Goal: Transaction & Acquisition: Obtain resource

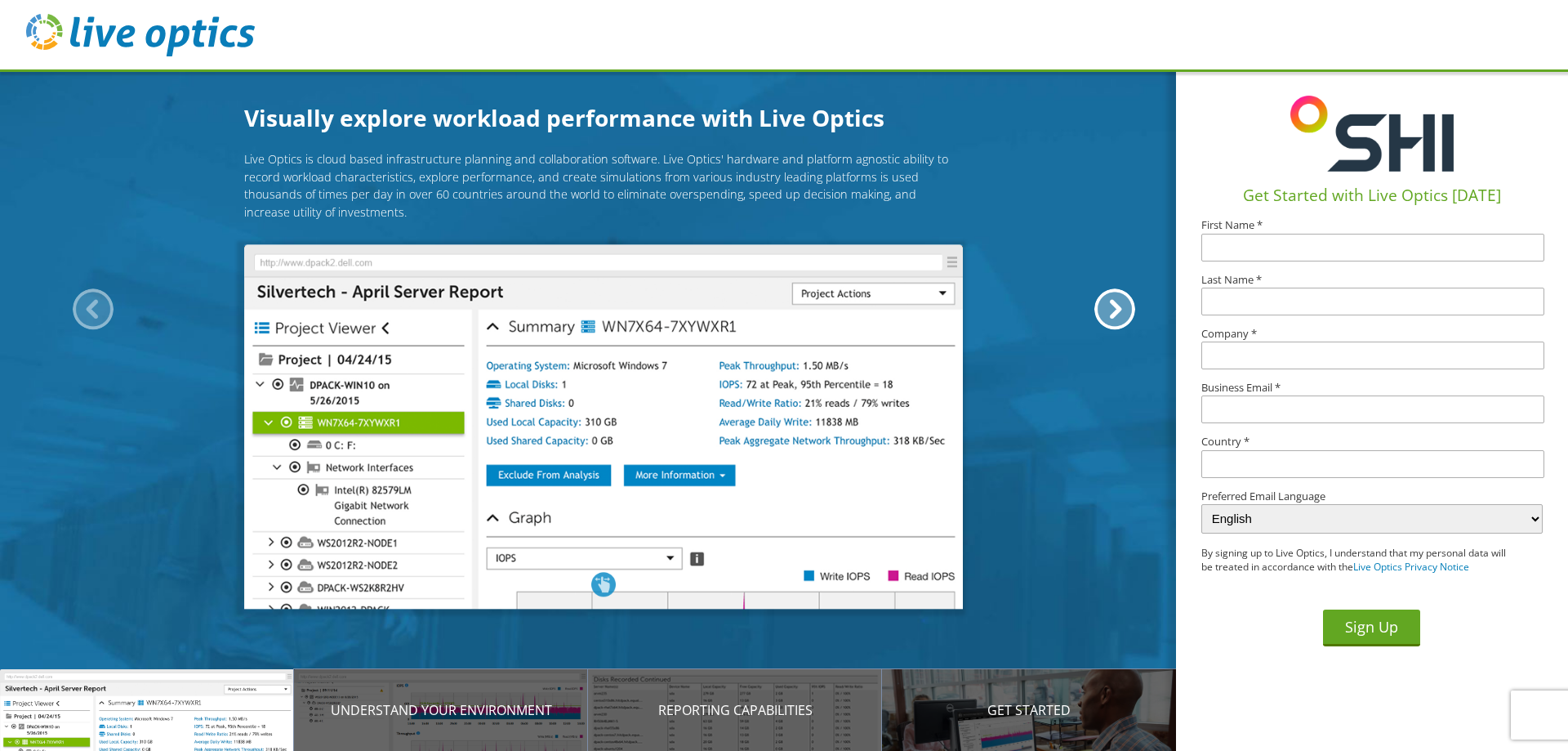
click at [1261, 248] on input "text" at bounding box center [1372, 248] width 343 height 28
type input "Rain"
type input "Torres"
type input "State of Vermont"
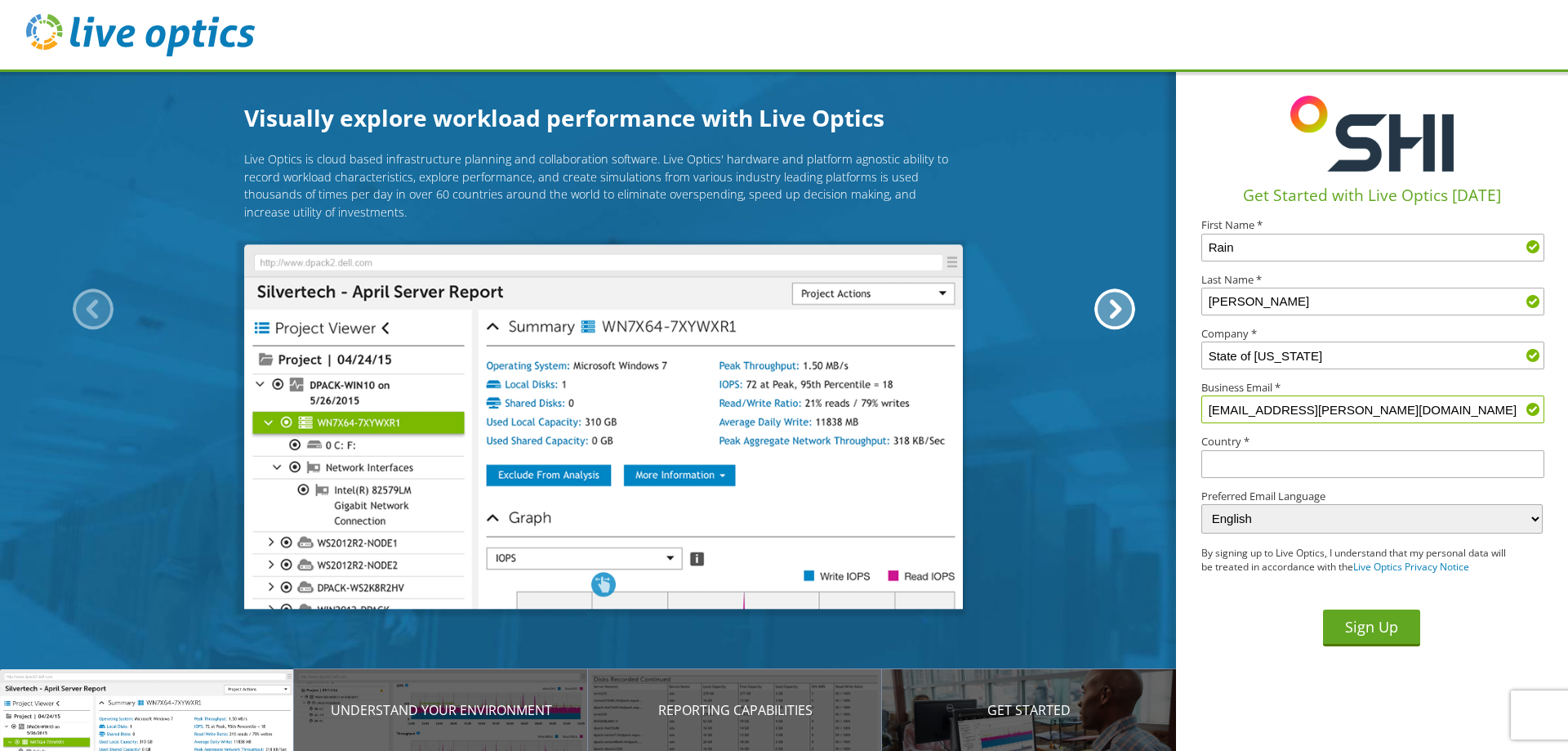
type input "Rain.Torres@vtleg.gov"
type input "[GEOGRAPHIC_DATA]"
click at [1363, 635] on button "Sign Up" at bounding box center [1371, 628] width 97 height 37
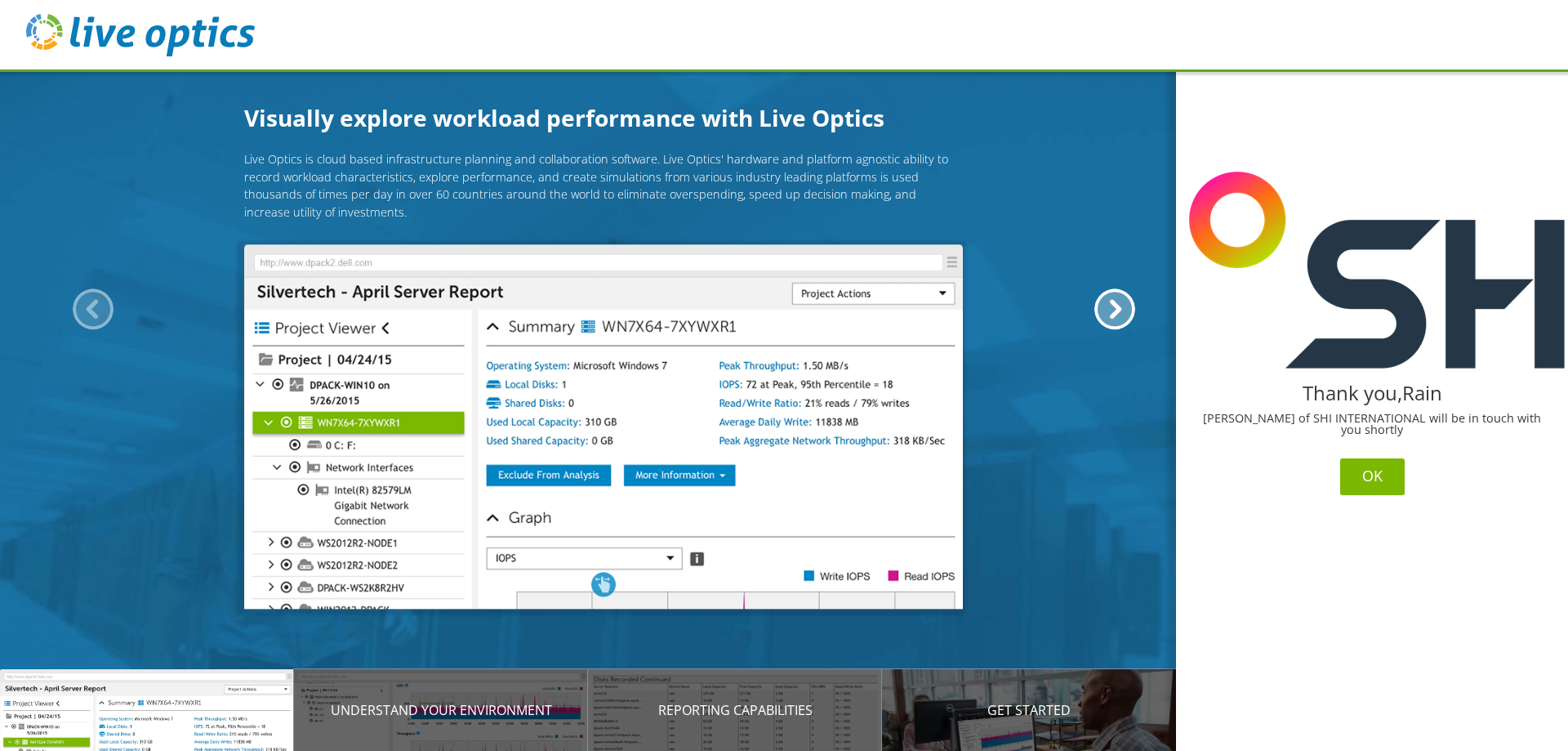
click at [1364, 476] on button "OK" at bounding box center [1372, 477] width 65 height 37
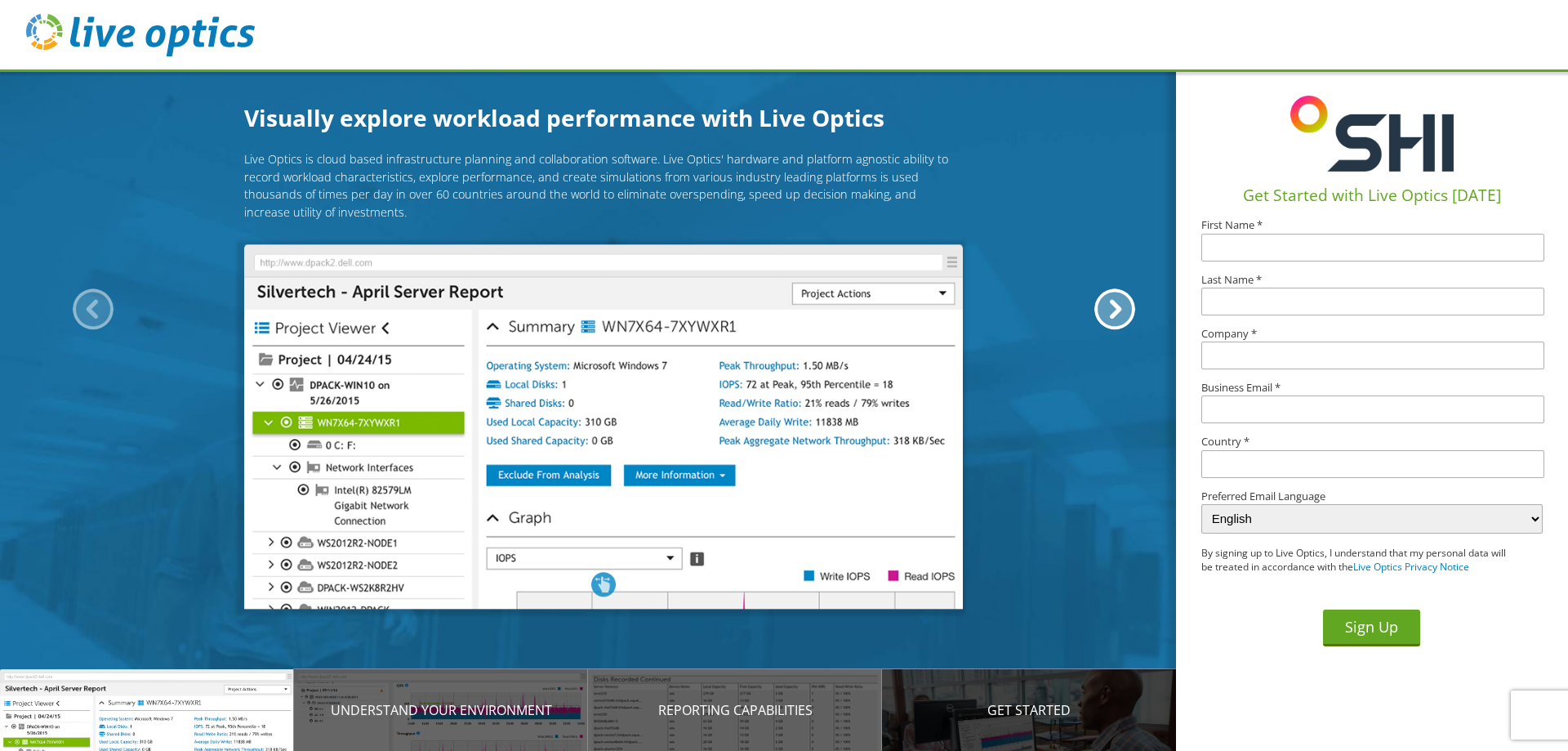
click at [1048, 725] on div "Get Started" at bounding box center [1029, 710] width 294 height 82
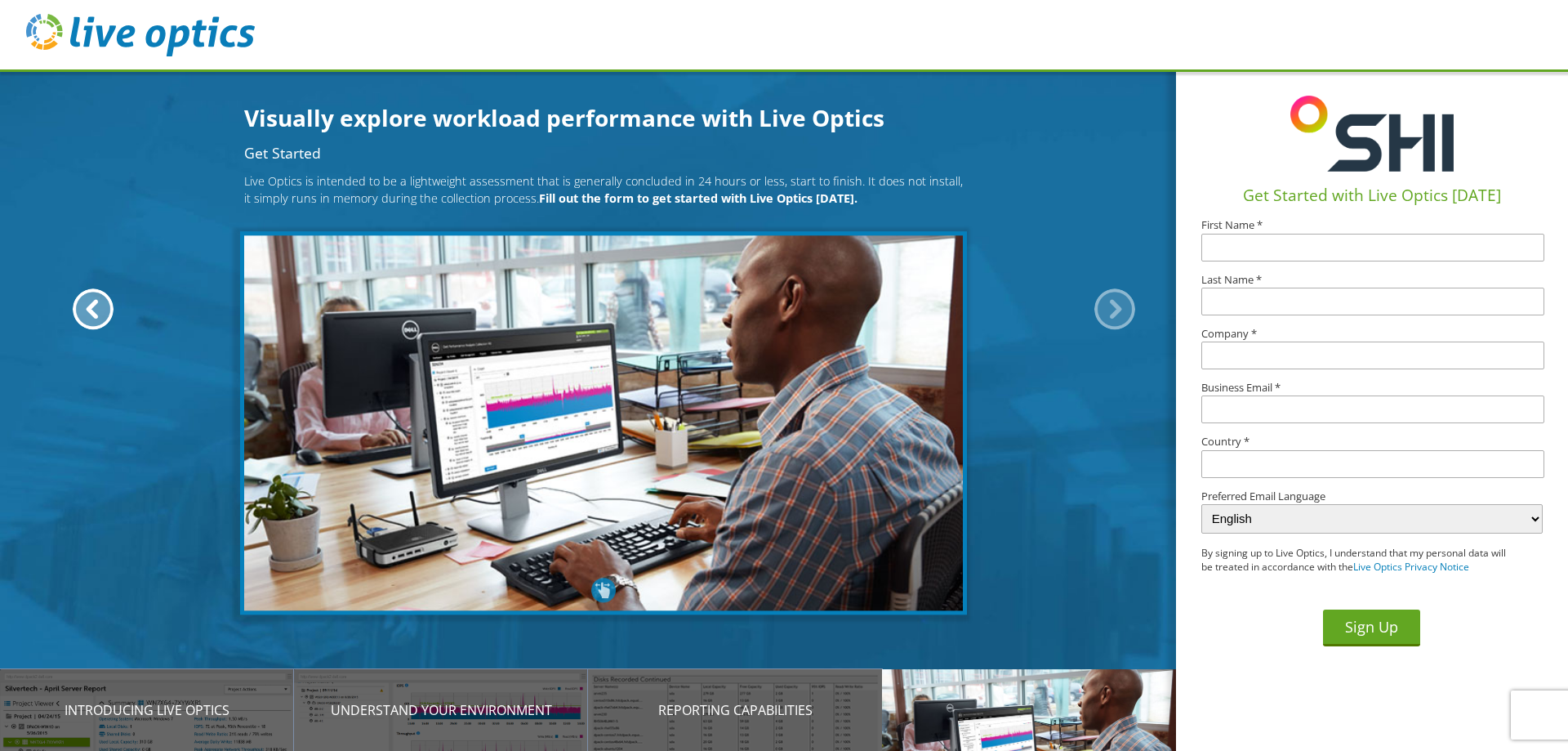
click at [1036, 725] on div "Get Started" at bounding box center [1029, 710] width 294 height 82
click at [999, 719] on p "Get Started" at bounding box center [1029, 709] width 294 height 19
click at [1111, 306] on div at bounding box center [1115, 309] width 41 height 41
click at [1110, 306] on div at bounding box center [1115, 309] width 41 height 41
click at [137, 32] on img at bounding box center [140, 35] width 229 height 43
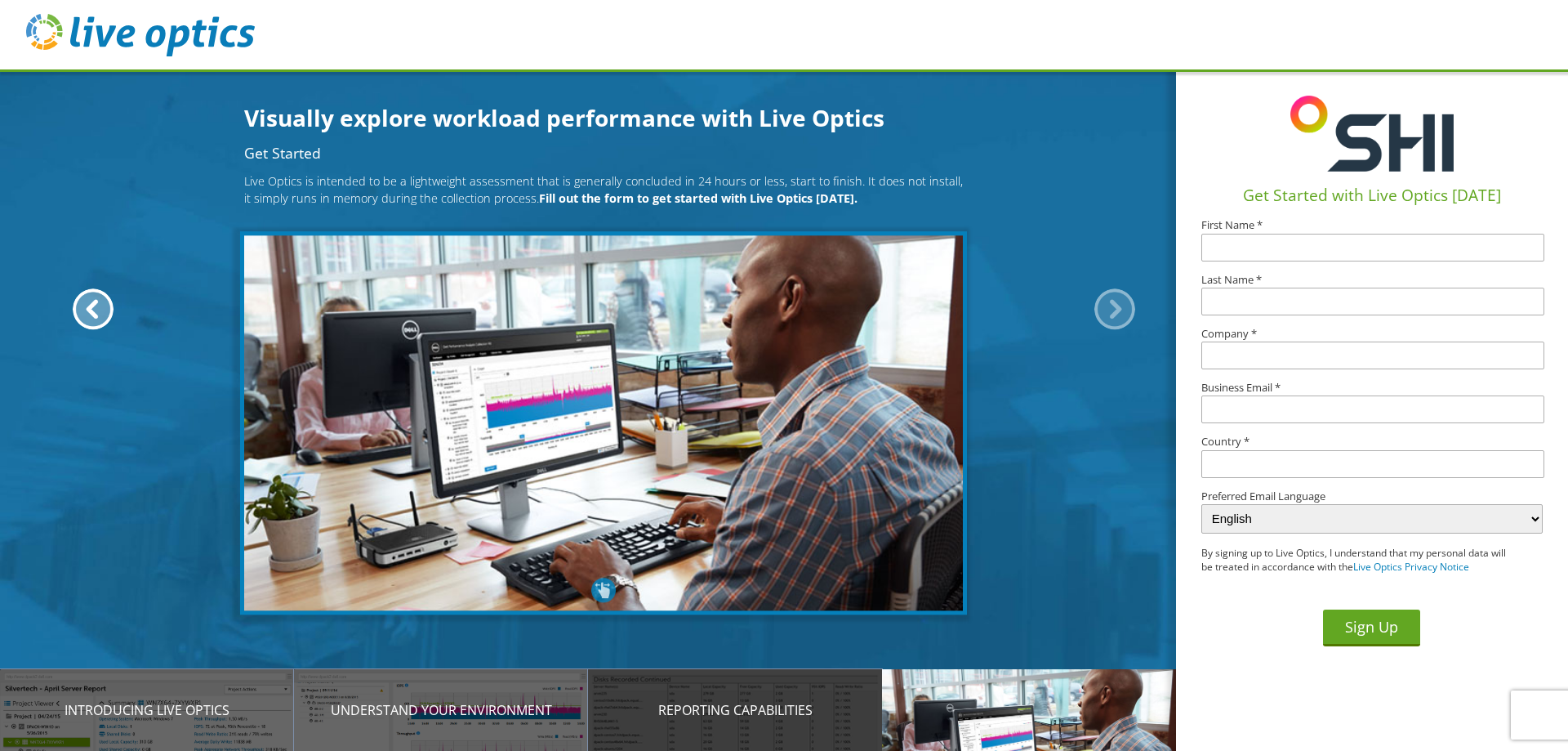
click at [757, 723] on div "Reporting Capabilities" at bounding box center [734, 710] width 294 height 82
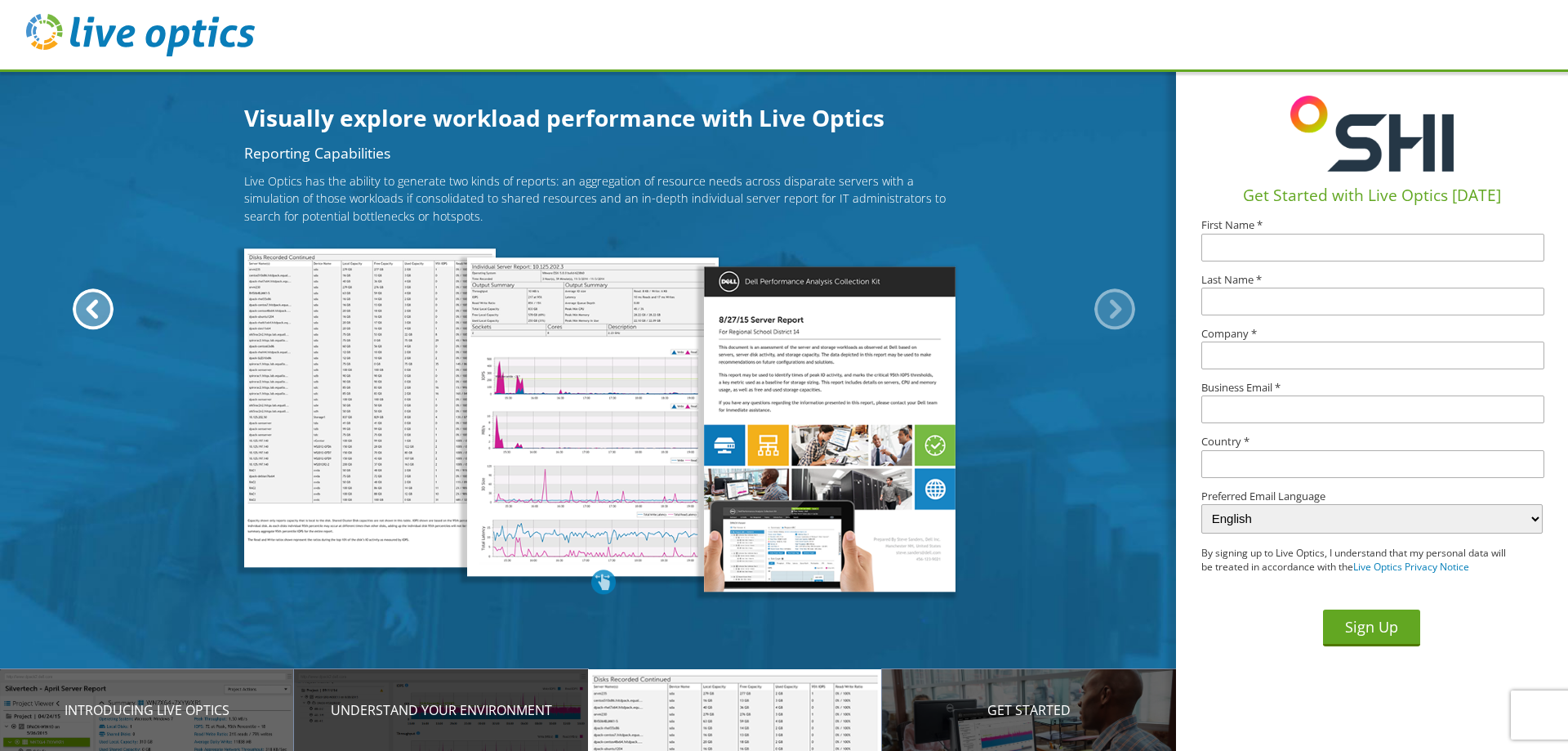
click at [434, 709] on p "Understand your environment" at bounding box center [440, 709] width 294 height 19
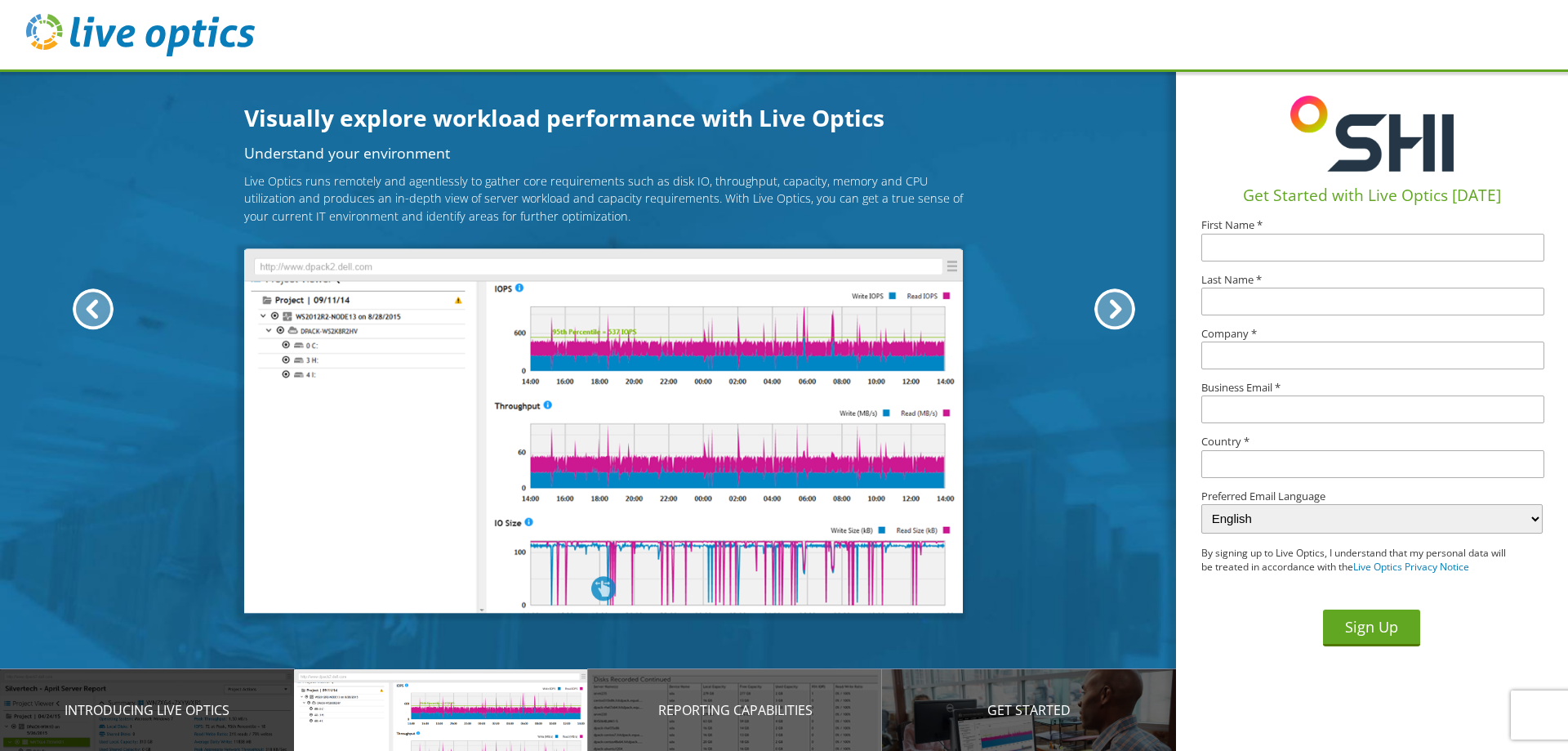
click at [214, 717] on p "Introducing Live Optics" at bounding box center [146, 709] width 294 height 19
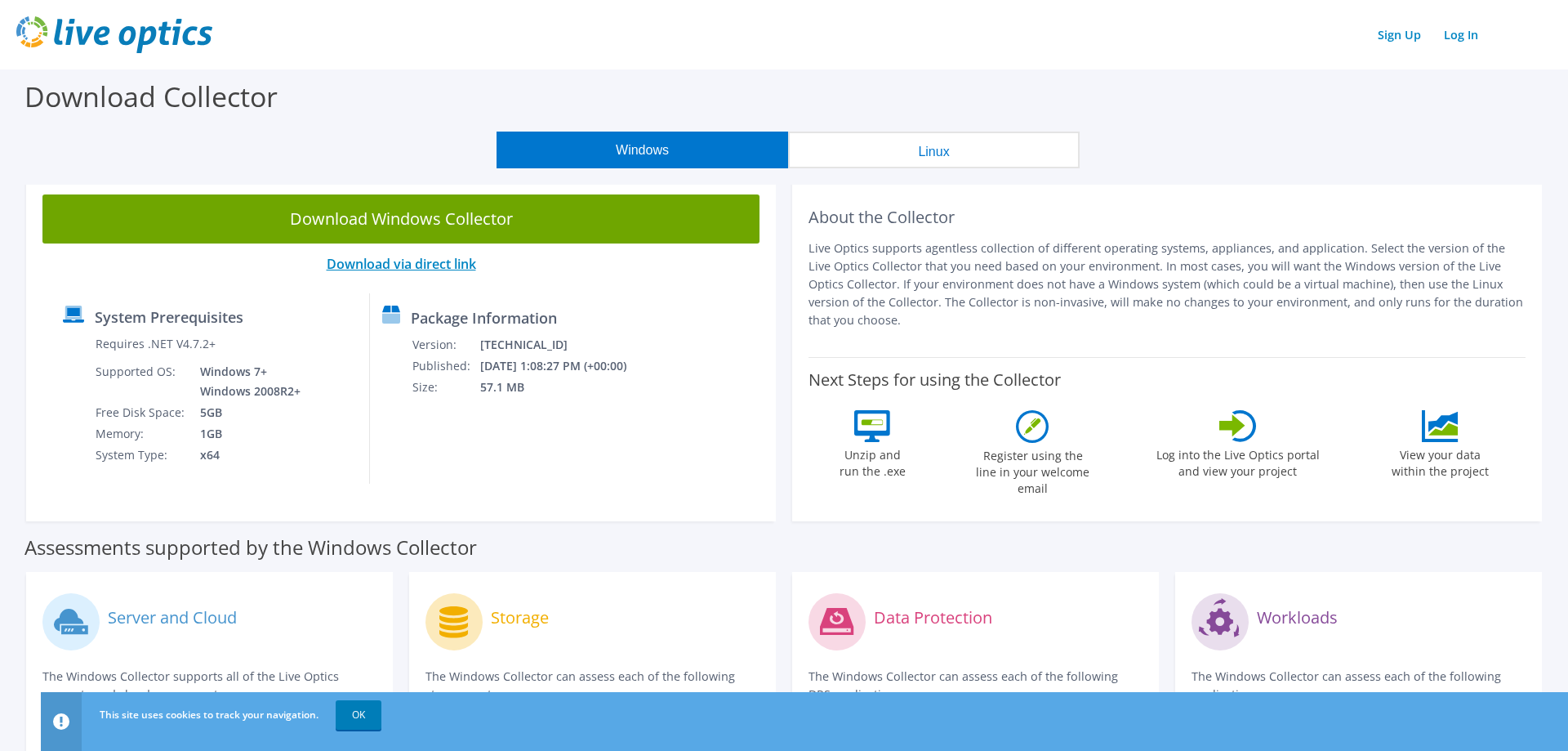
click at [464, 260] on link "Download via direct link" at bounding box center [400, 263] width 149 height 18
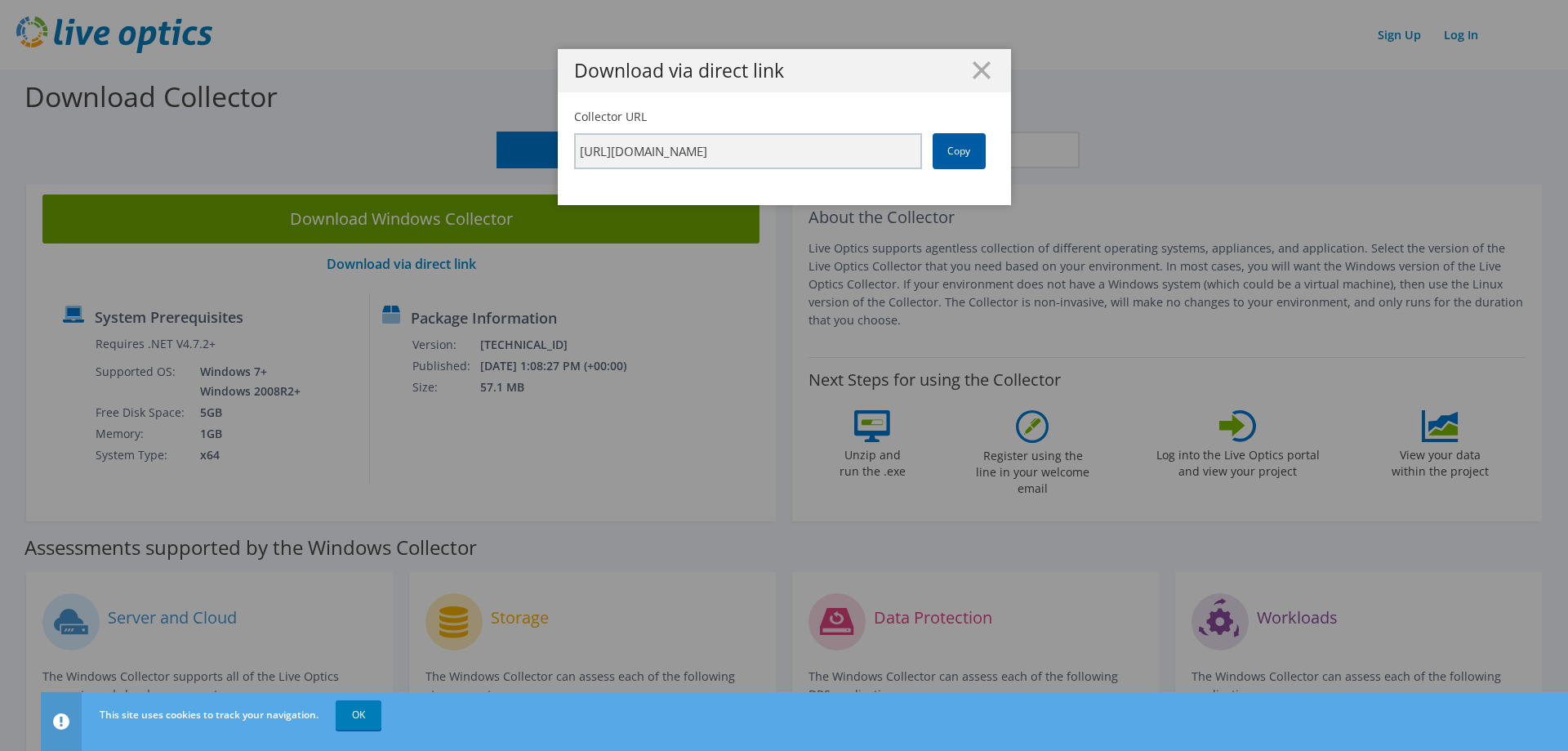
click at [954, 144] on link "Copy" at bounding box center [958, 151] width 53 height 36
click at [992, 72] on h1 "Download via direct link" at bounding box center [784, 70] width 421 height 19
click at [980, 78] on icon at bounding box center [980, 70] width 18 height 18
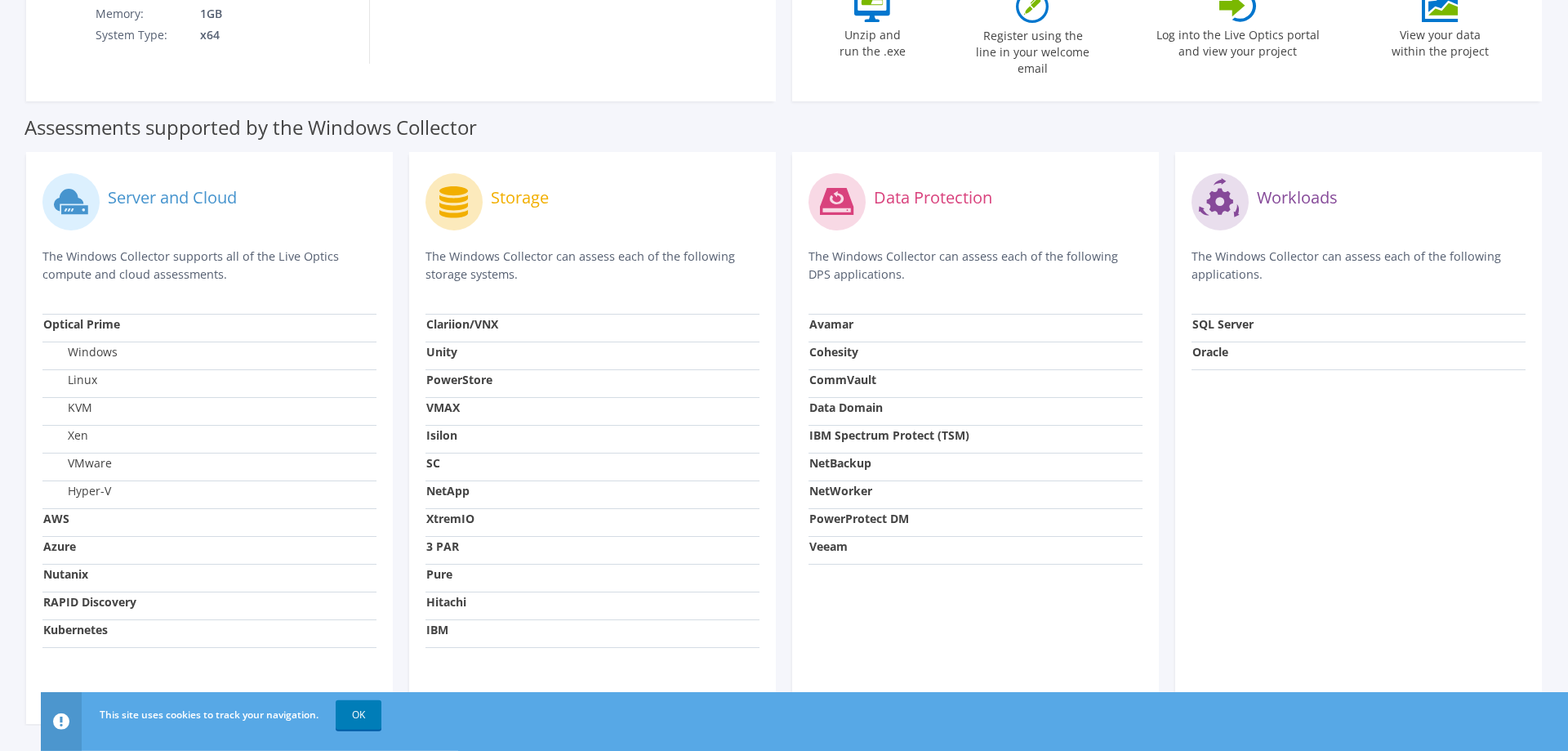
scroll to position [463, 0]
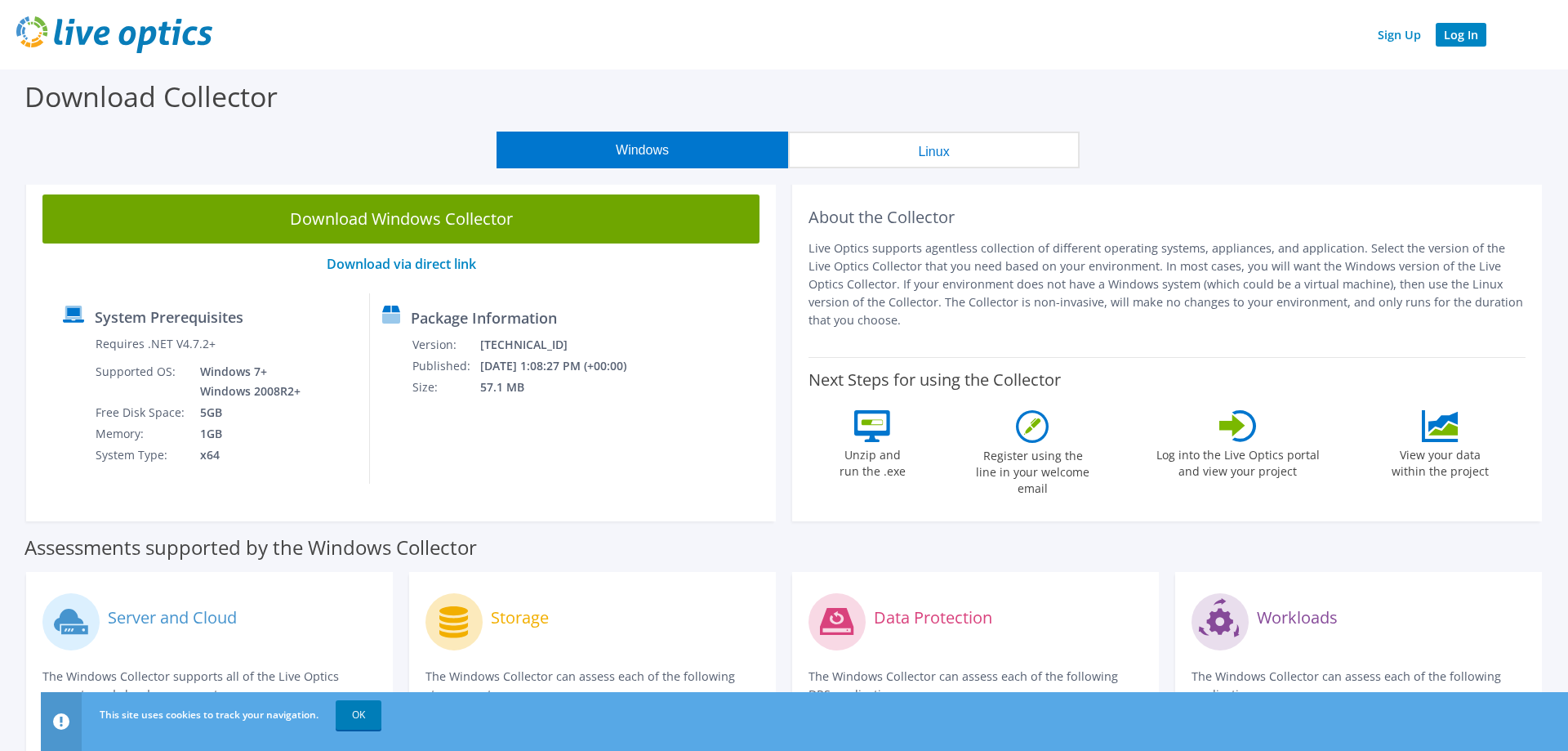
click at [1453, 32] on link "Log In" at bounding box center [1461, 35] width 51 height 24
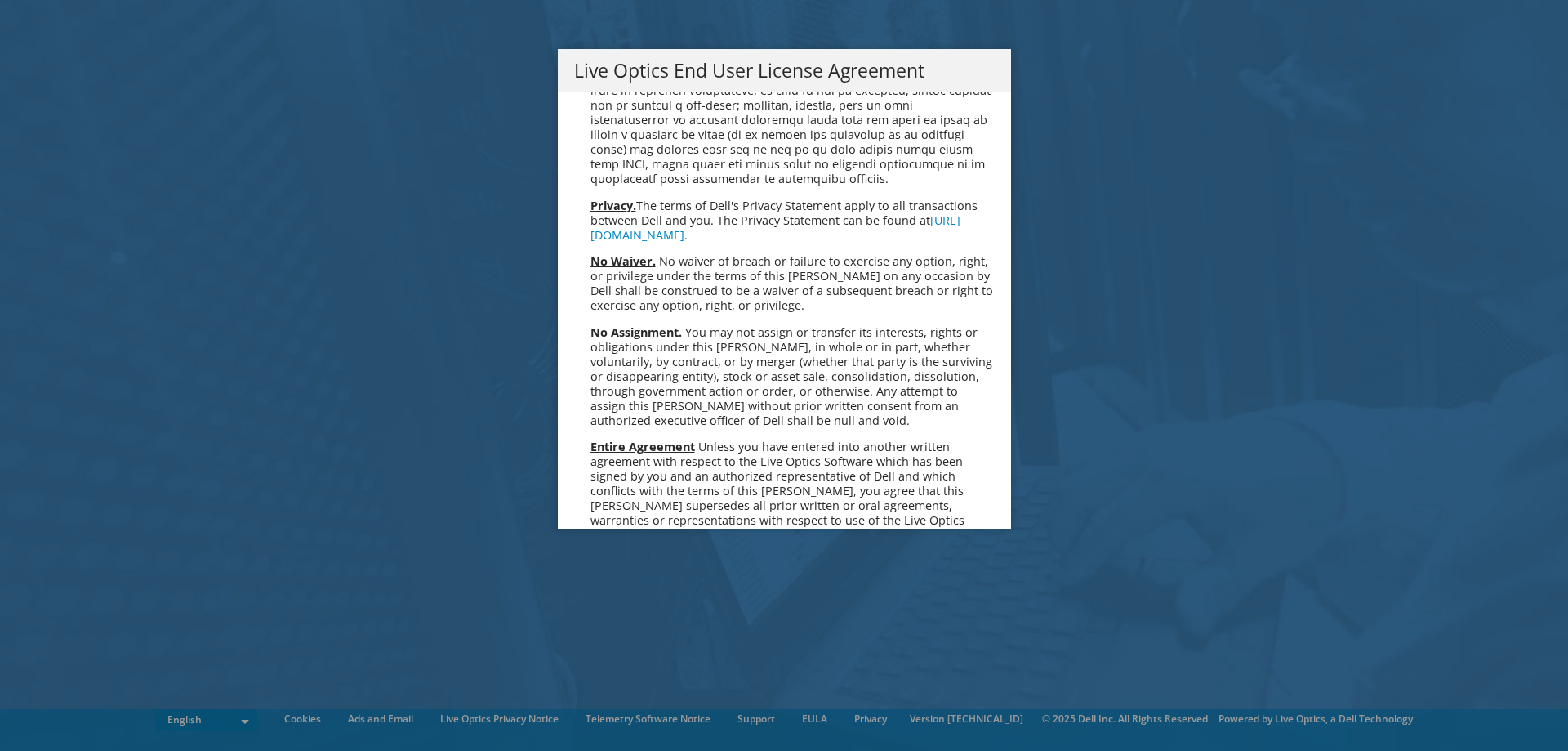
scroll to position [5988, 0]
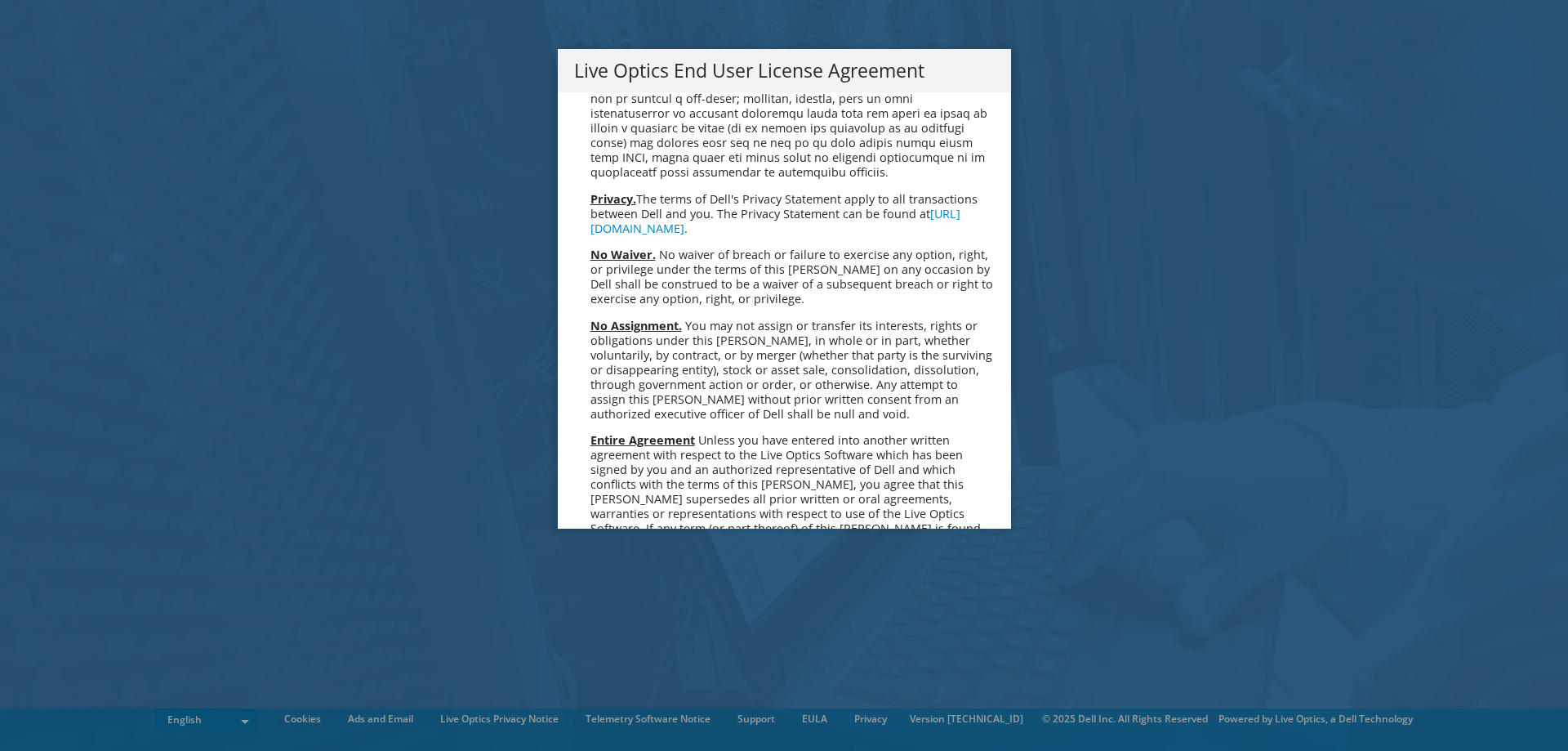
click at [624, 681] on link "Accept" at bounding box center [615, 701] width 83 height 39
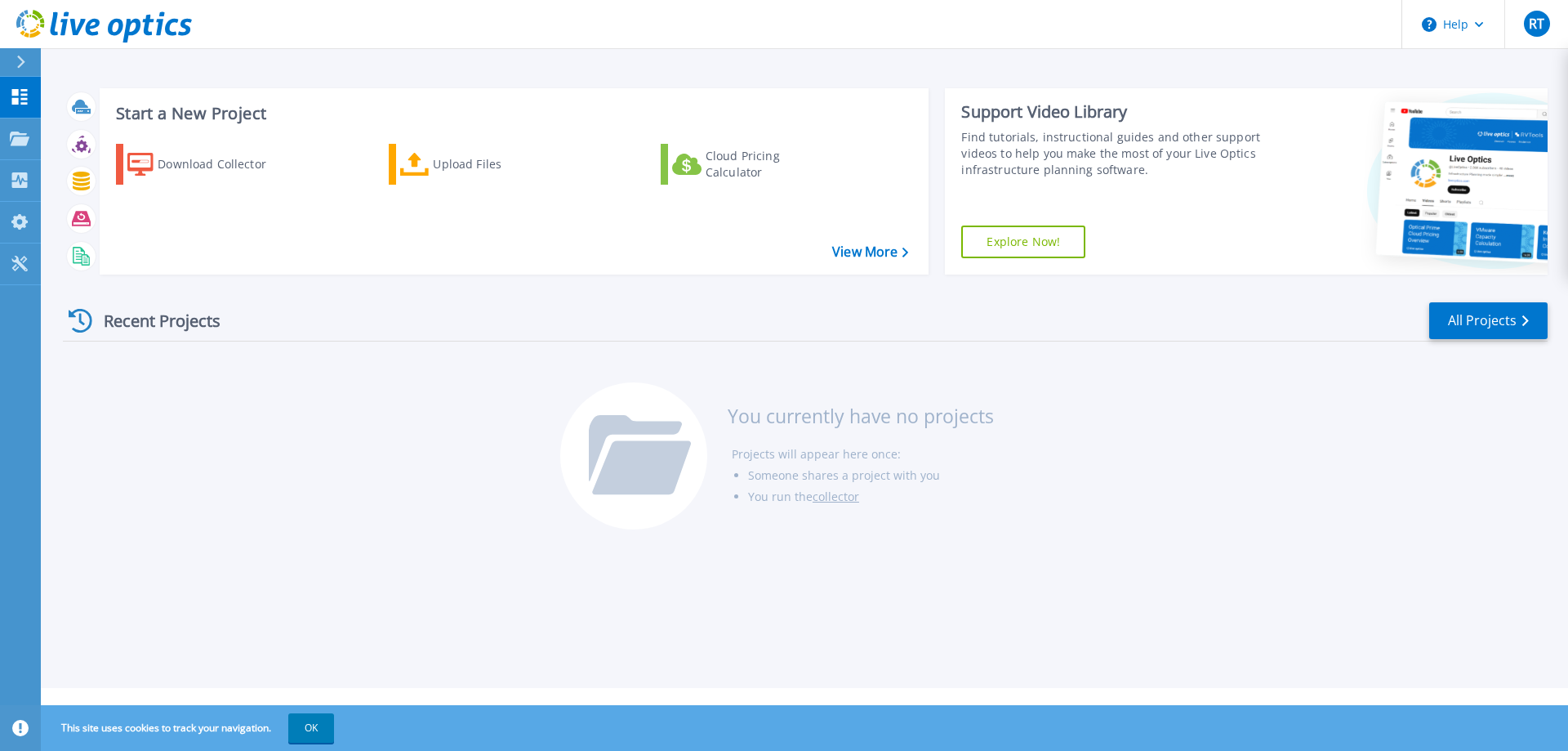
click at [286, 479] on div "Recent Projects All Projects You currently have no projects Projects will appea…" at bounding box center [805, 416] width 1485 height 258
click at [1071, 588] on div "Start a New Project Download Collector Upload Files Cloud Pricing Calculator Vi…" at bounding box center [804, 344] width 1527 height 688
drag, startPoint x: 982, startPoint y: 526, endPoint x: 477, endPoint y: 624, distance: 514.4
click at [982, 526] on div "You currently have no projects Projects will appear here once: Someone shares a…" at bounding box center [804, 464] width 490 height 163
click at [322, 729] on button "OK" at bounding box center [310, 728] width 45 height 30
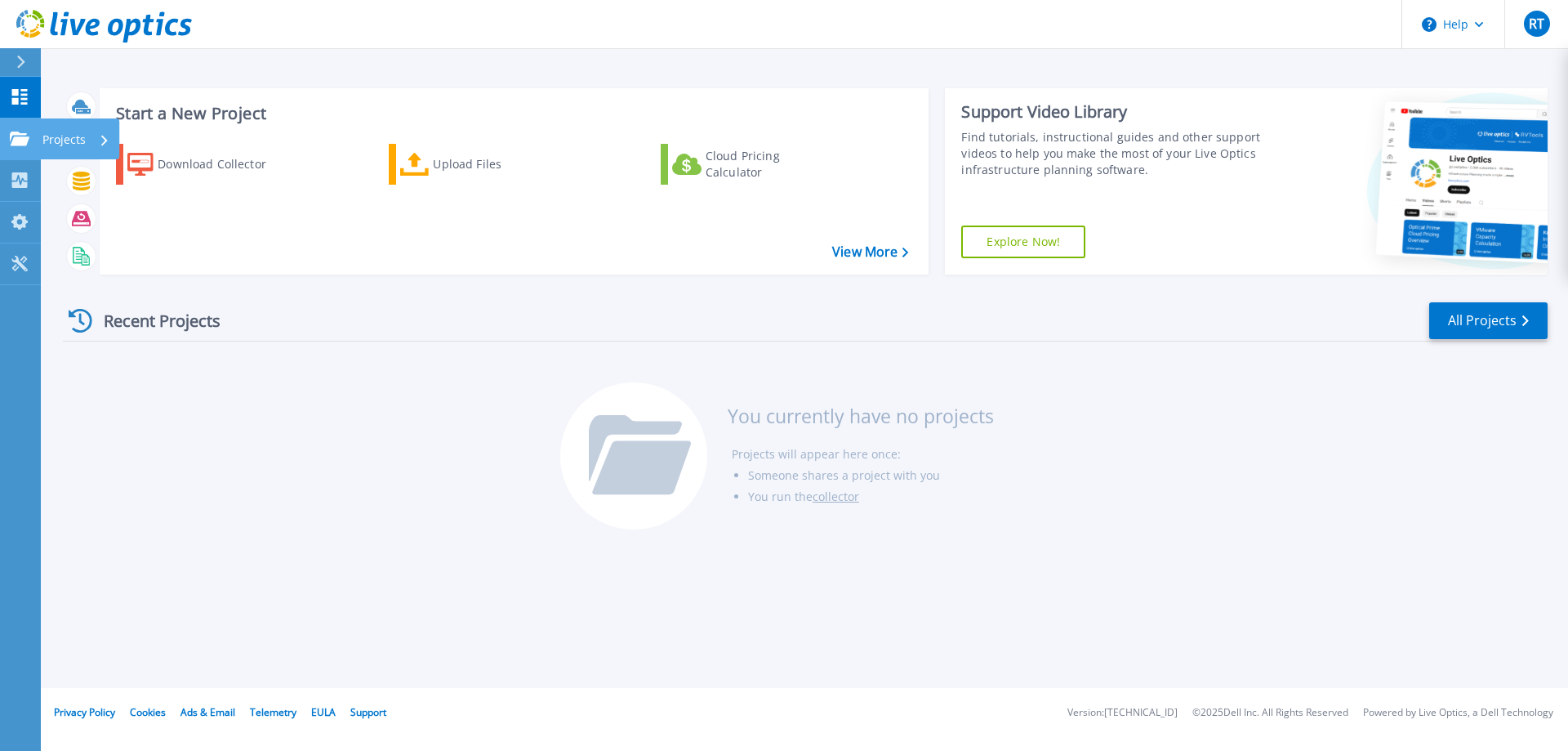
click at [19, 130] on link "Projects Projects" at bounding box center [20, 139] width 41 height 42
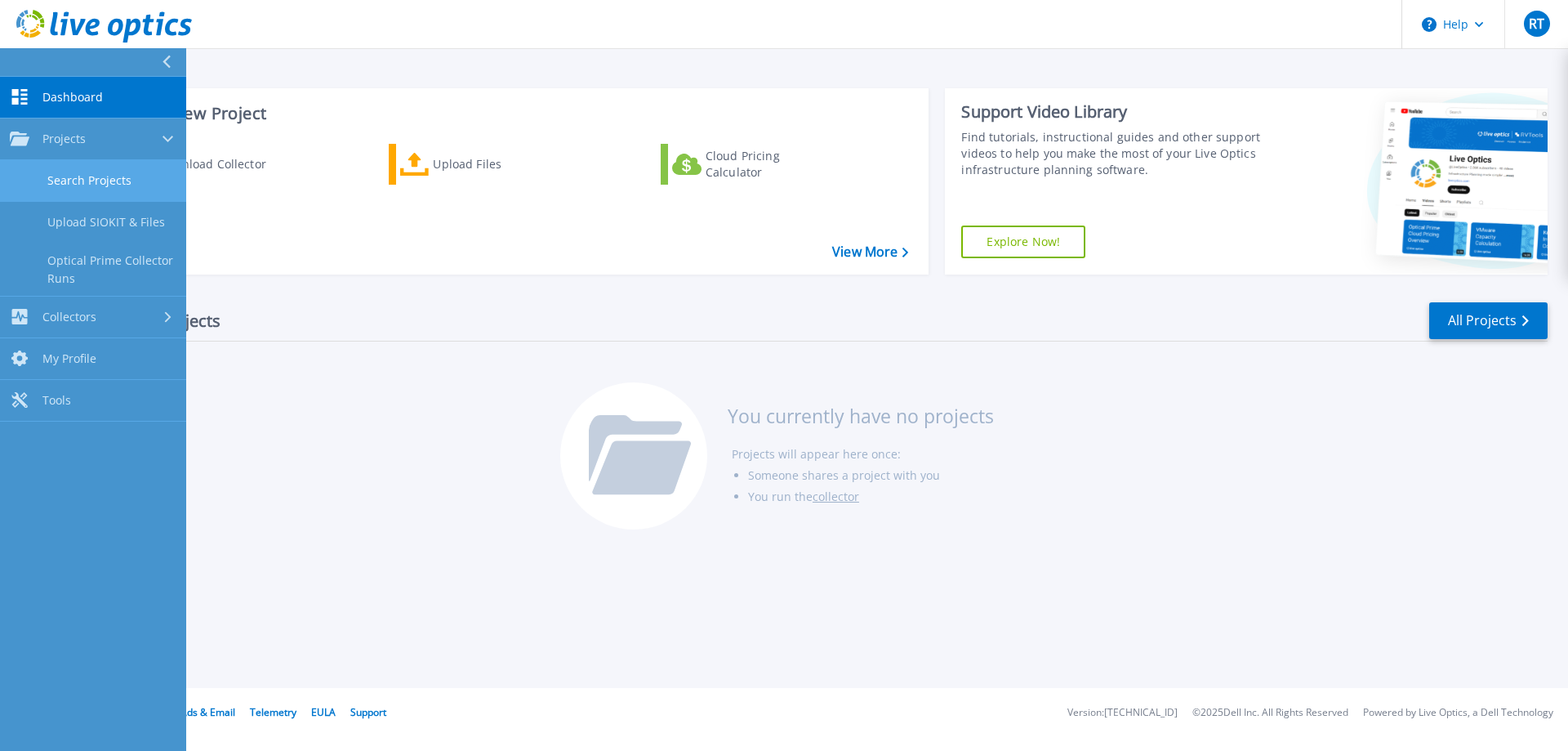
click at [103, 190] on link "Search Projects" at bounding box center [93, 181] width 186 height 42
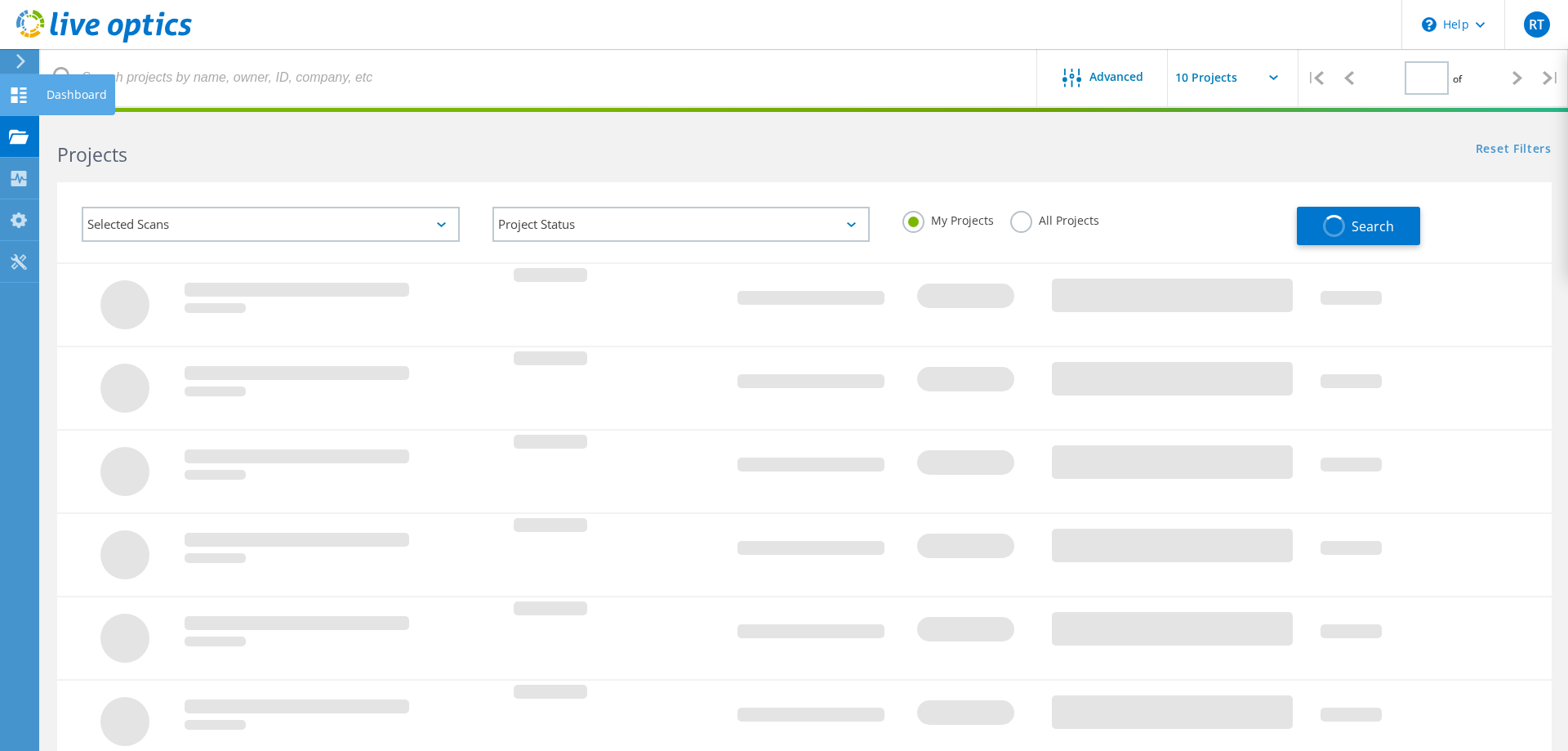
type input "1"
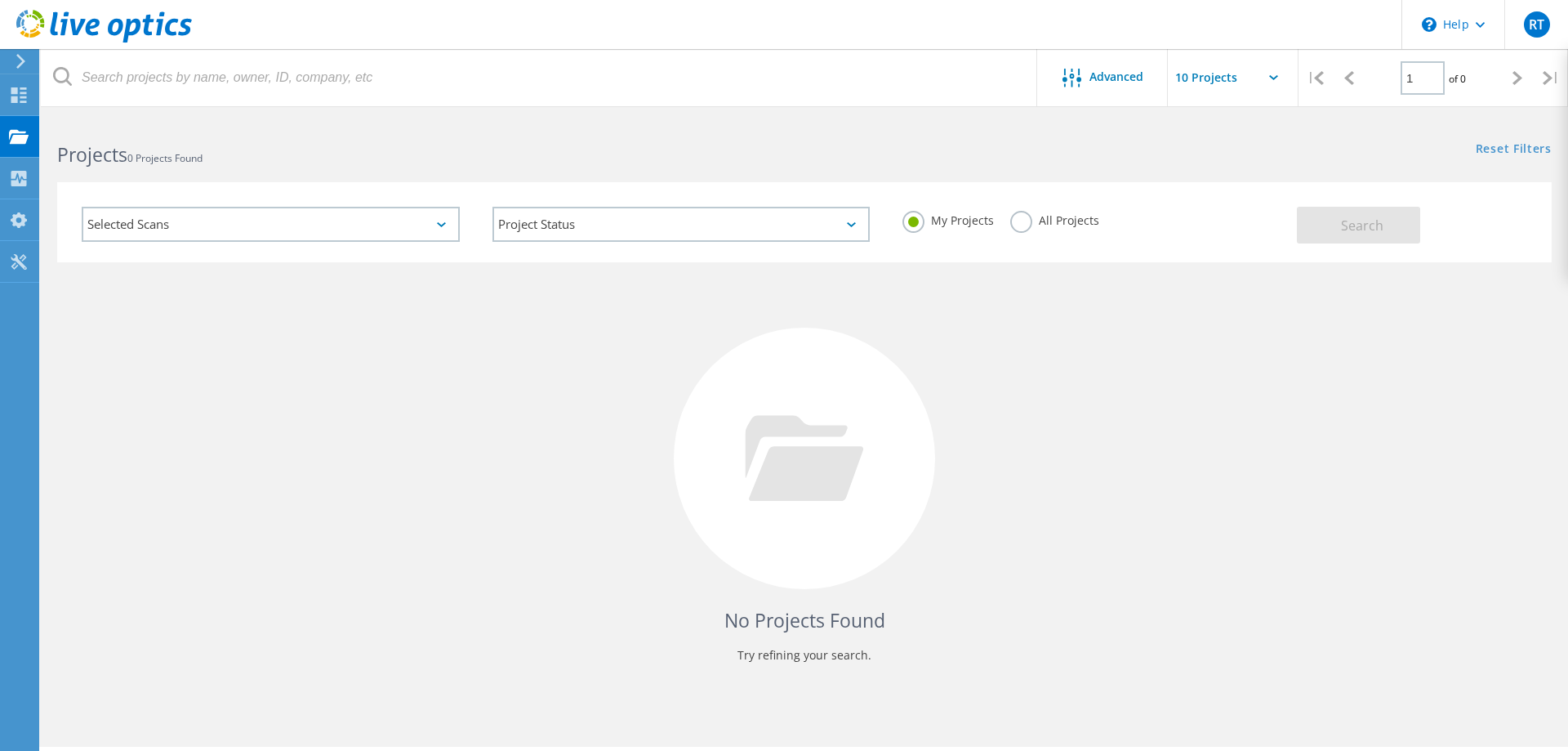
click at [19, 62] on icon at bounding box center [20, 61] width 12 height 15
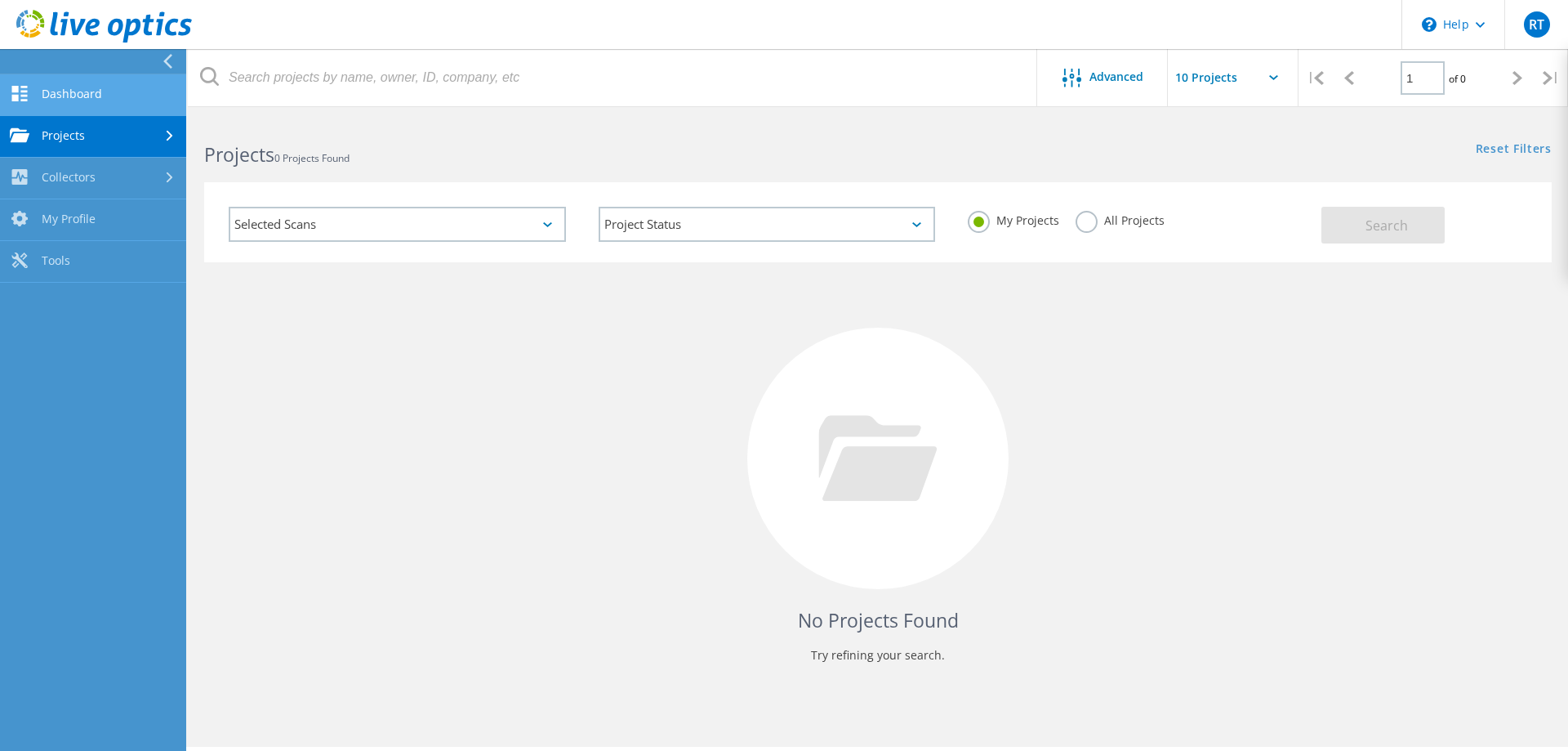
click at [87, 98] on link "Dashboard" at bounding box center [93, 95] width 186 height 42
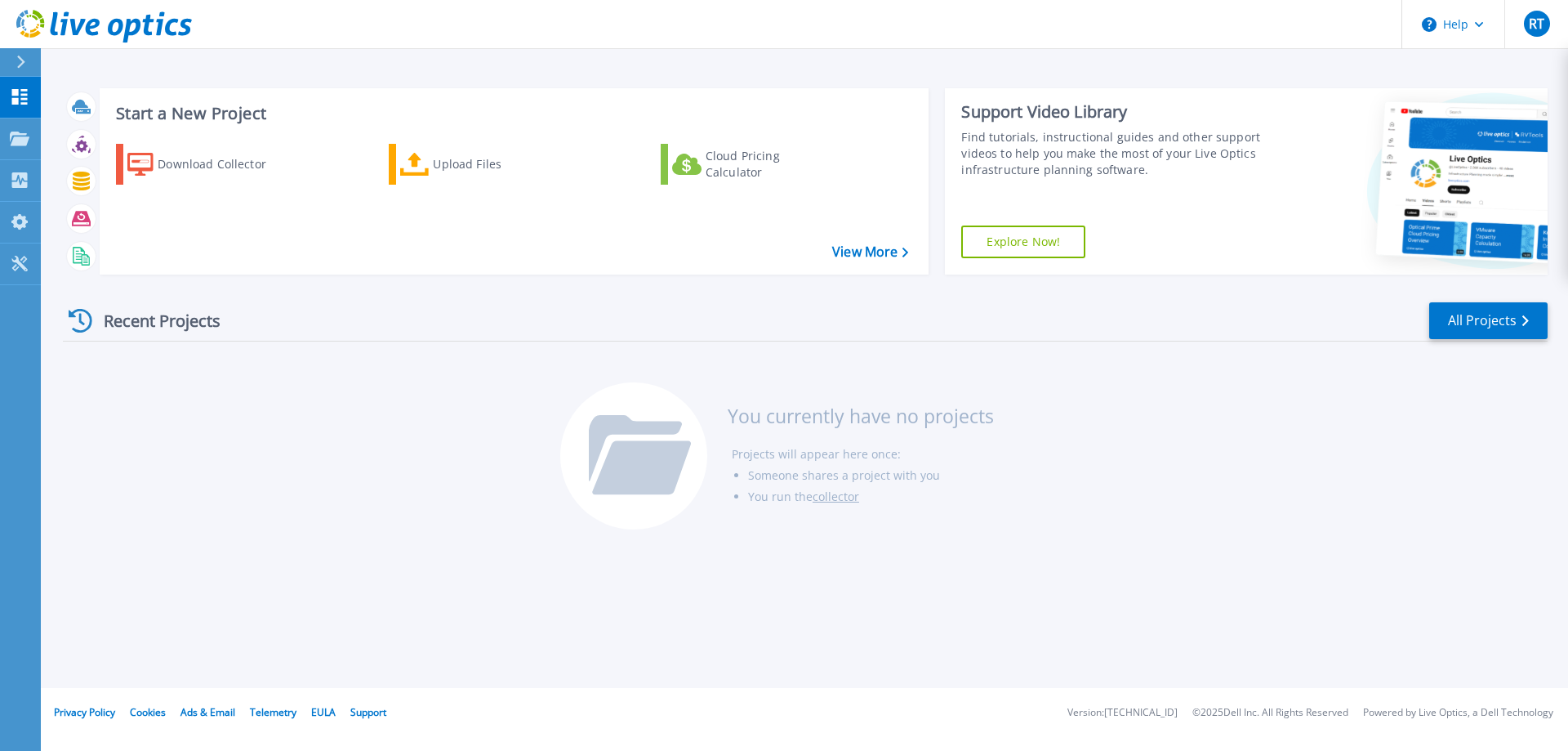
click at [812, 567] on div "Start a New Project Download Collector Upload Files Cloud Pricing Calculator Vi…" at bounding box center [804, 344] width 1527 height 688
click at [203, 163] on div "Download Collector" at bounding box center [222, 163] width 131 height 32
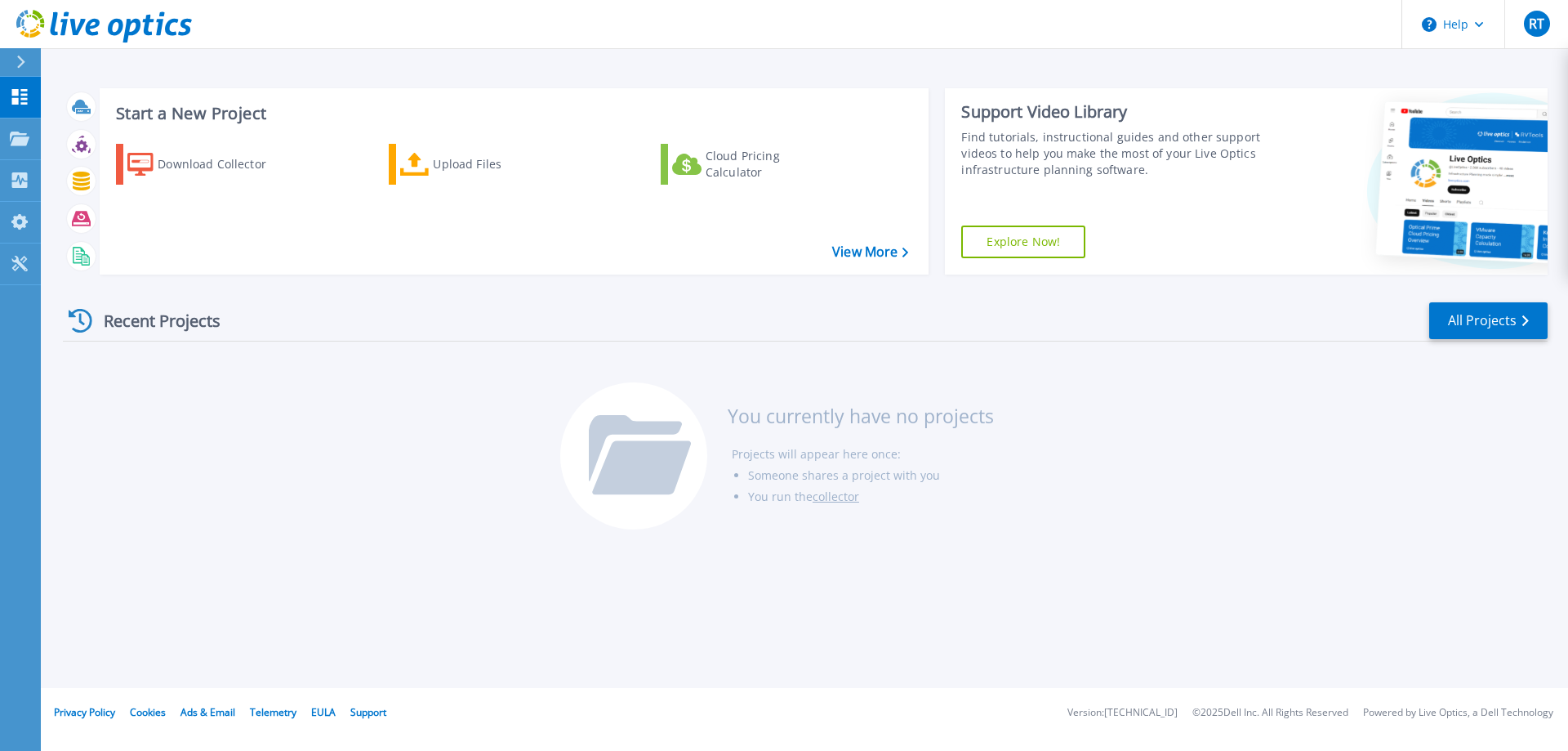
click at [1326, 480] on div "Recent Projects All Projects You currently have no projects Projects will appea…" at bounding box center [805, 416] width 1485 height 258
click at [669, 427] on icon at bounding box center [635, 448] width 93 height 66
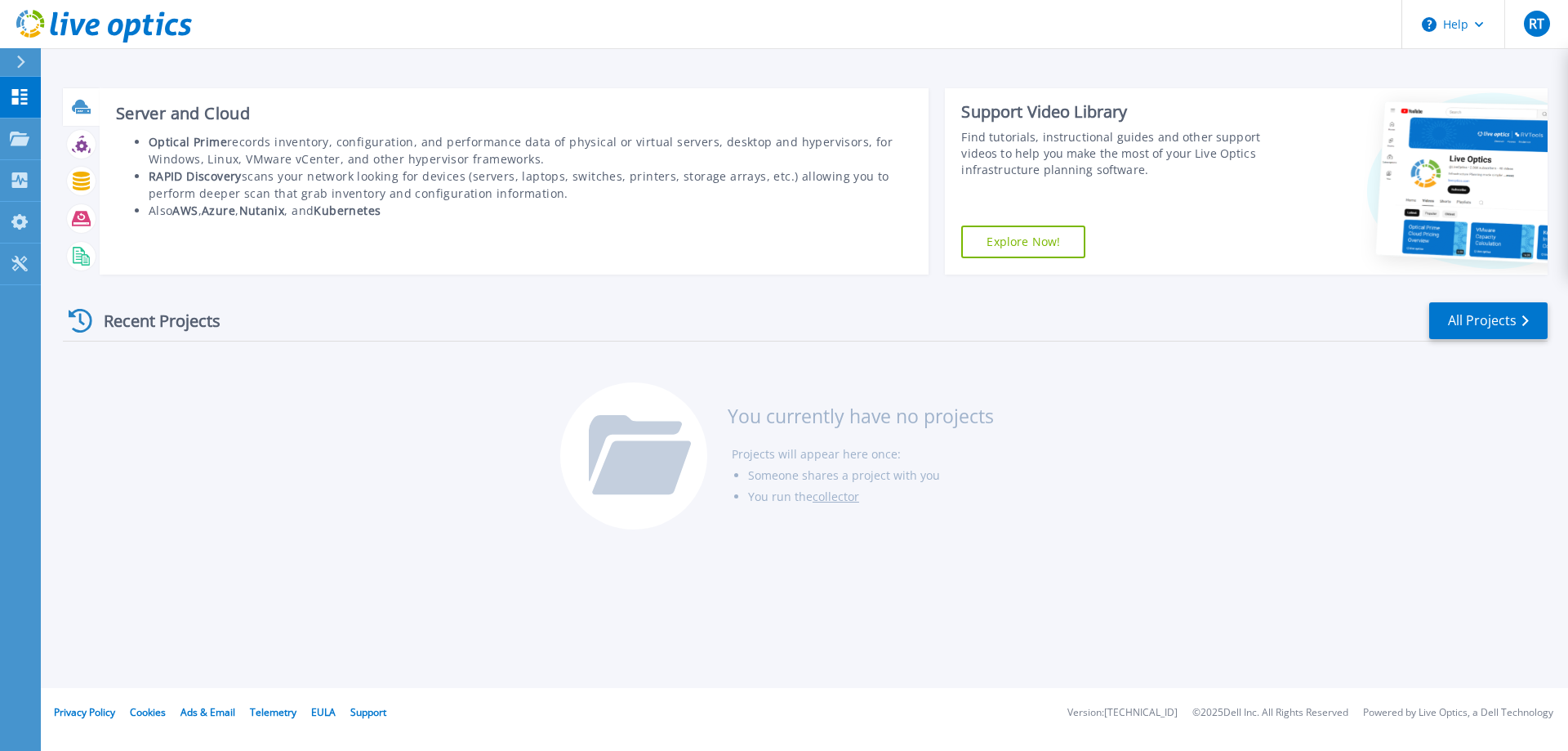
click at [80, 111] on icon at bounding box center [82, 107] width 19 height 19
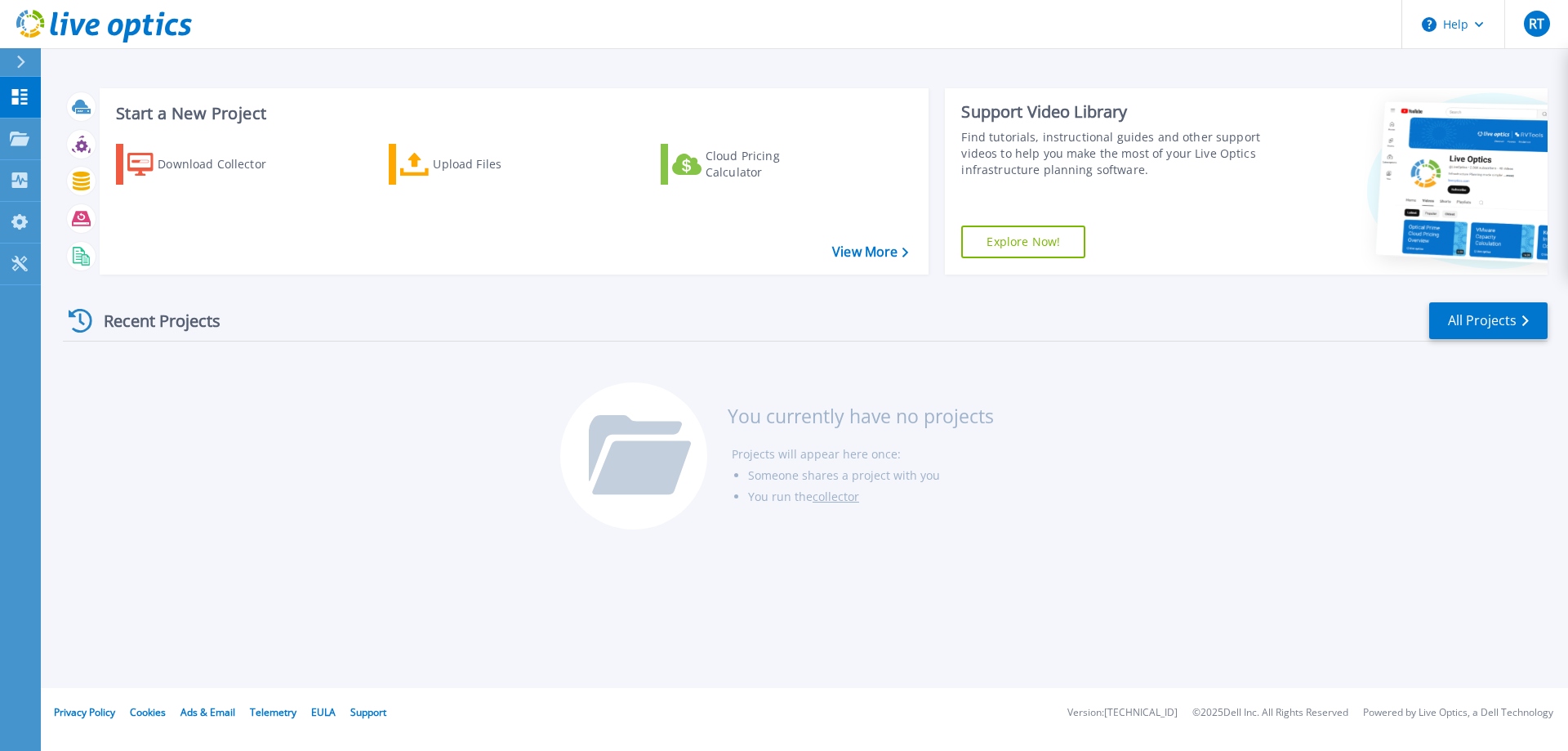
click at [1274, 522] on div "Recent Projects All Projects You currently have no projects Projects will appea…" at bounding box center [805, 416] width 1485 height 258
click at [20, 175] on icon at bounding box center [19, 180] width 16 height 16
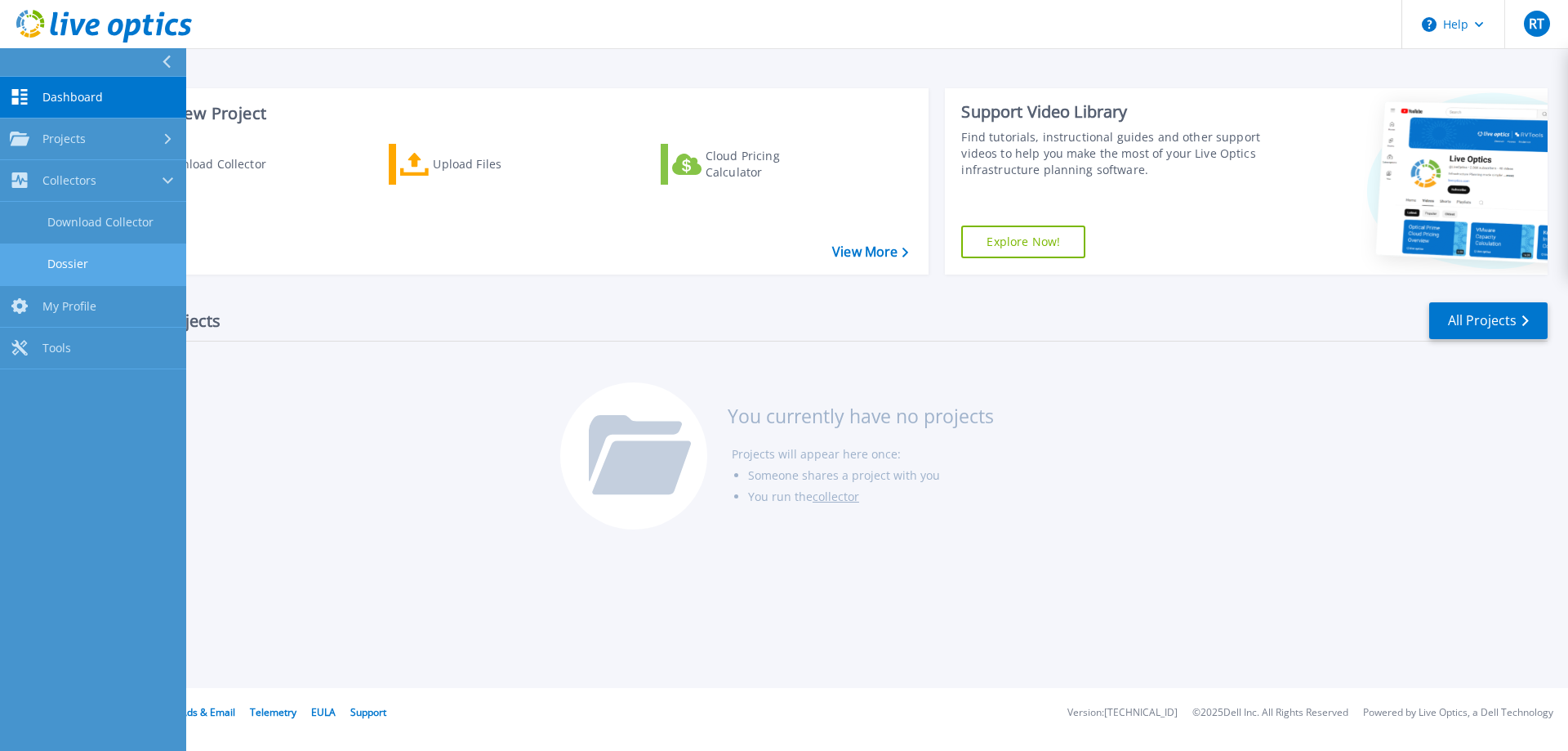
click at [79, 271] on link "Dossier" at bounding box center [93, 264] width 186 height 42
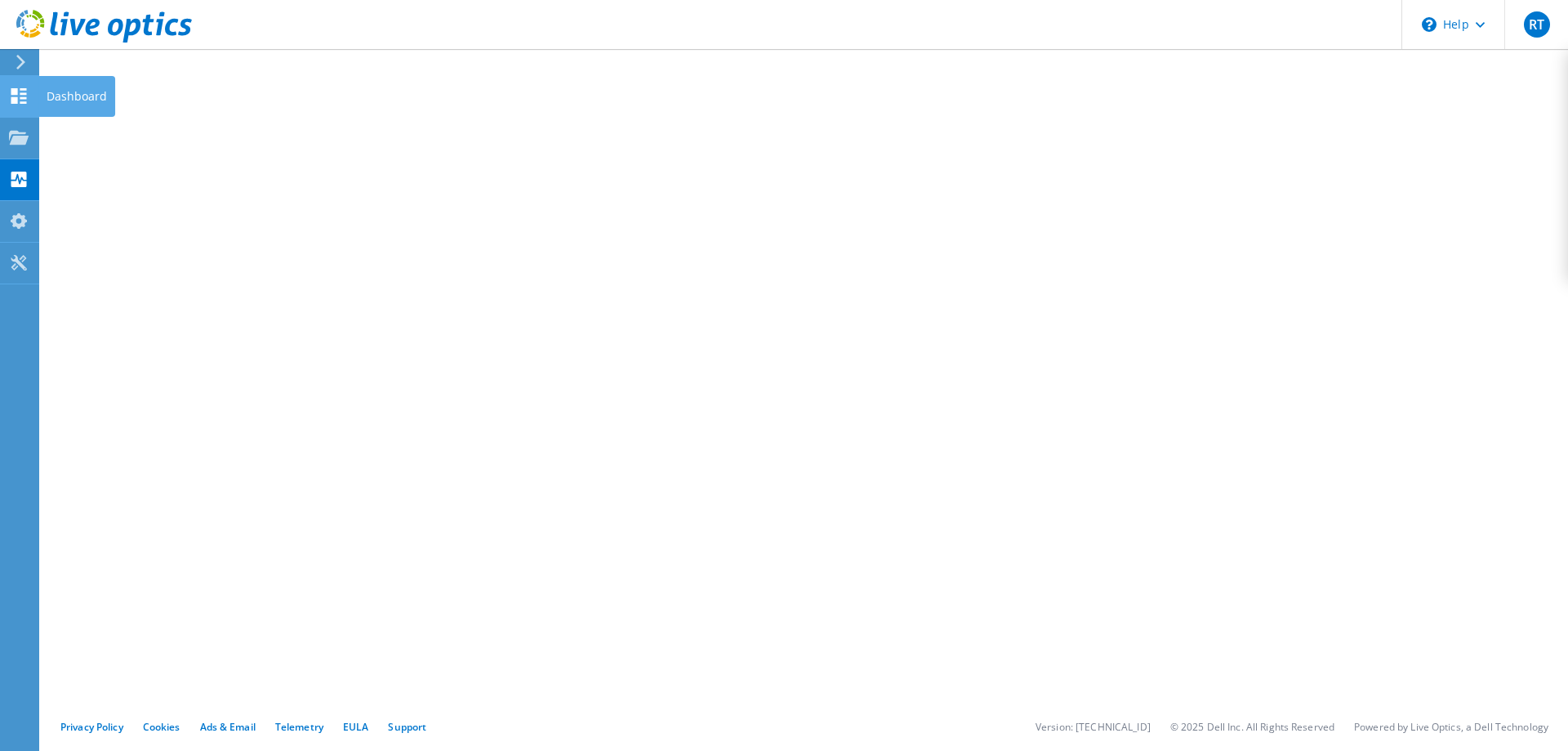
click at [17, 103] on use at bounding box center [19, 95] width 16 height 16
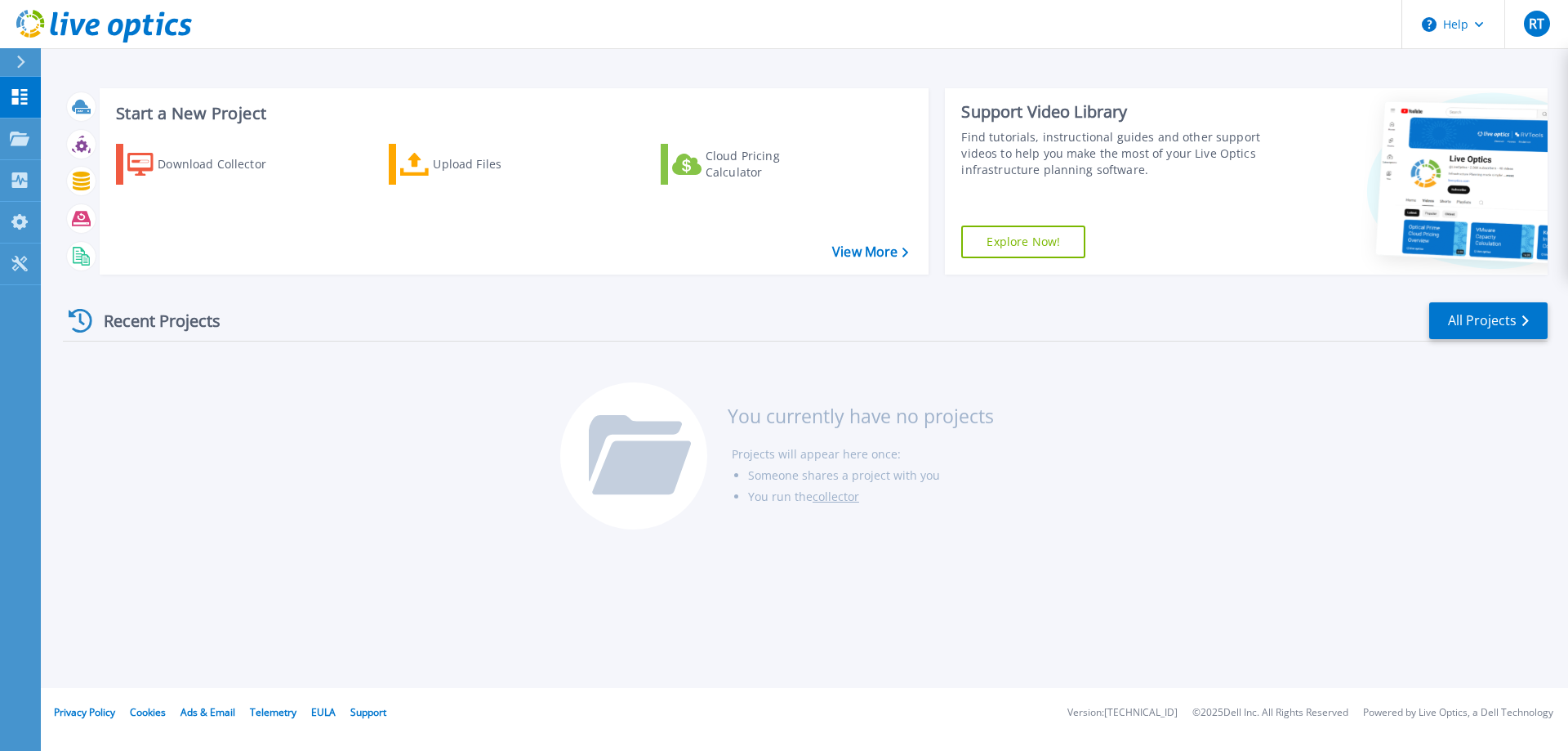
click at [1159, 402] on div "Recent Projects All Projects You currently have no projects Projects will appea…" at bounding box center [805, 416] width 1485 height 258
click at [237, 163] on div "Download Collector" at bounding box center [222, 163] width 131 height 32
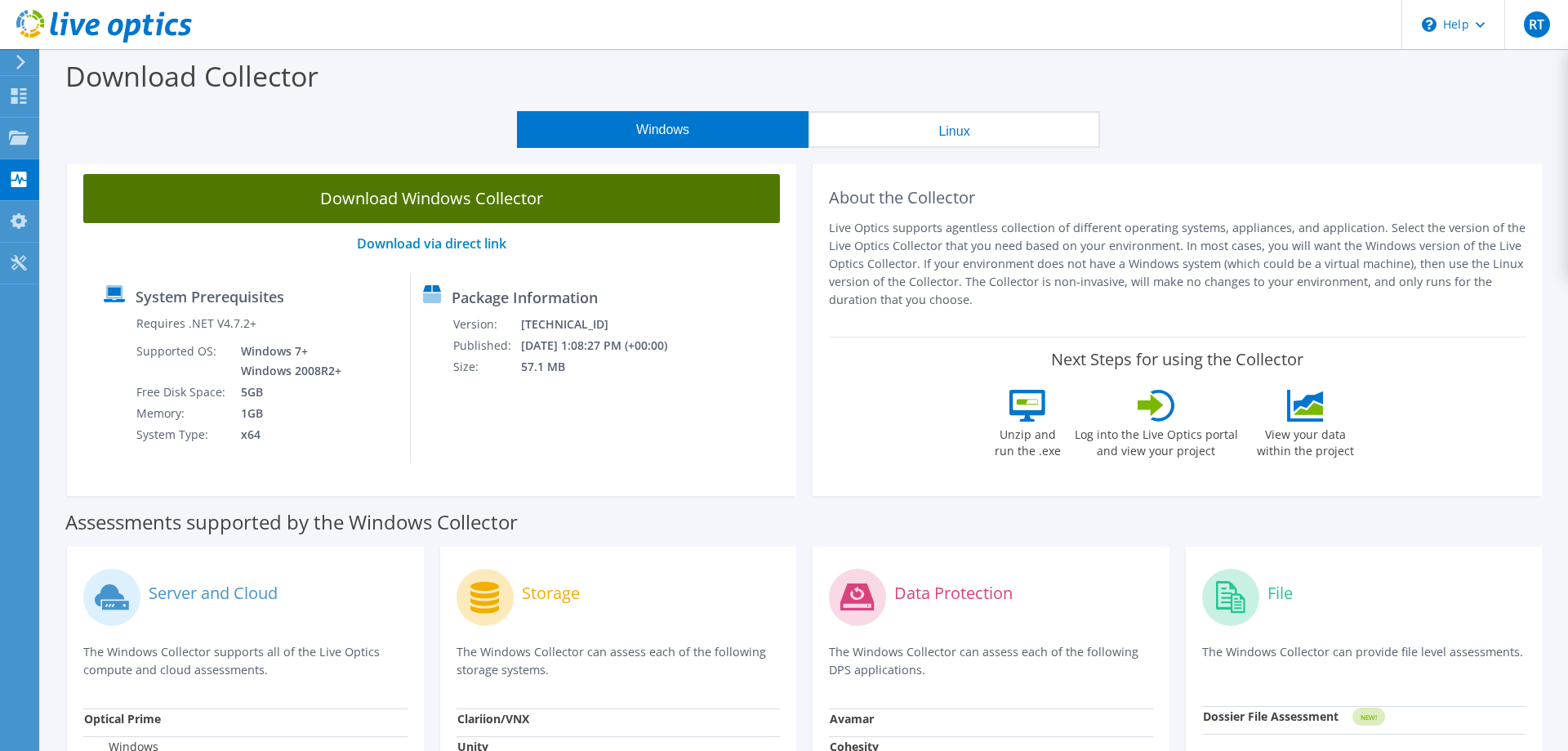
click at [477, 210] on link "Download Windows Collector" at bounding box center [432, 198] width 697 height 49
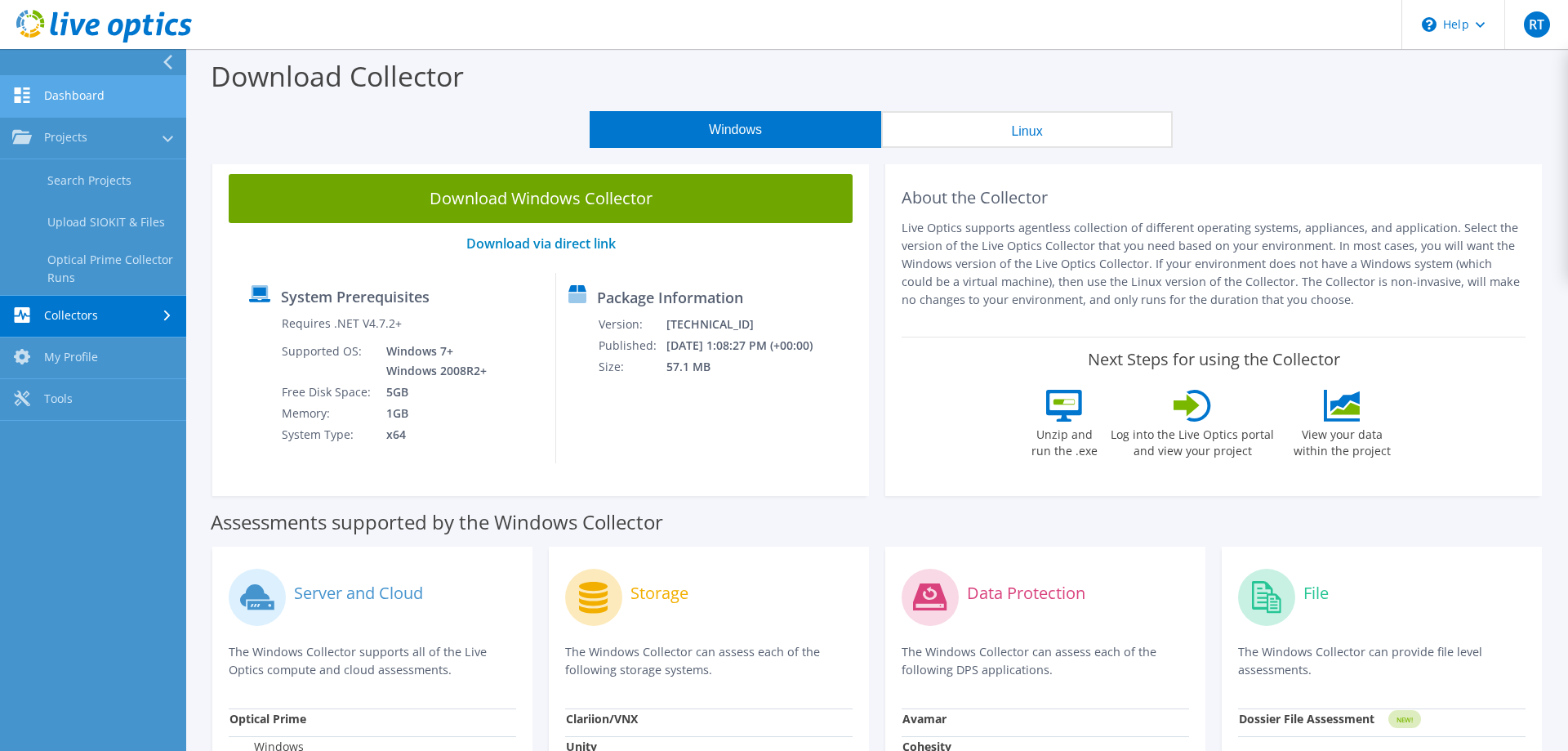
click at [53, 86] on link "Dashboard" at bounding box center [93, 96] width 186 height 42
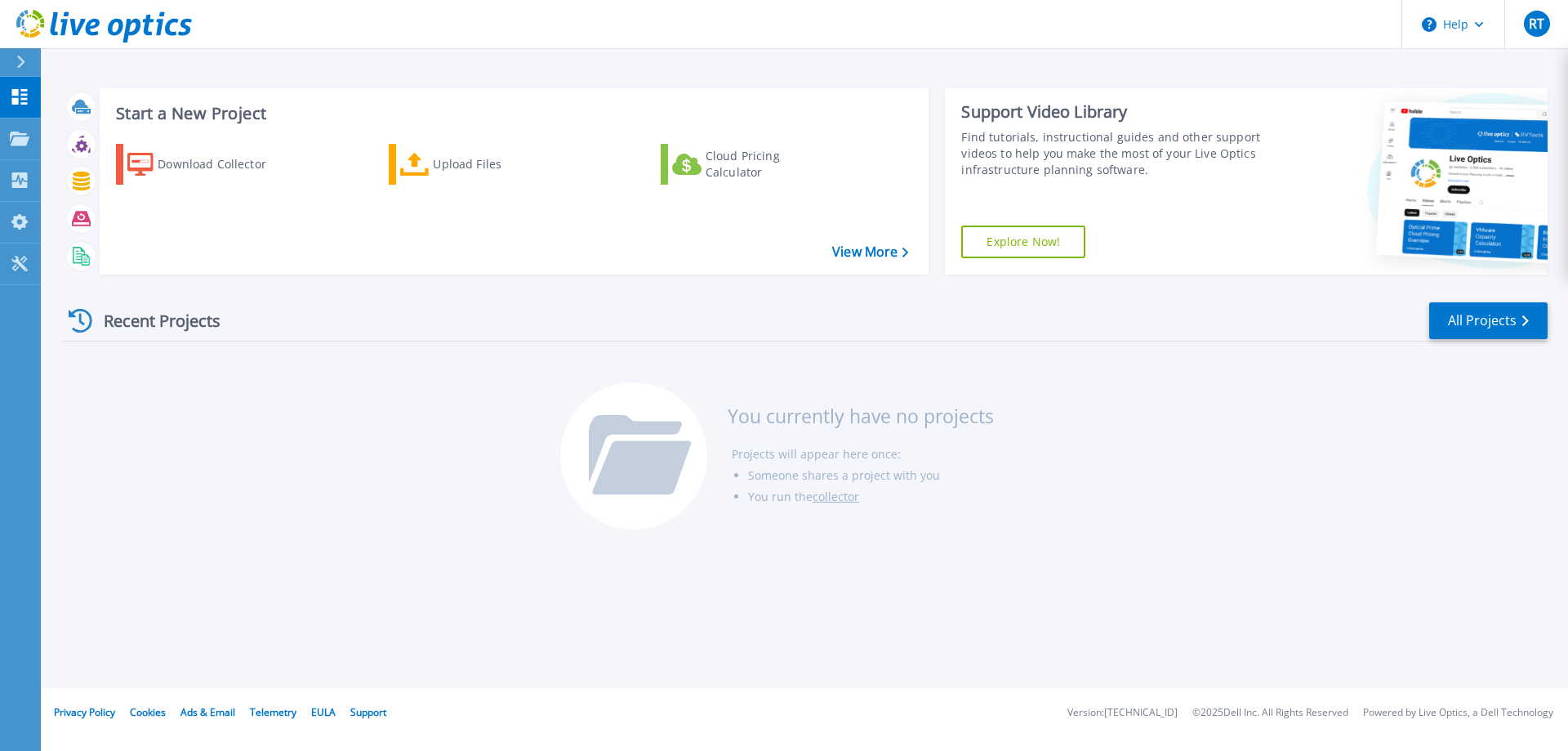
click at [1083, 443] on div "Recent Projects All Projects You currently have no projects Projects will appea…" at bounding box center [805, 416] width 1485 height 258
click at [462, 165] on div "Upload Files" at bounding box center [498, 163] width 131 height 32
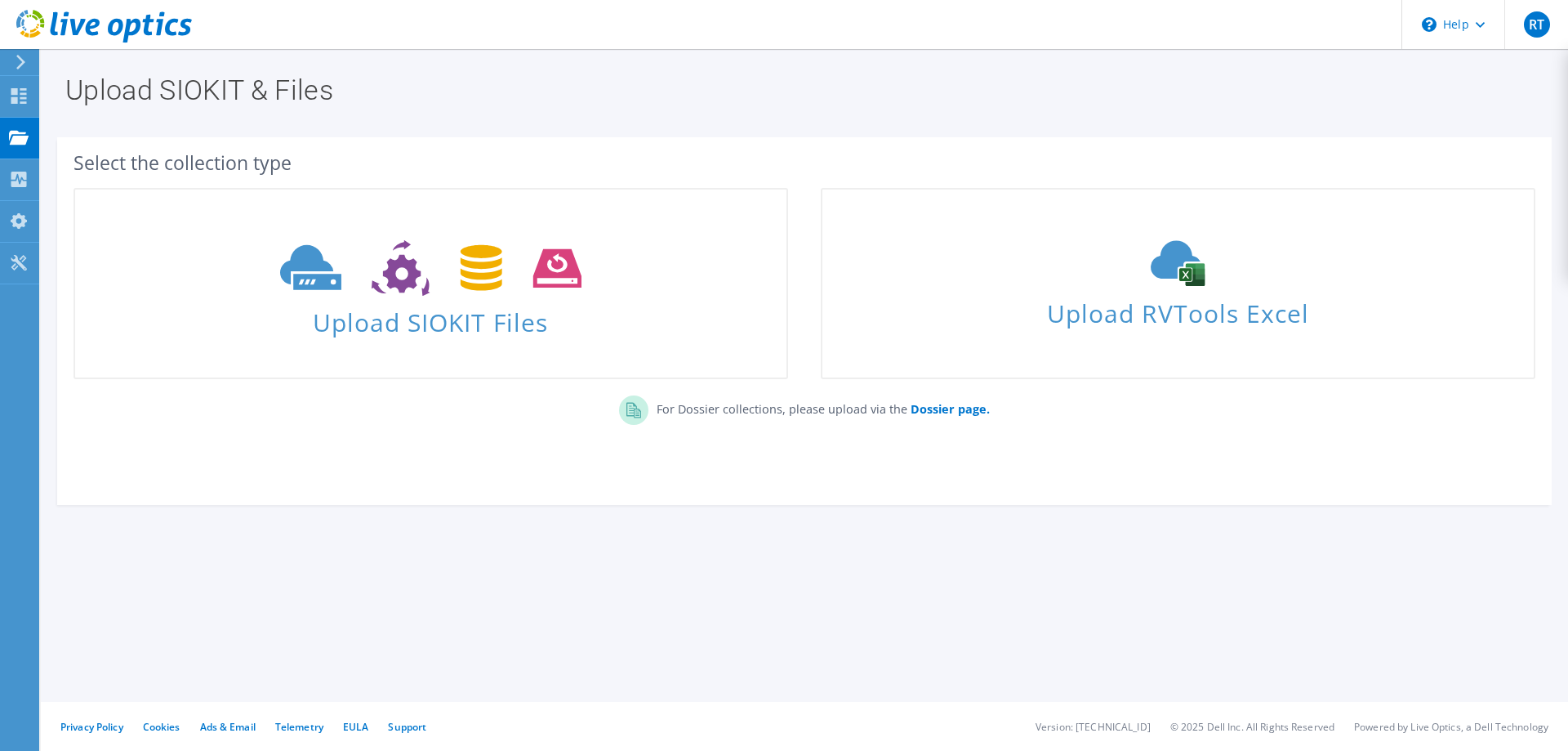
click at [729, 90] on h1 "Upload SIOKIT & Files" at bounding box center [800, 90] width 1470 height 28
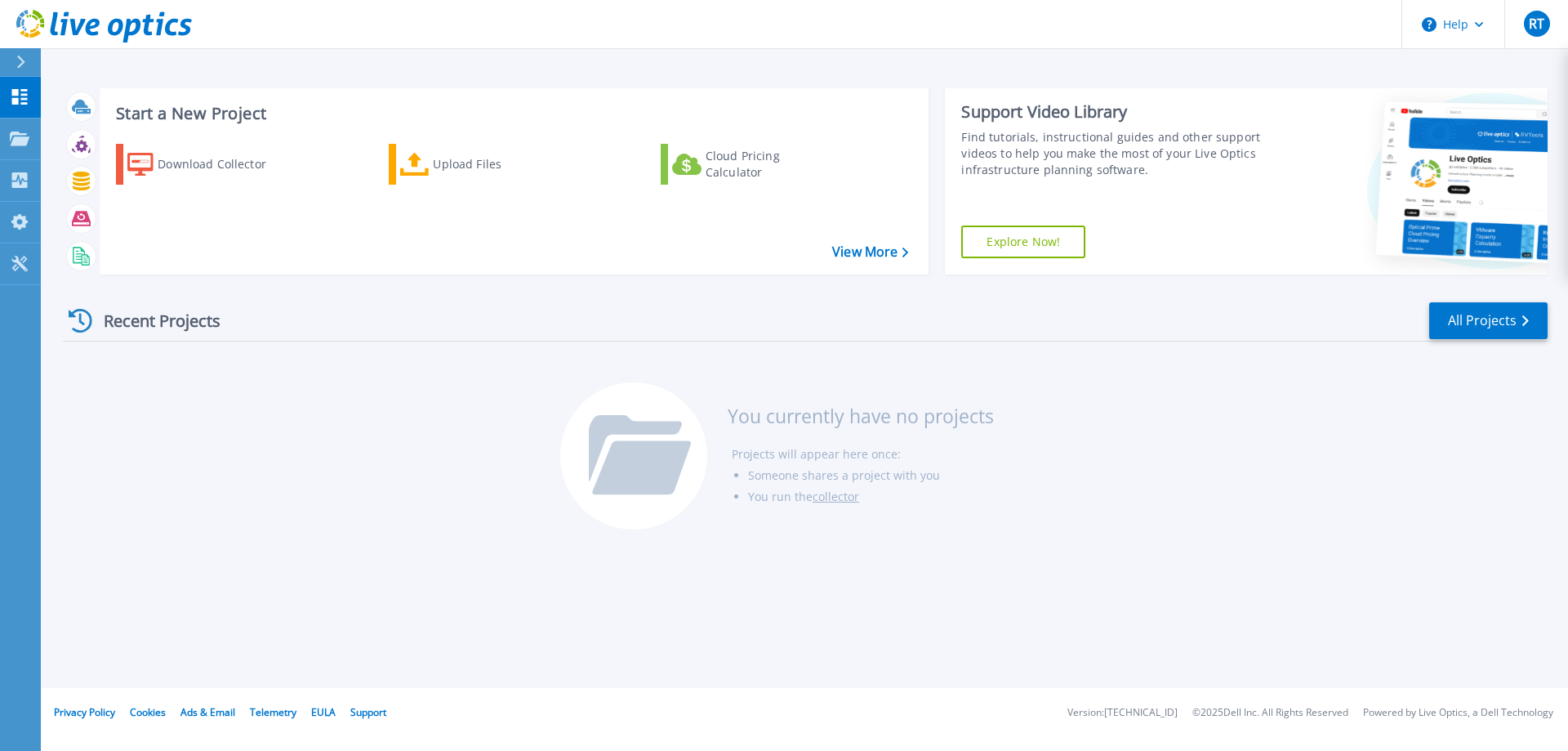
click at [1075, 437] on div "Recent Projects All Projects You currently have no projects Projects will appea…" at bounding box center [805, 416] width 1485 height 258
click at [236, 393] on div "Recent Projects All Projects You currently have no projects Projects will appea…" at bounding box center [805, 416] width 1485 height 258
click at [18, 70] on div at bounding box center [28, 62] width 26 height 28
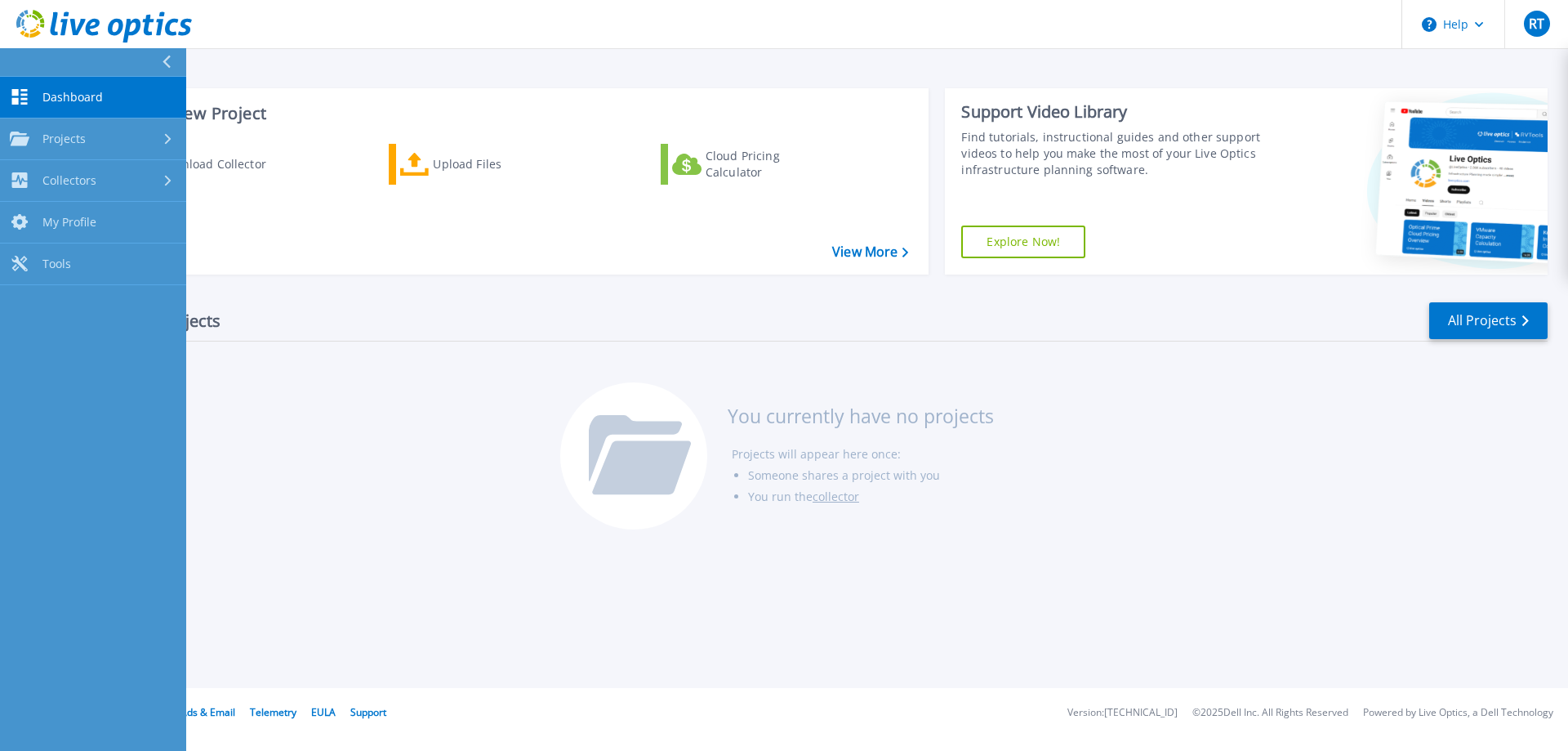
click at [52, 108] on link "Dashboard Dashboard" at bounding box center [93, 97] width 186 height 42
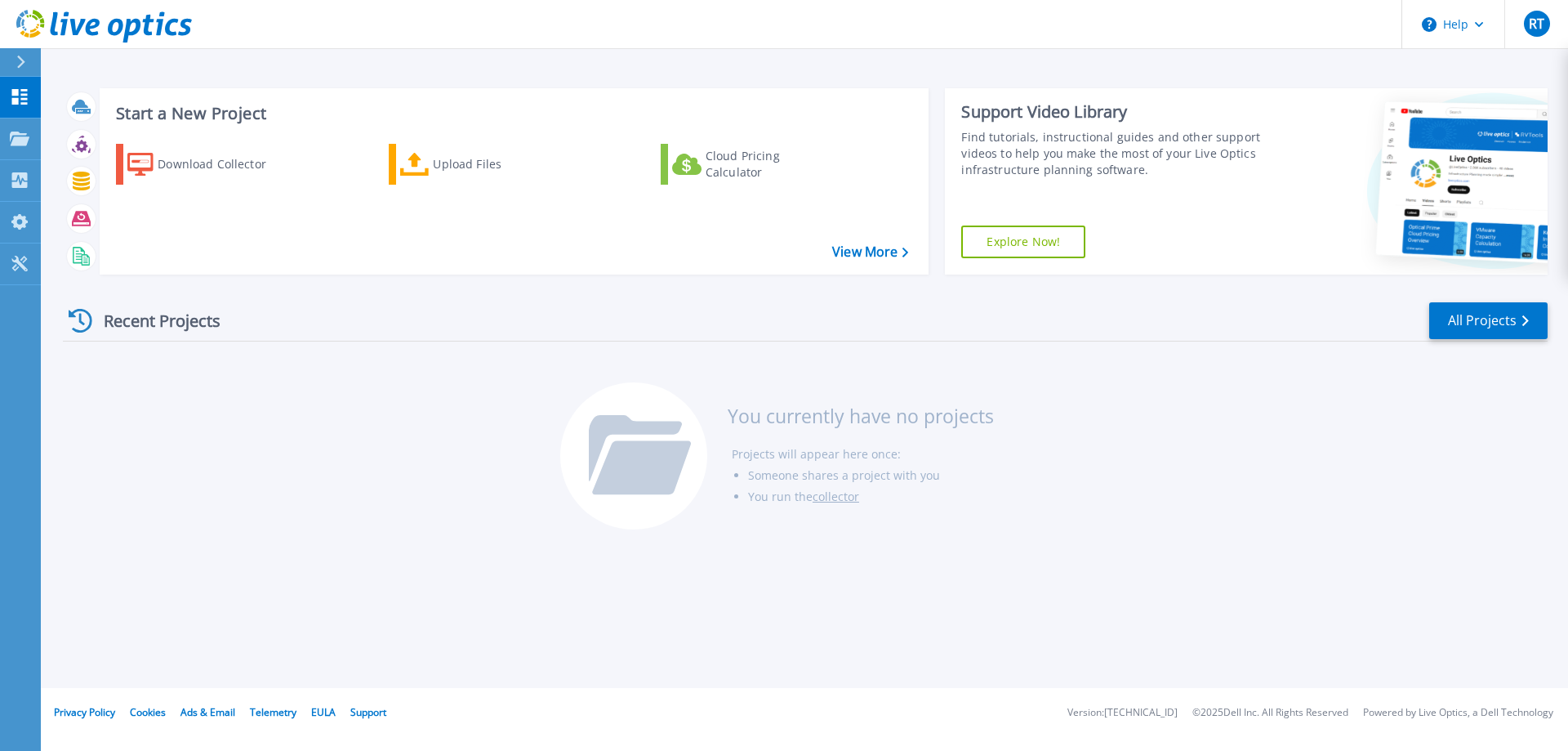
drag, startPoint x: 350, startPoint y: 479, endPoint x: 358, endPoint y: 487, distance: 11.3
click at [343, 483] on div "Recent Projects All Projects You currently have no projects Projects will appea…" at bounding box center [805, 416] width 1485 height 258
drag, startPoint x: 1235, startPoint y: 479, endPoint x: 579, endPoint y: 237, distance: 699.2
click at [1227, 478] on div "Recent Projects All Projects You currently have no projects Projects will appea…" at bounding box center [805, 416] width 1485 height 258
click at [370, 450] on div "Recent Projects All Projects You currently have no projects Projects will appea…" at bounding box center [805, 416] width 1485 height 258
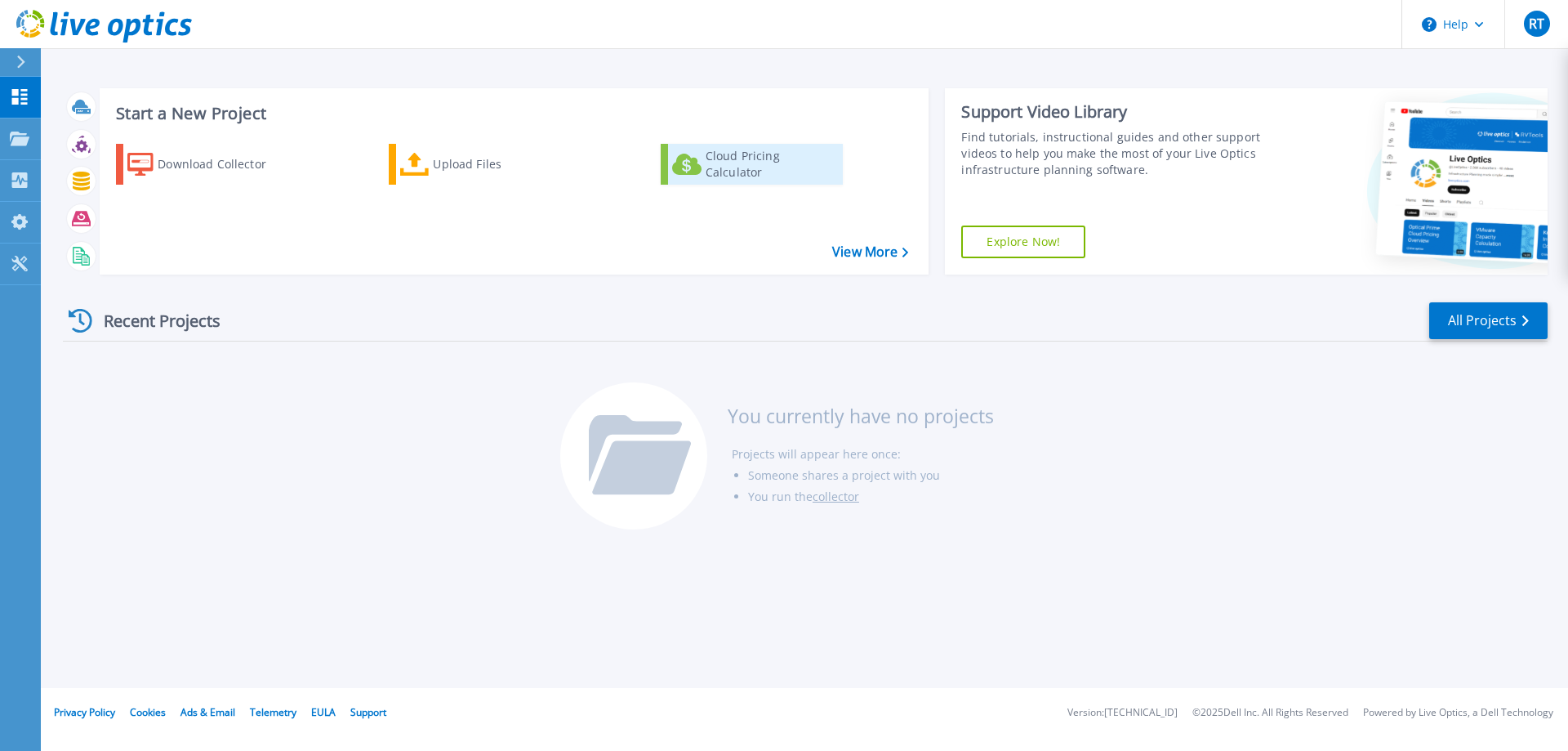
click at [752, 155] on div "Cloud Pricing Calculator" at bounding box center [770, 163] width 131 height 32
click at [24, 92] on icon at bounding box center [19, 96] width 19 height 16
click at [1552, 20] on button "RT" at bounding box center [1536, 24] width 64 height 48
click at [1211, 457] on div "Recent Projects All Projects You currently have no projects Projects will appea…" at bounding box center [805, 416] width 1485 height 258
click at [1541, 24] on span "RT" at bounding box center [1536, 24] width 16 height 13
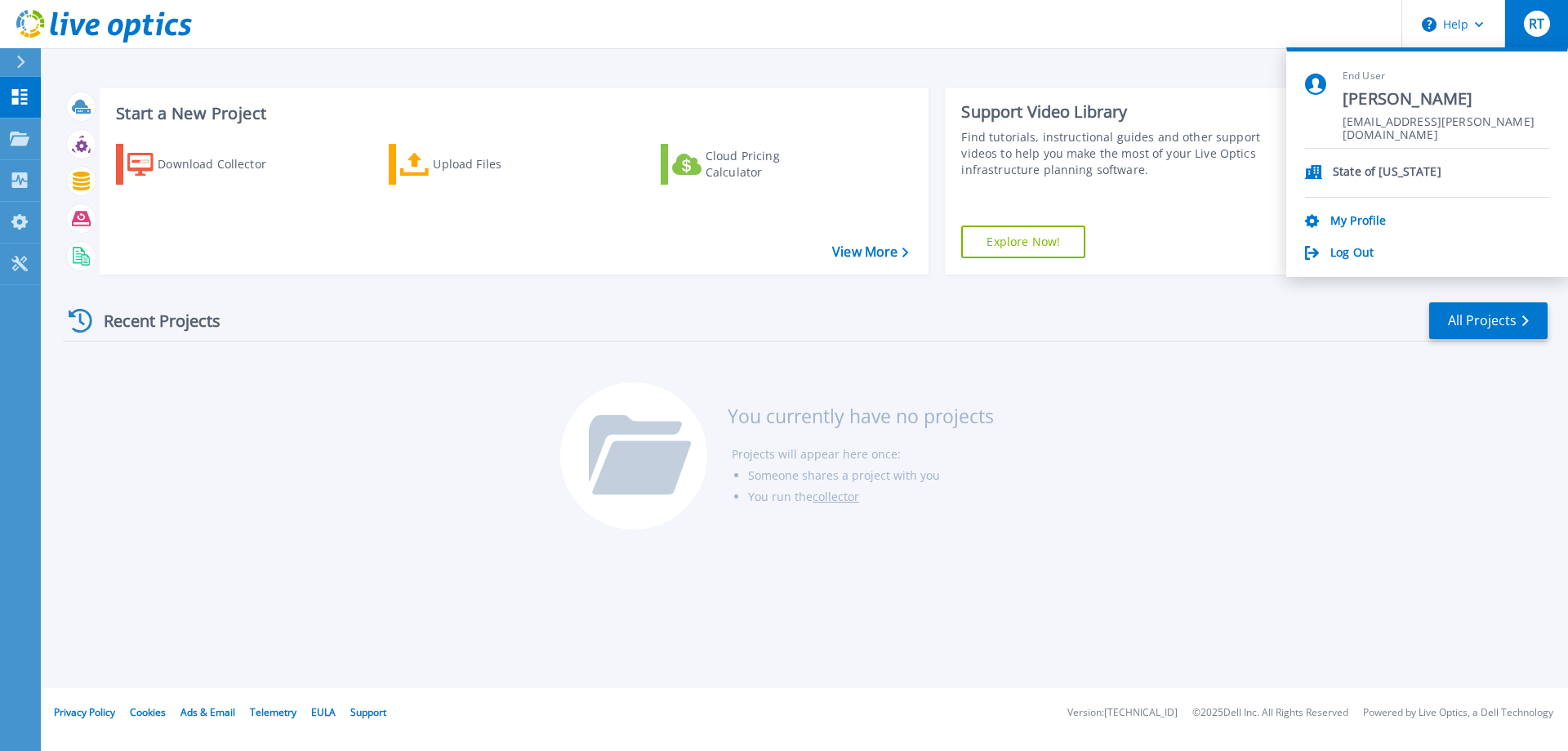
click at [1340, 173] on p "State of [US_STATE]" at bounding box center [1386, 172] width 108 height 16
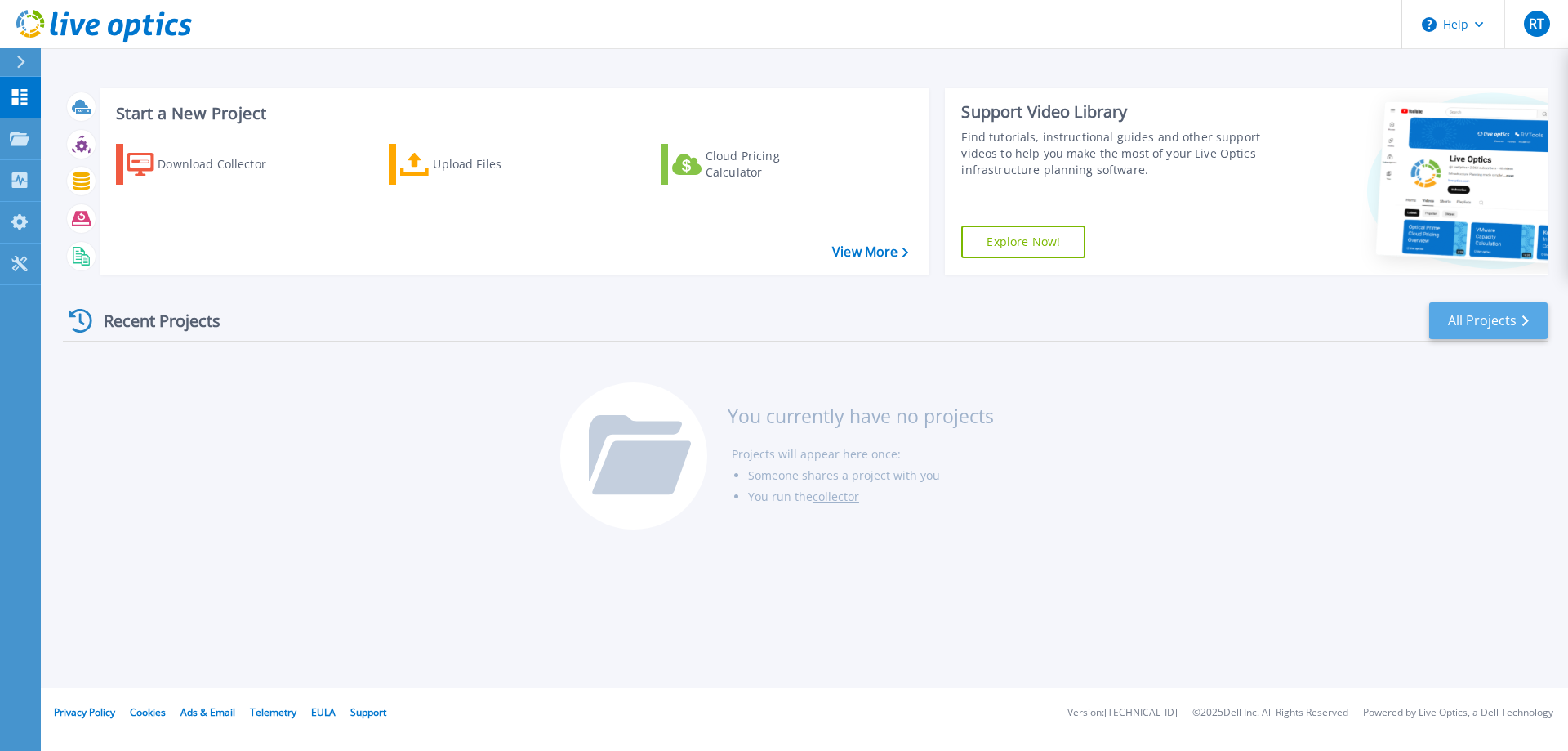
drag, startPoint x: 1185, startPoint y: 409, endPoint x: 1541, endPoint y: 326, distance: 365.5
click at [1186, 405] on div "Recent Projects All Projects You currently have no projects Projects will appea…" at bounding box center [805, 416] width 1485 height 258
click at [1039, 239] on link "Explore Now!" at bounding box center [1023, 241] width 124 height 32
click at [442, 155] on div "Upload Files" at bounding box center [498, 163] width 131 height 32
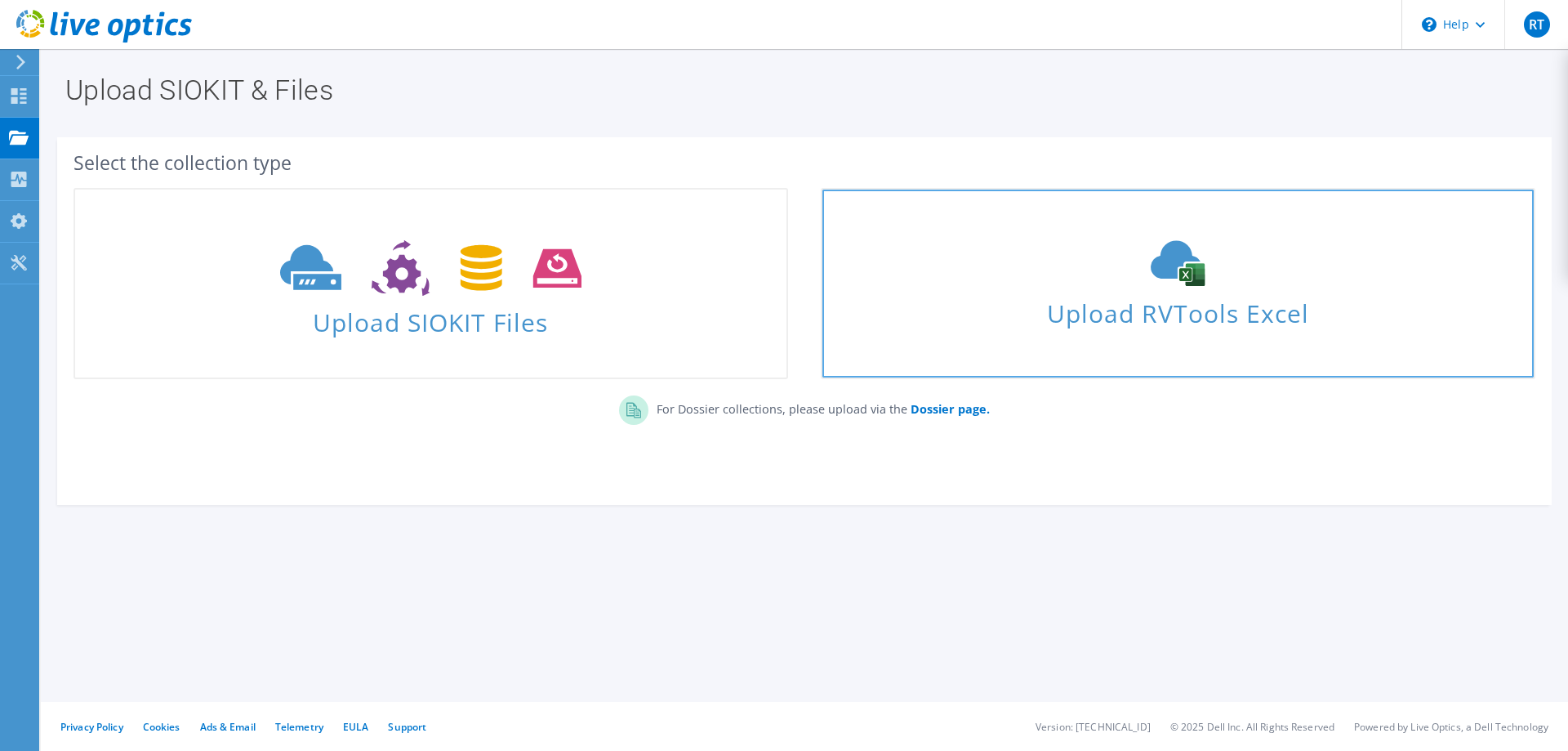
click at [1151, 270] on use at bounding box center [1178, 263] width 54 height 45
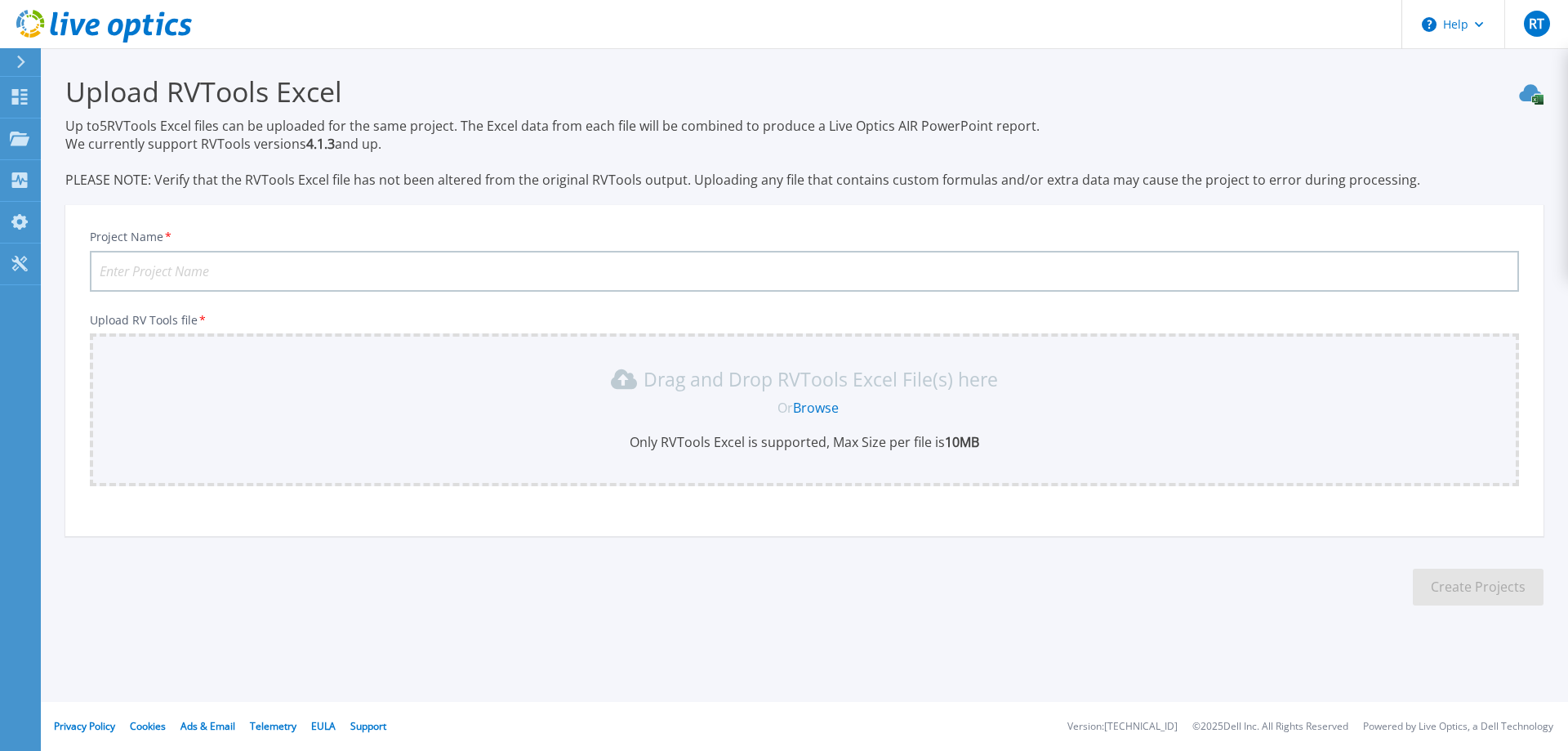
click at [273, 282] on input "Project Name *" at bounding box center [804, 272] width 1429 height 41
click at [291, 262] on input "Project Name *" at bounding box center [804, 272] width 1429 height 41
type input "VMWare Alternatives"
click at [14, 98] on icon at bounding box center [19, 96] width 16 height 16
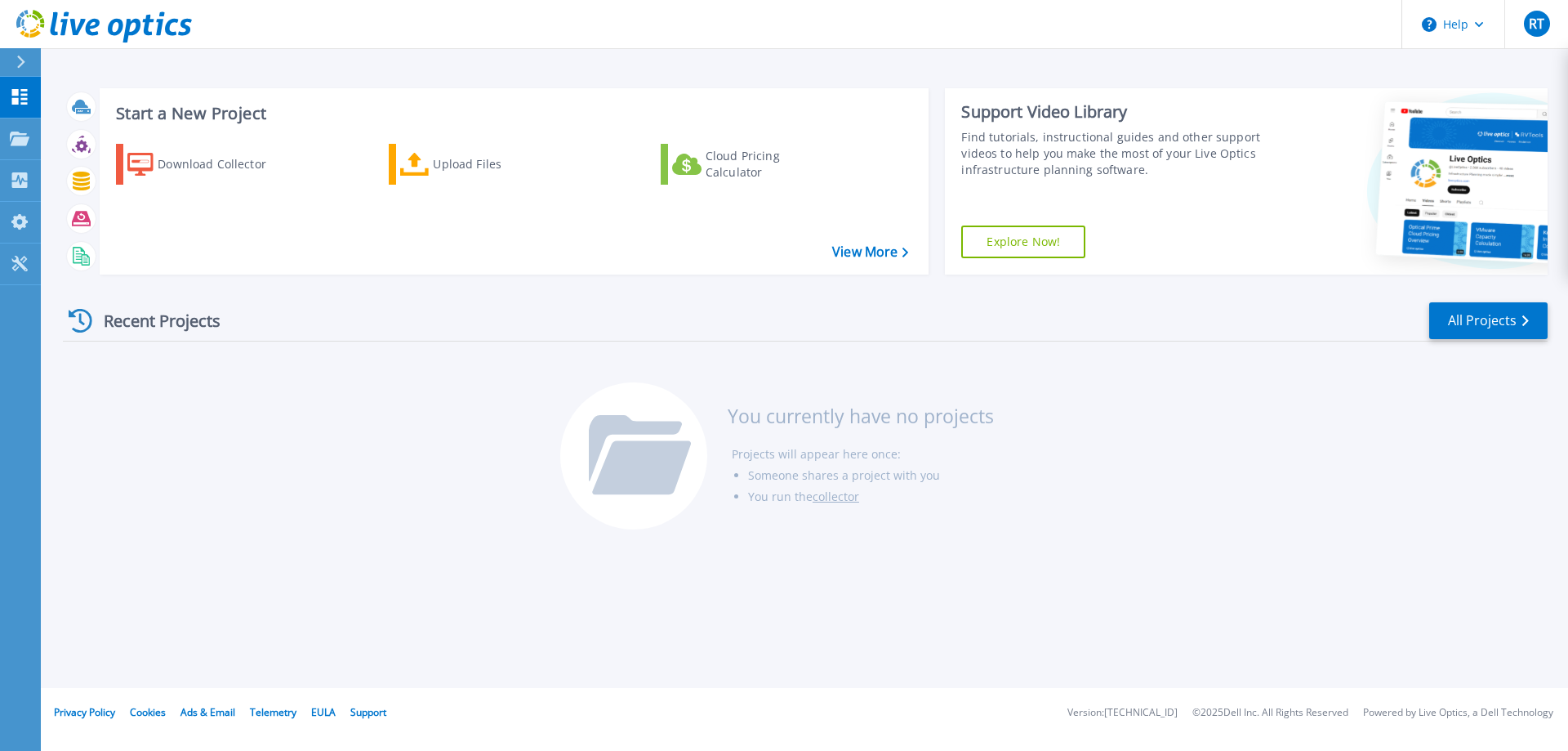
drag, startPoint x: 1137, startPoint y: 437, endPoint x: 939, endPoint y: 19, distance: 462.5
click at [1135, 435] on div "Recent Projects All Projects You currently have no projects Projects will appea…" at bounding box center [805, 416] width 1485 height 258
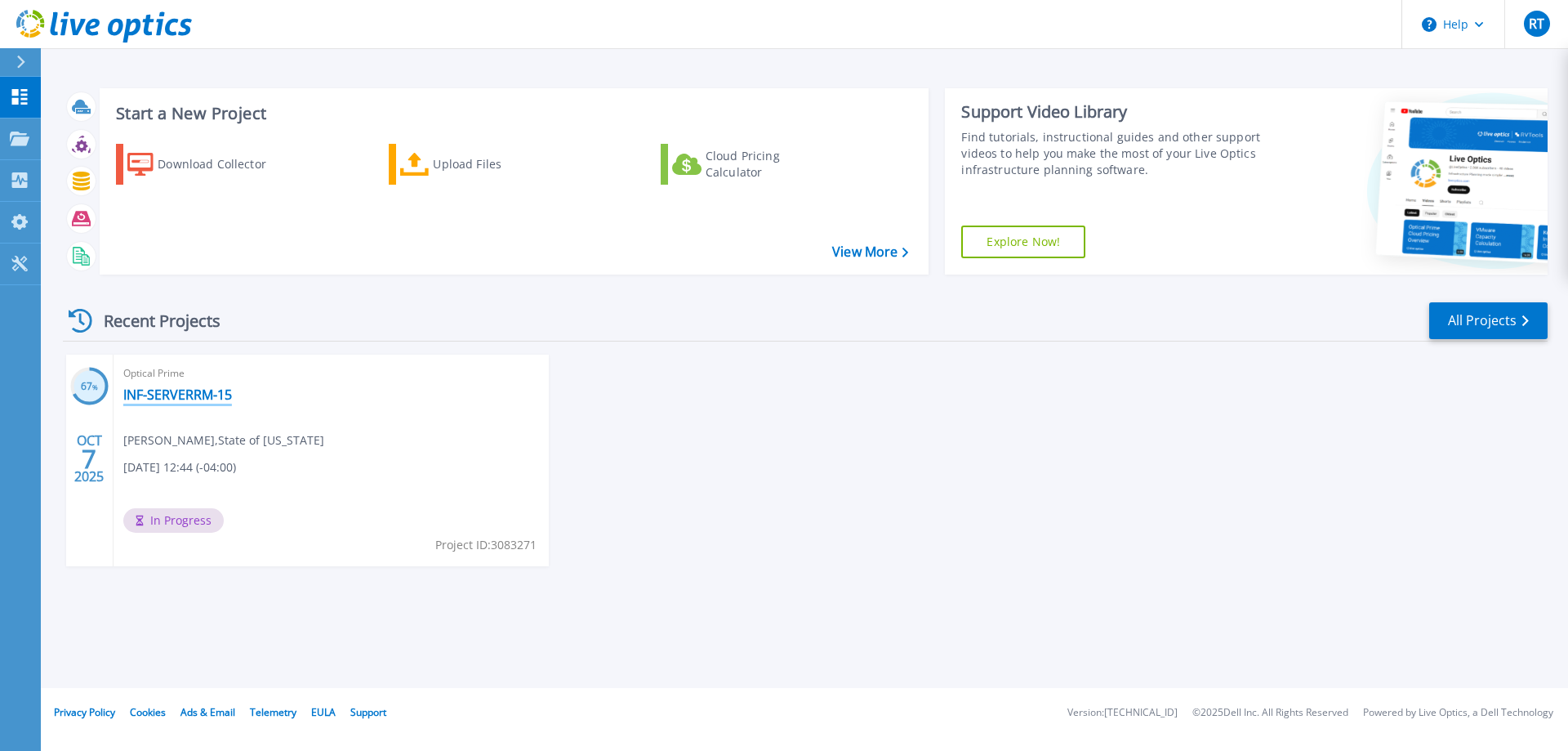
click at [203, 398] on link "INF-SERVERRM-15" at bounding box center [177, 395] width 108 height 17
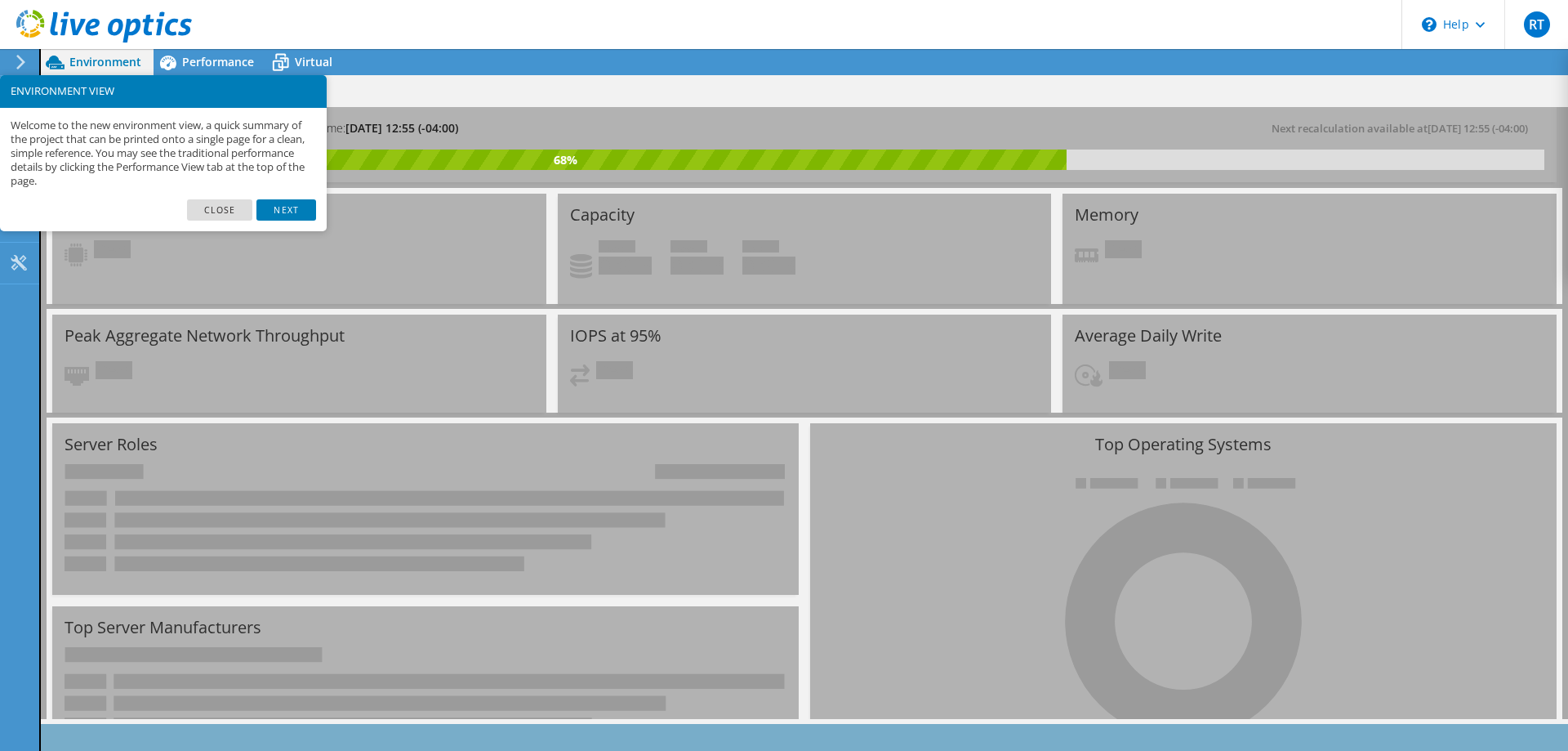
click at [227, 210] on link "Close" at bounding box center [220, 210] width 66 height 21
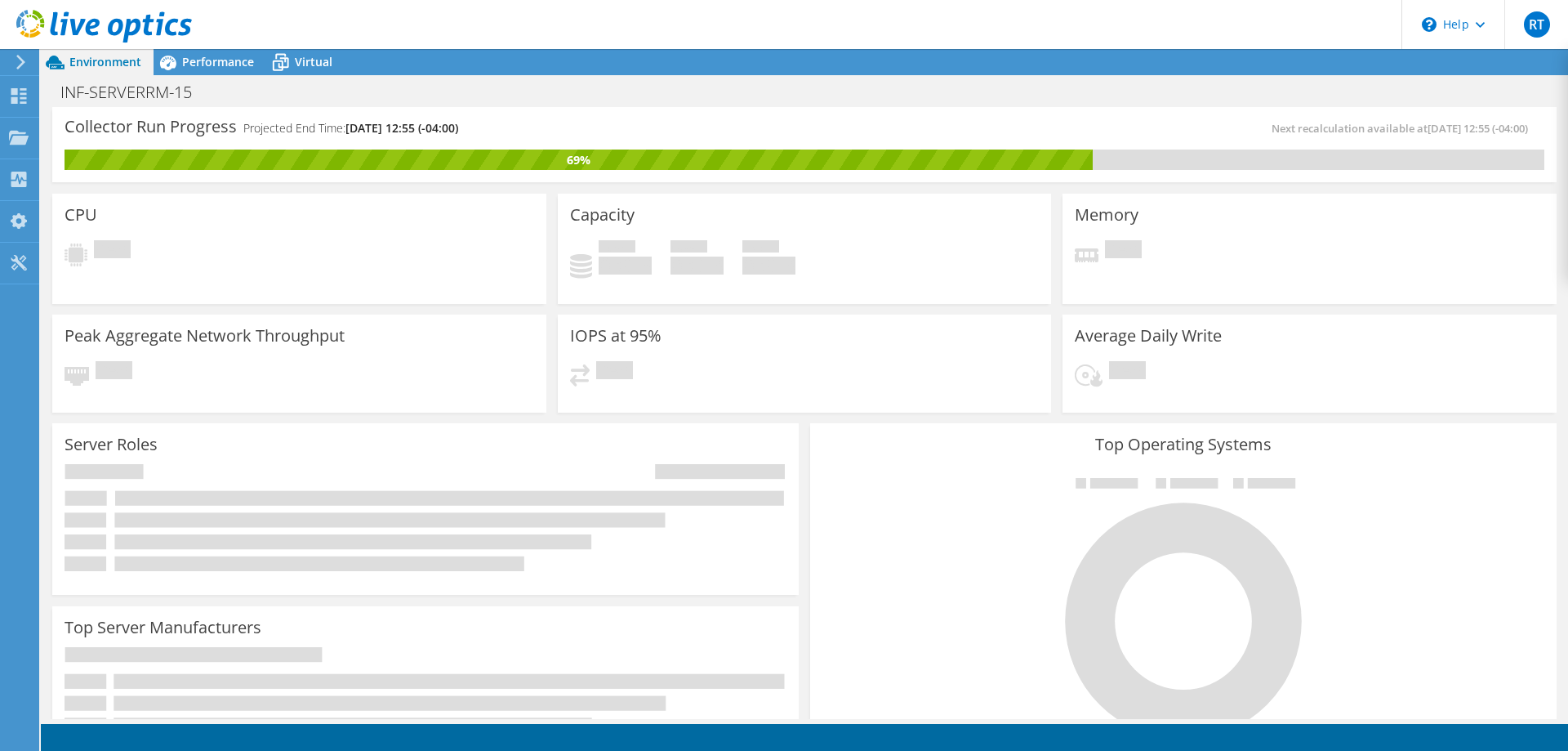
click at [345, 228] on div "CPU Pending" at bounding box center [298, 248] width 494 height 110
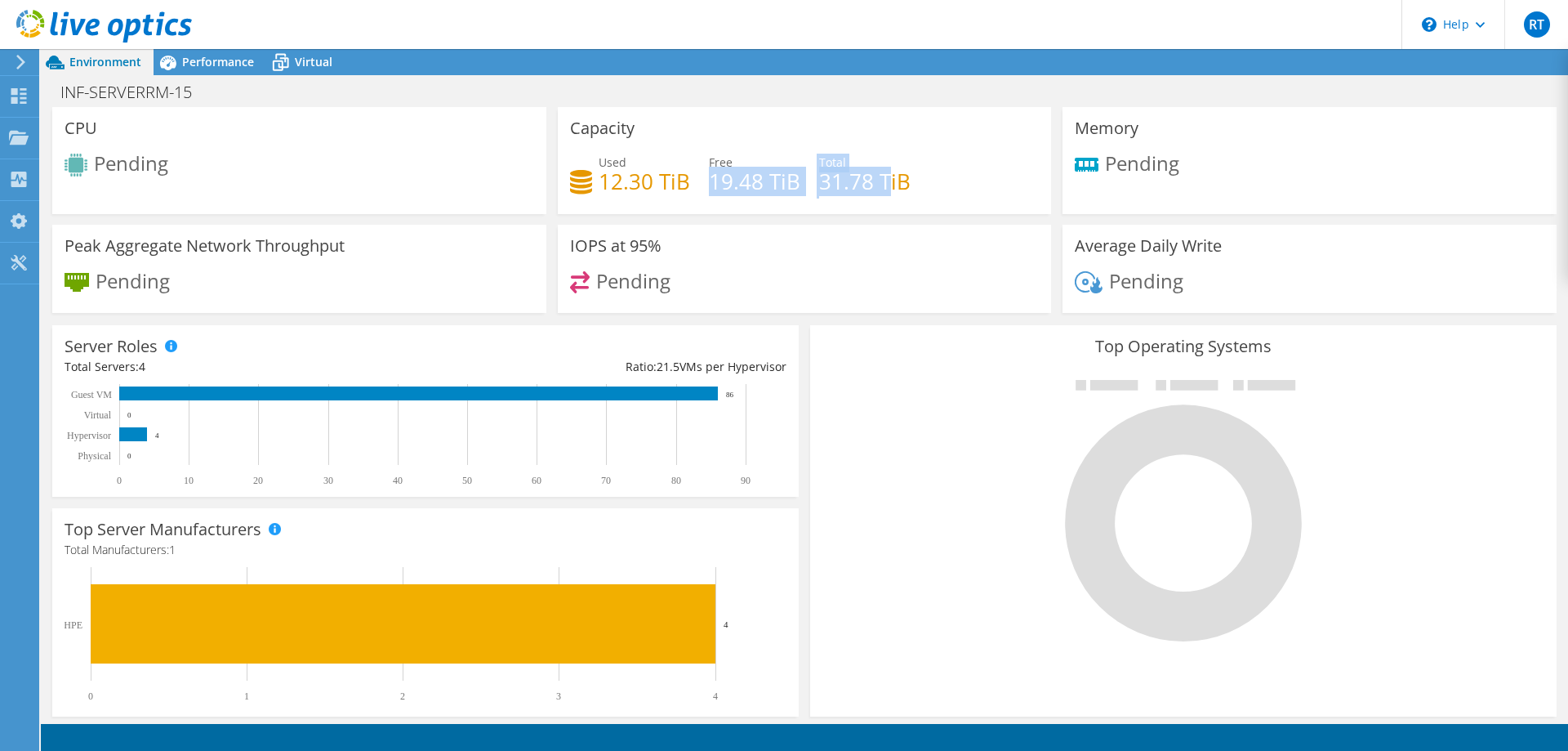
drag, startPoint x: 699, startPoint y: 178, endPoint x: 887, endPoint y: 180, distance: 188.0
click at [887, 180] on div "Used 12.30 TiB Free 19.48 TiB Total 31.78 TiB" at bounding box center [804, 180] width 470 height 53
click at [922, 184] on div "Used 12.30 TiB Free 19.48 TiB Total 31.78 TiB" at bounding box center [804, 180] width 470 height 53
drag, startPoint x: 944, startPoint y: 186, endPoint x: 566, endPoint y: 169, distance: 378.4
click at [566, 169] on div "Capacity Used 12.30 TiB Free 19.48 TiB Total 31.78 TiB" at bounding box center [804, 159] width 494 height 107
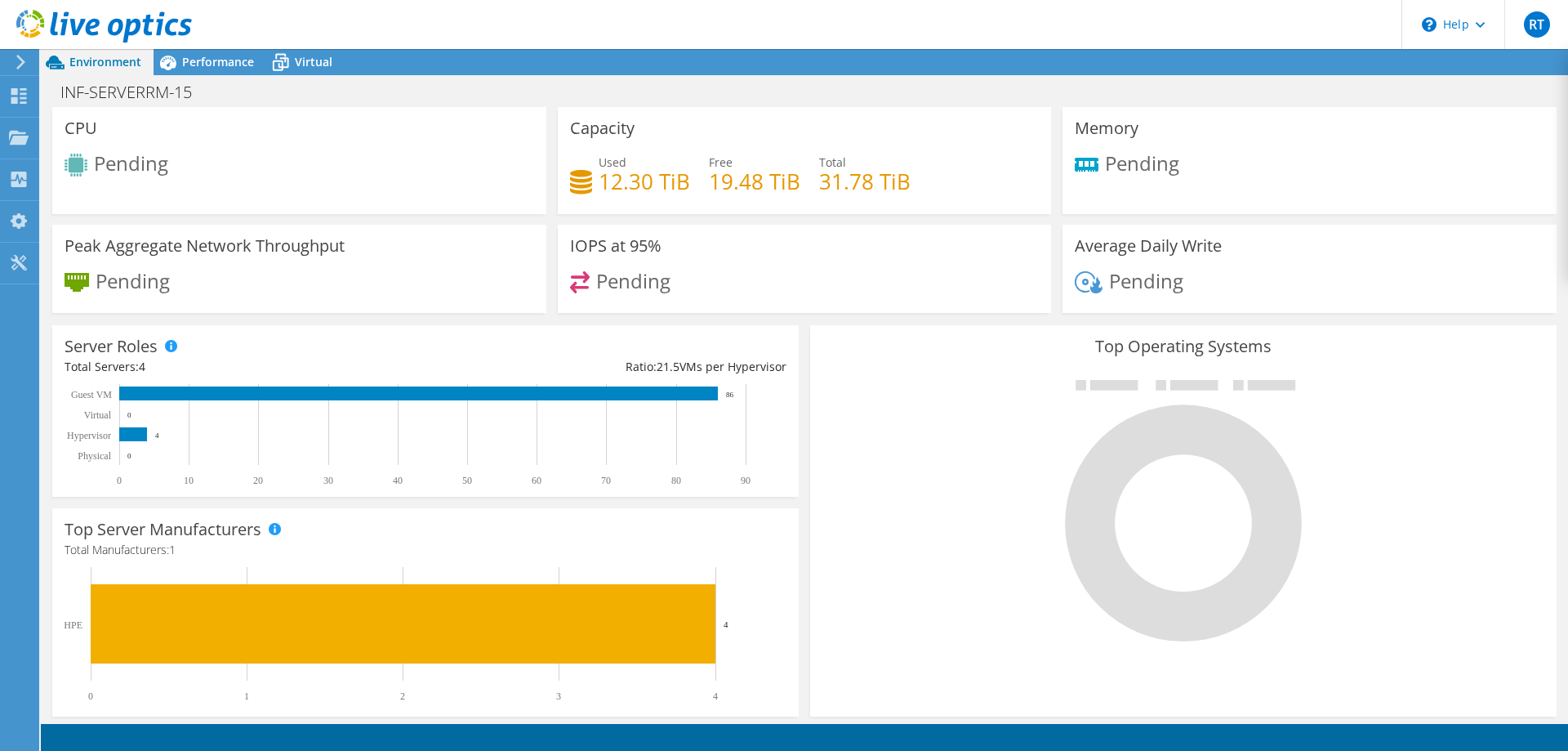
click at [779, 134] on div "Capacity Used 12.30 TiB Free 19.48 TiB Total 31.78 TiB" at bounding box center [804, 159] width 494 height 107
click at [219, 65] on span "Performance" at bounding box center [218, 61] width 72 height 16
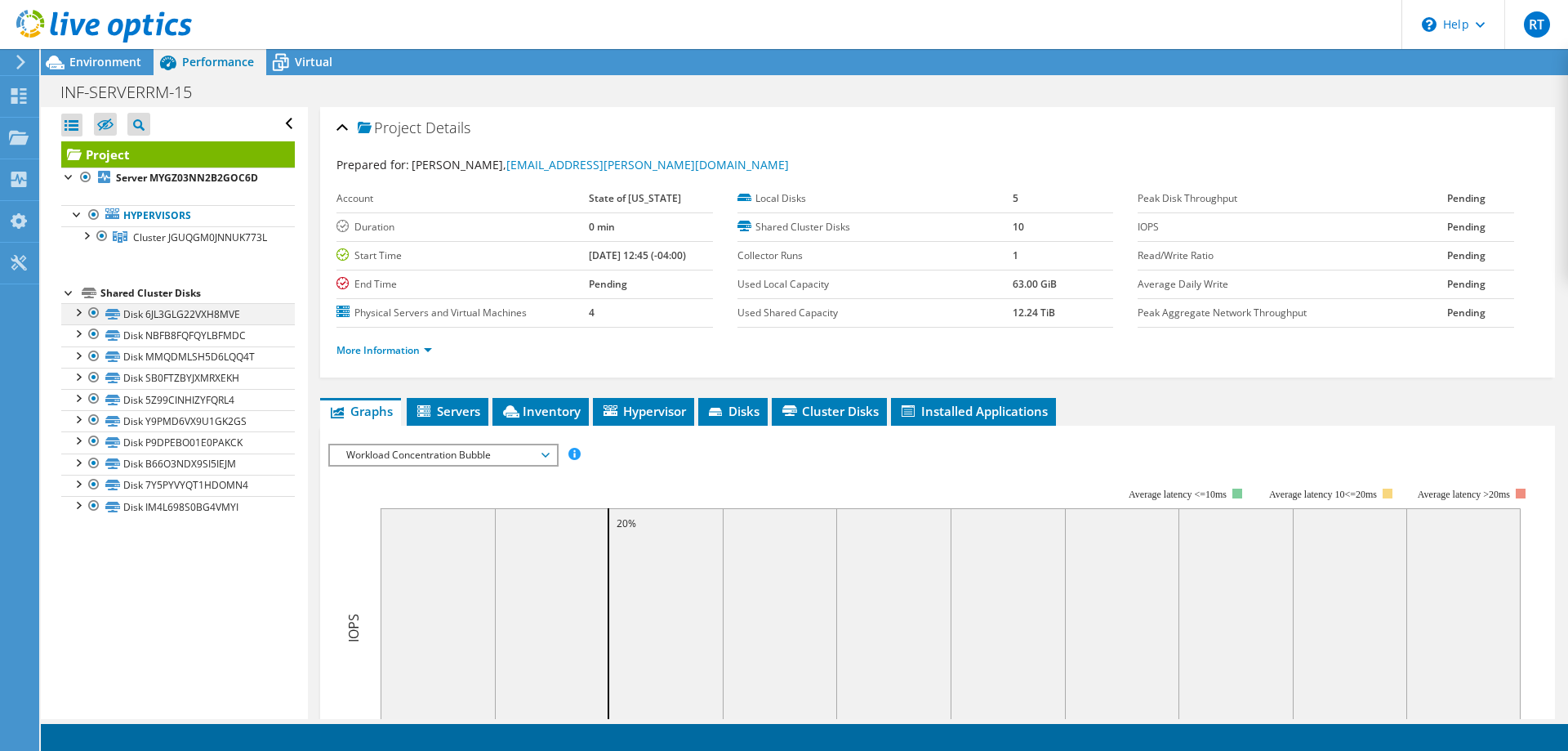
click at [77, 317] on div at bounding box center [78, 312] width 17 height 17
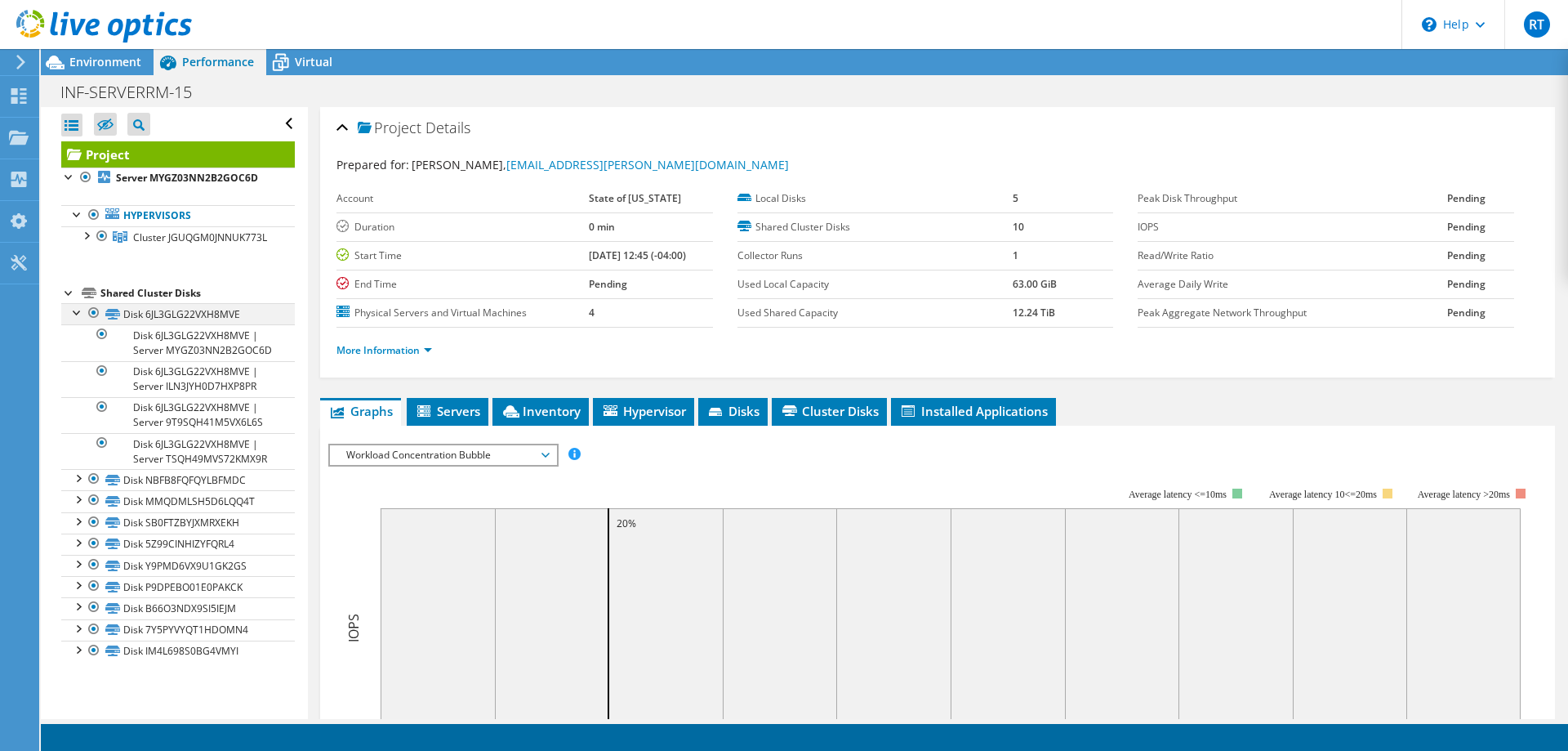
click at [77, 317] on div at bounding box center [78, 312] width 17 height 17
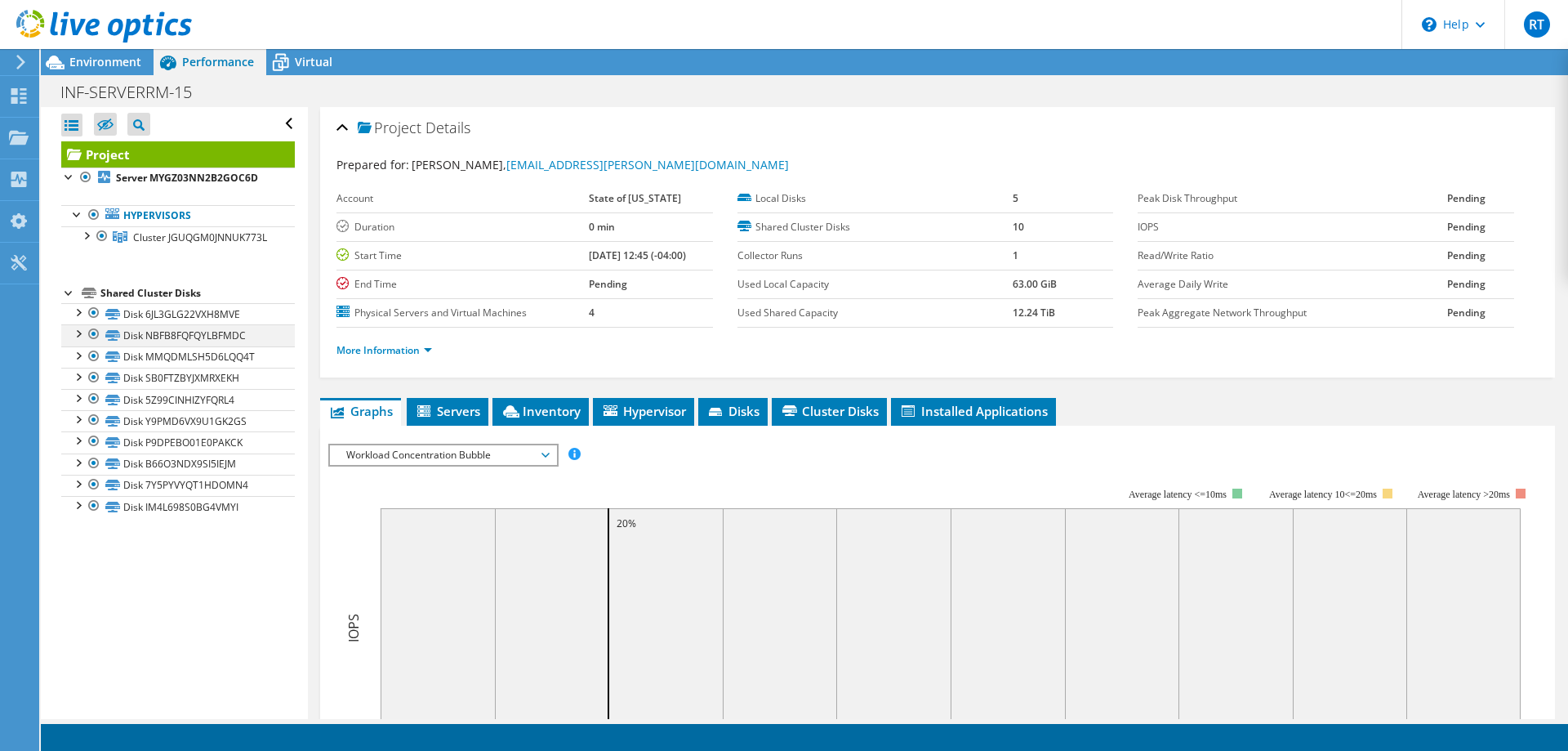
click at [83, 335] on div at bounding box center [78, 333] width 17 height 17
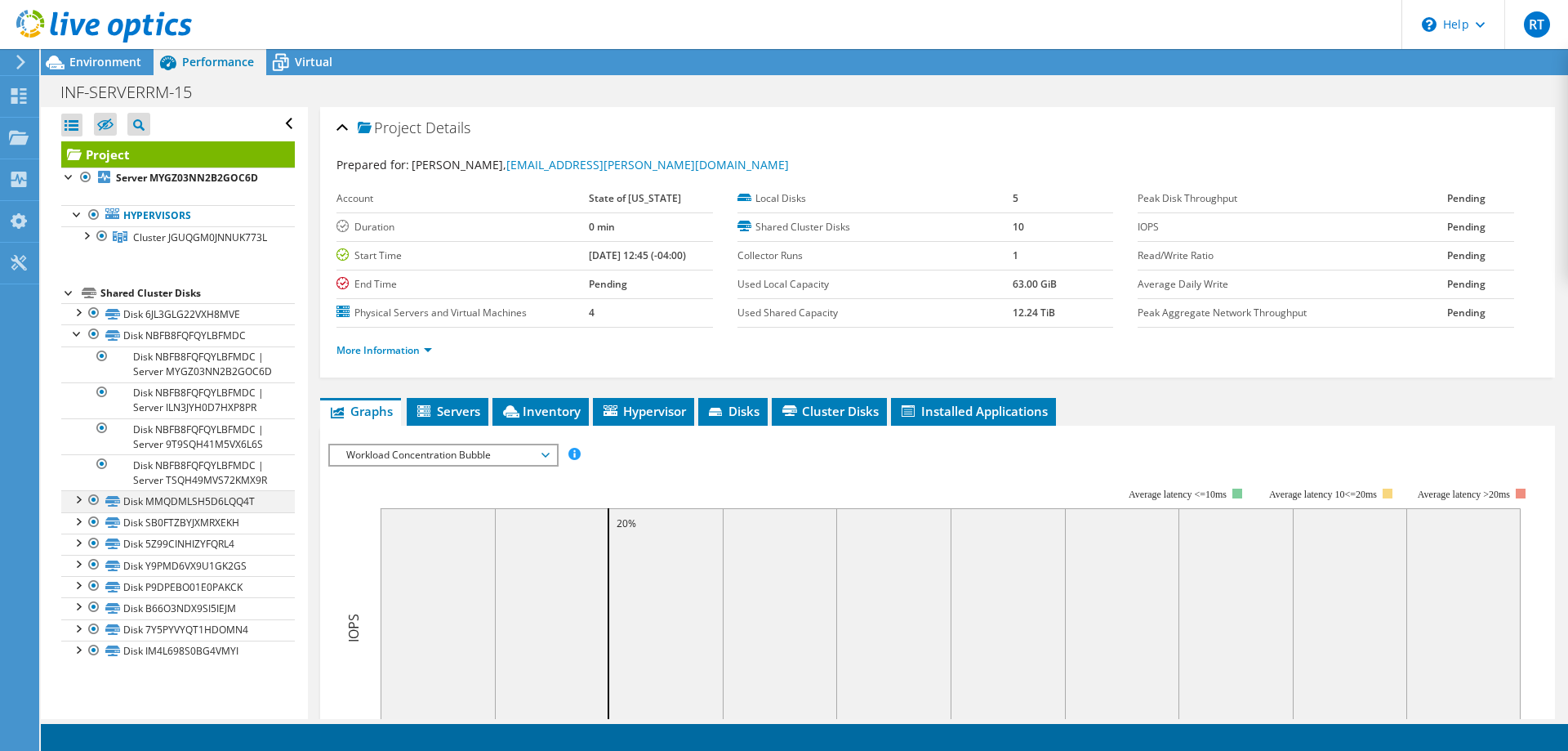
click at [74, 506] on div at bounding box center [78, 499] width 17 height 17
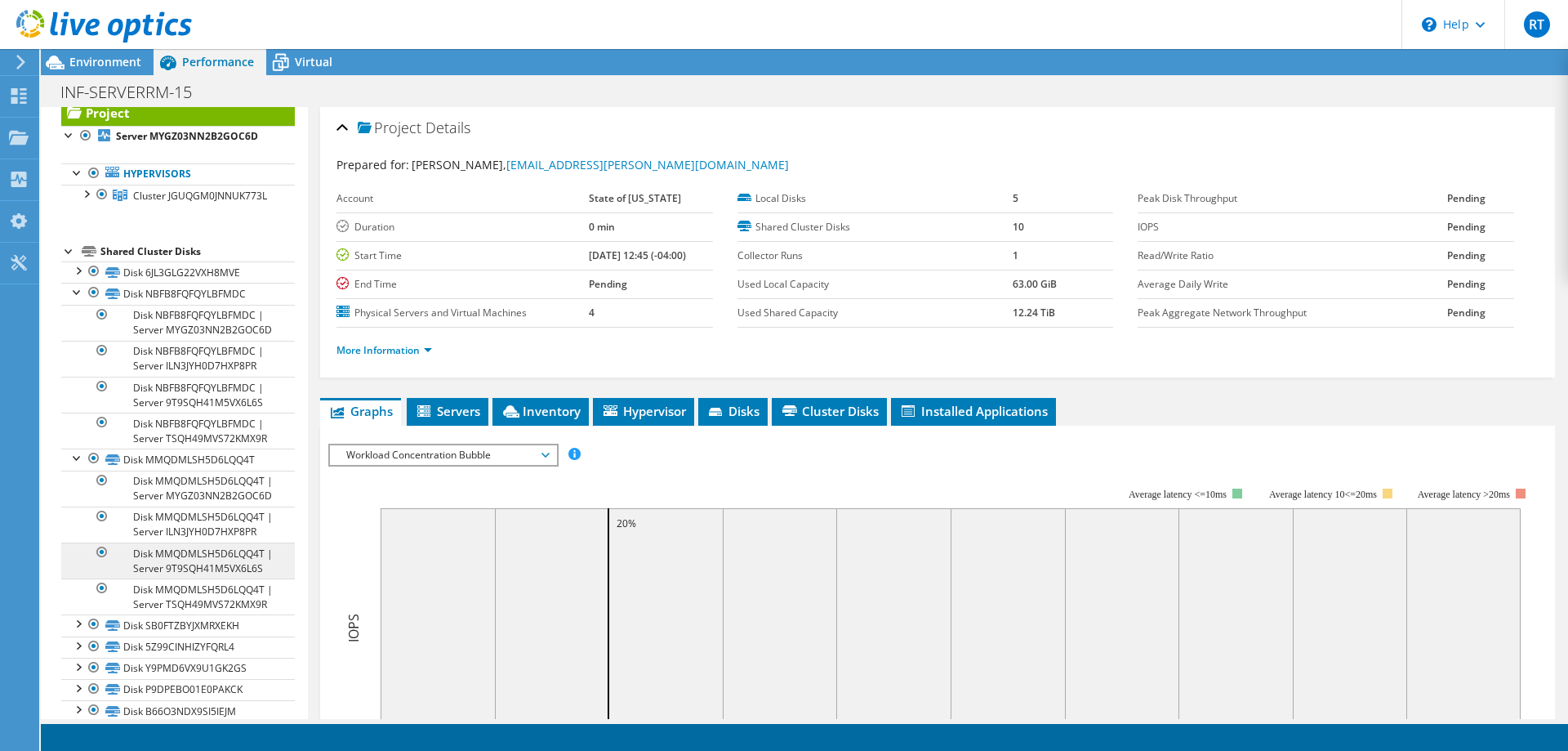
scroll to position [79, 0]
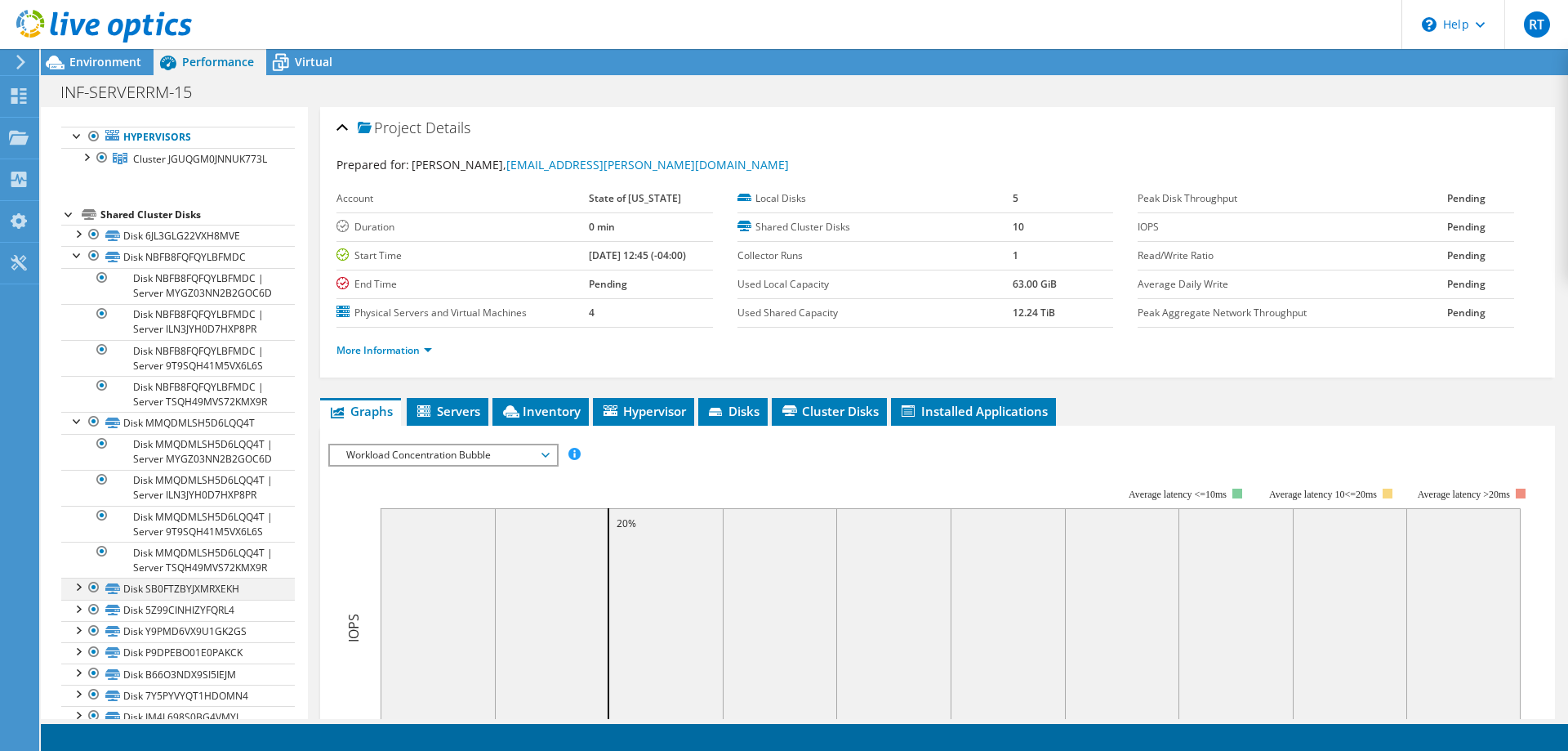
click at [72, 592] on div at bounding box center [78, 586] width 17 height 17
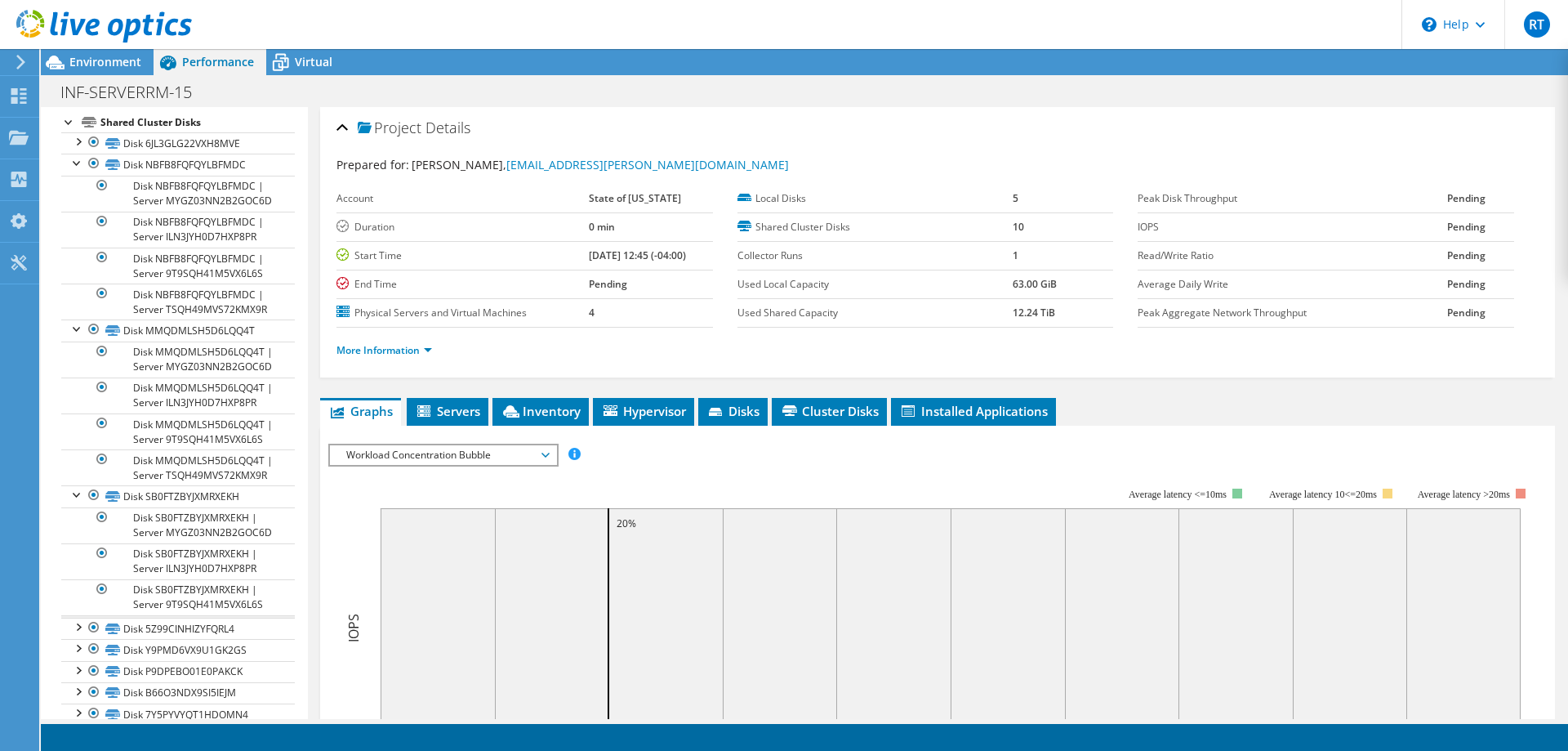
scroll to position [213, 0]
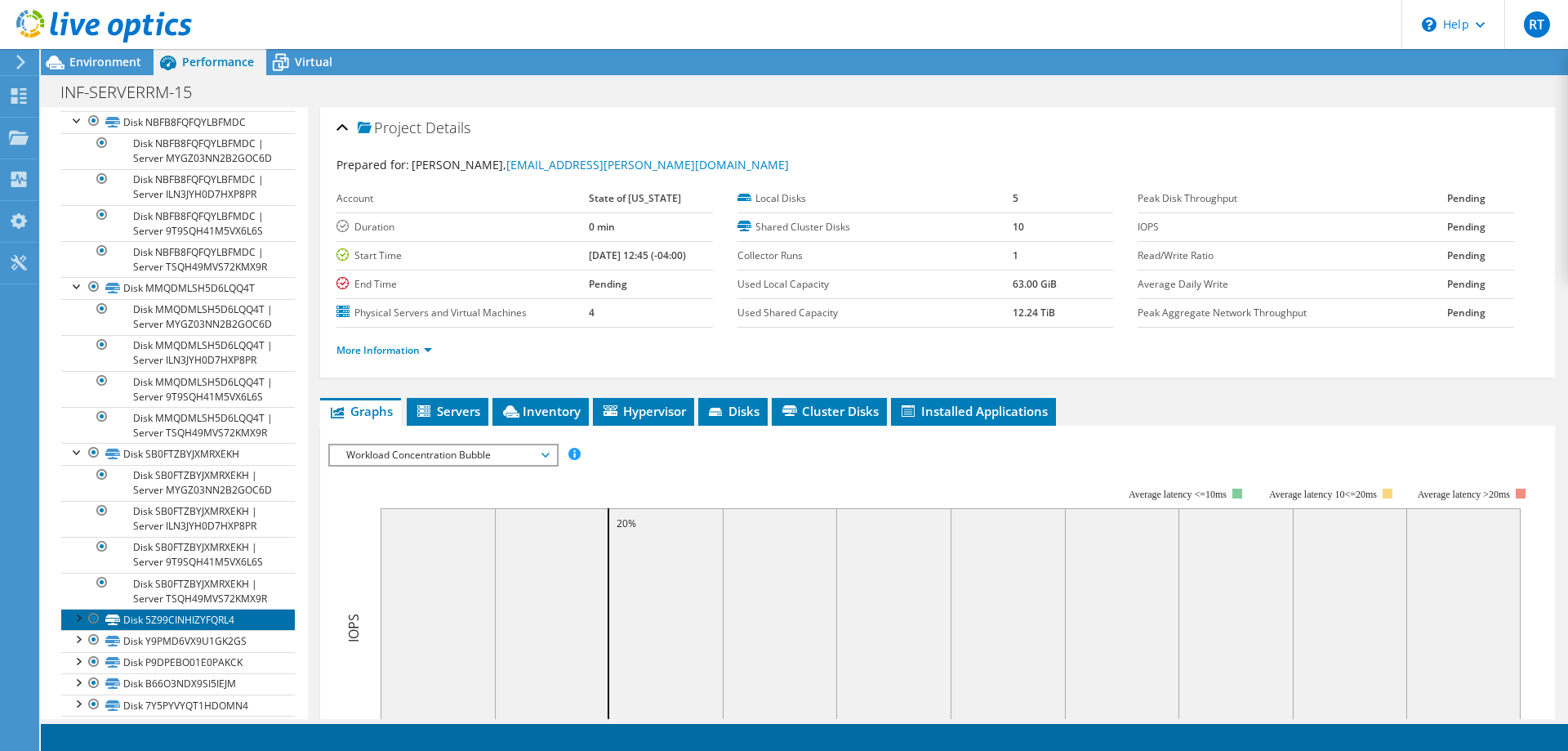
click at [77, 627] on link "Disk 5Z99CINHIZYFQRL4" at bounding box center [178, 618] width 234 height 21
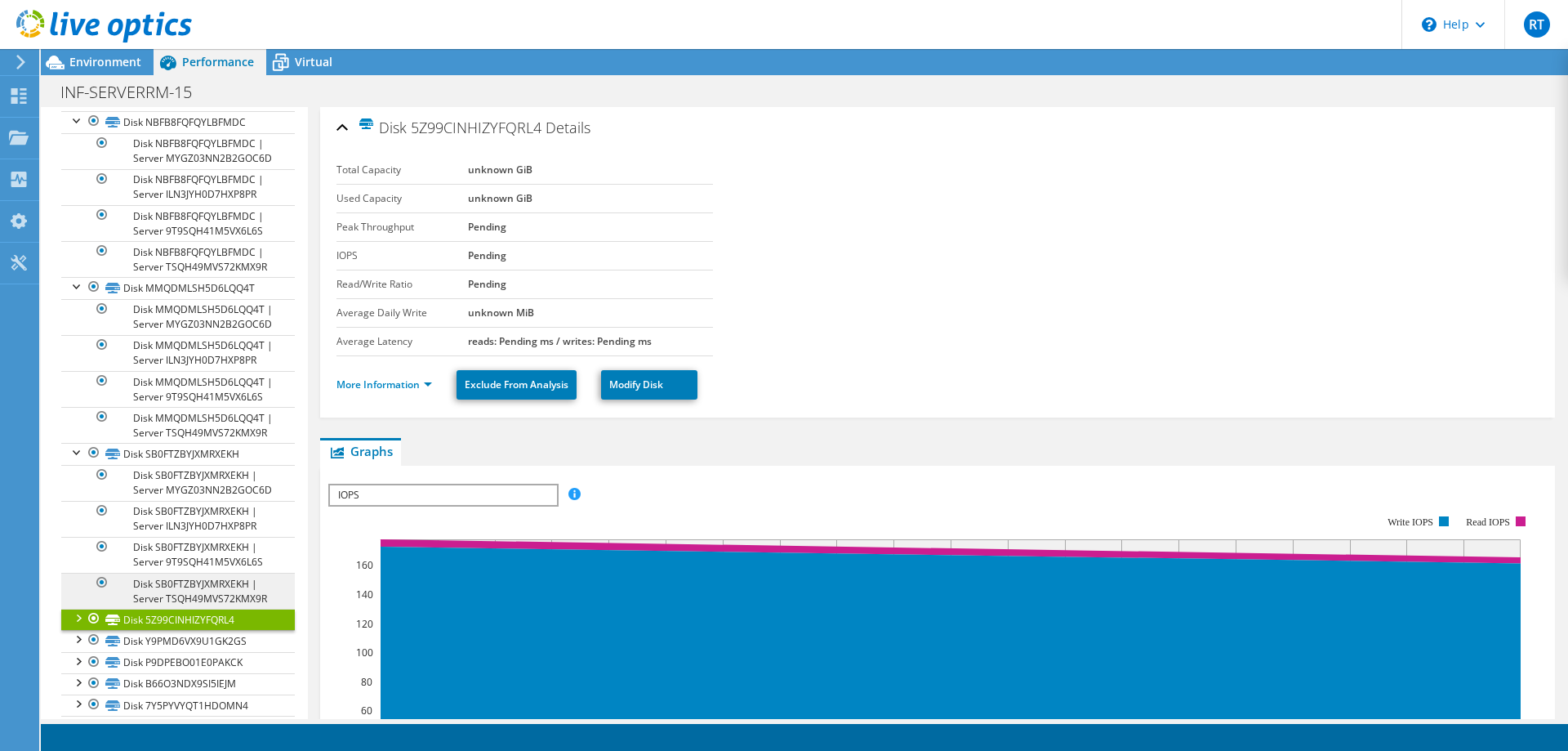
scroll to position [251, 0]
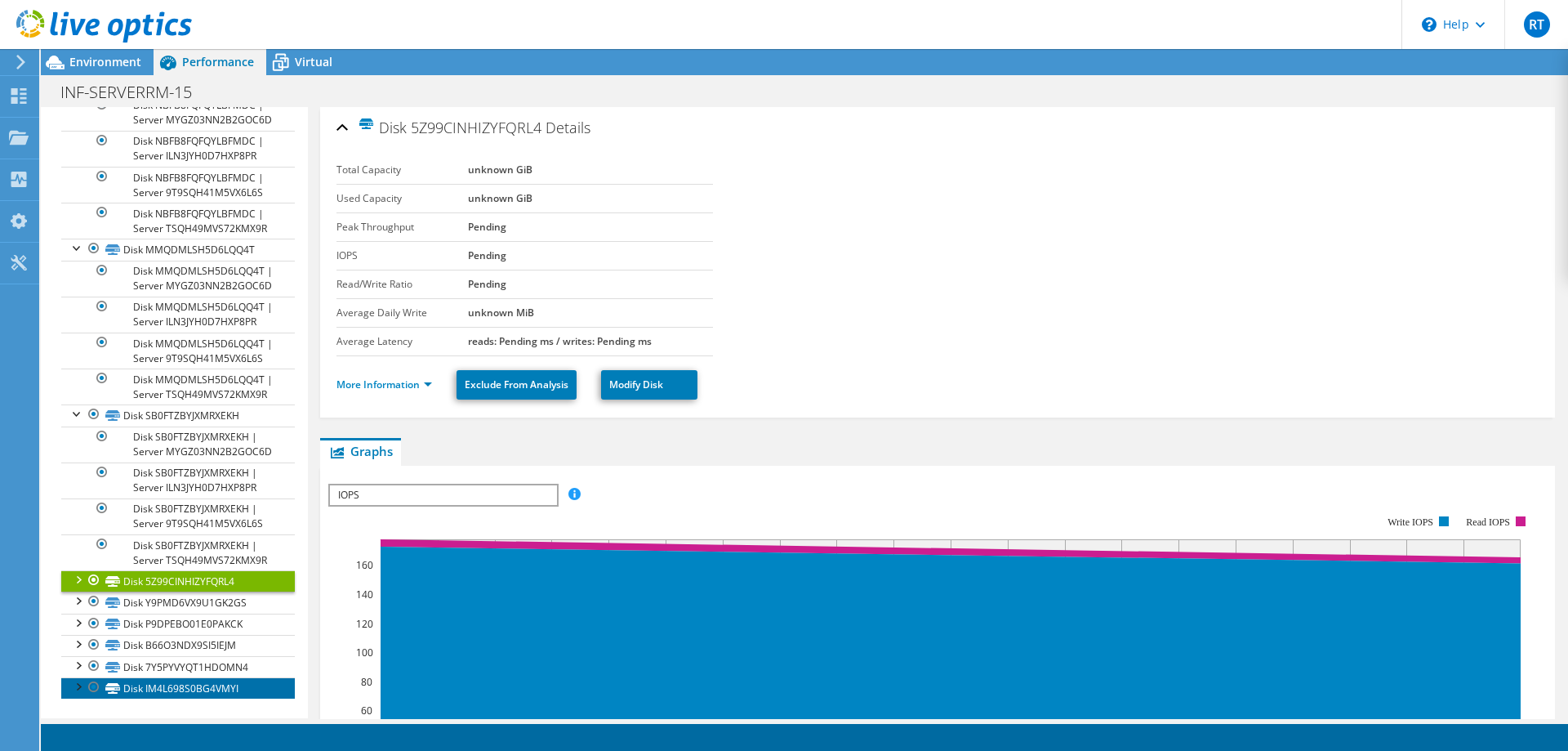
click at [114, 683] on link "Disk IM4L698S0BG4VMYI" at bounding box center [178, 687] width 234 height 21
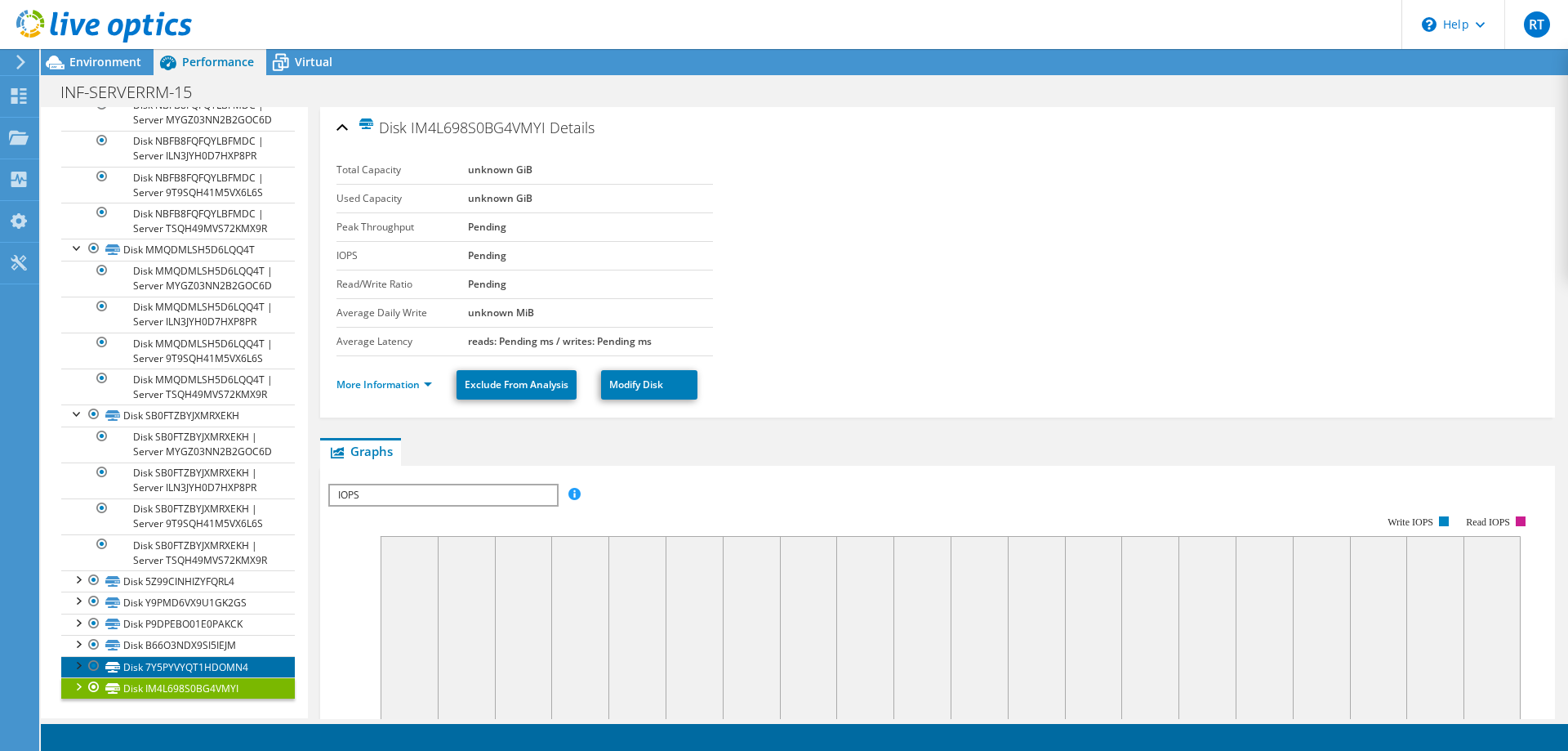
click at [134, 669] on link "Disk 7Y5PYVYQT1HDOMN4" at bounding box center [178, 667] width 234 height 21
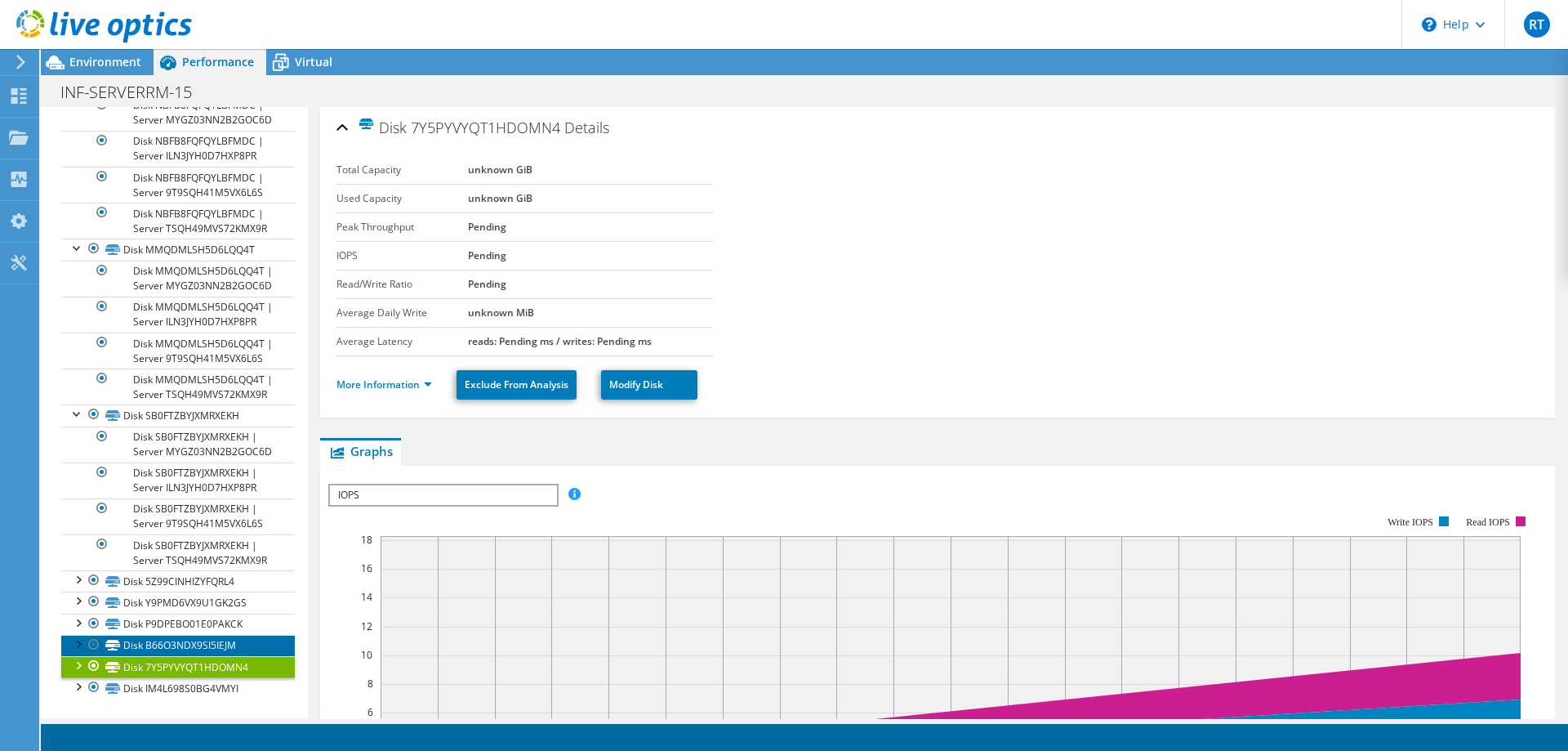
click at [146, 649] on link "Disk B66O3NDX9SI5IEJM" at bounding box center [178, 645] width 234 height 21
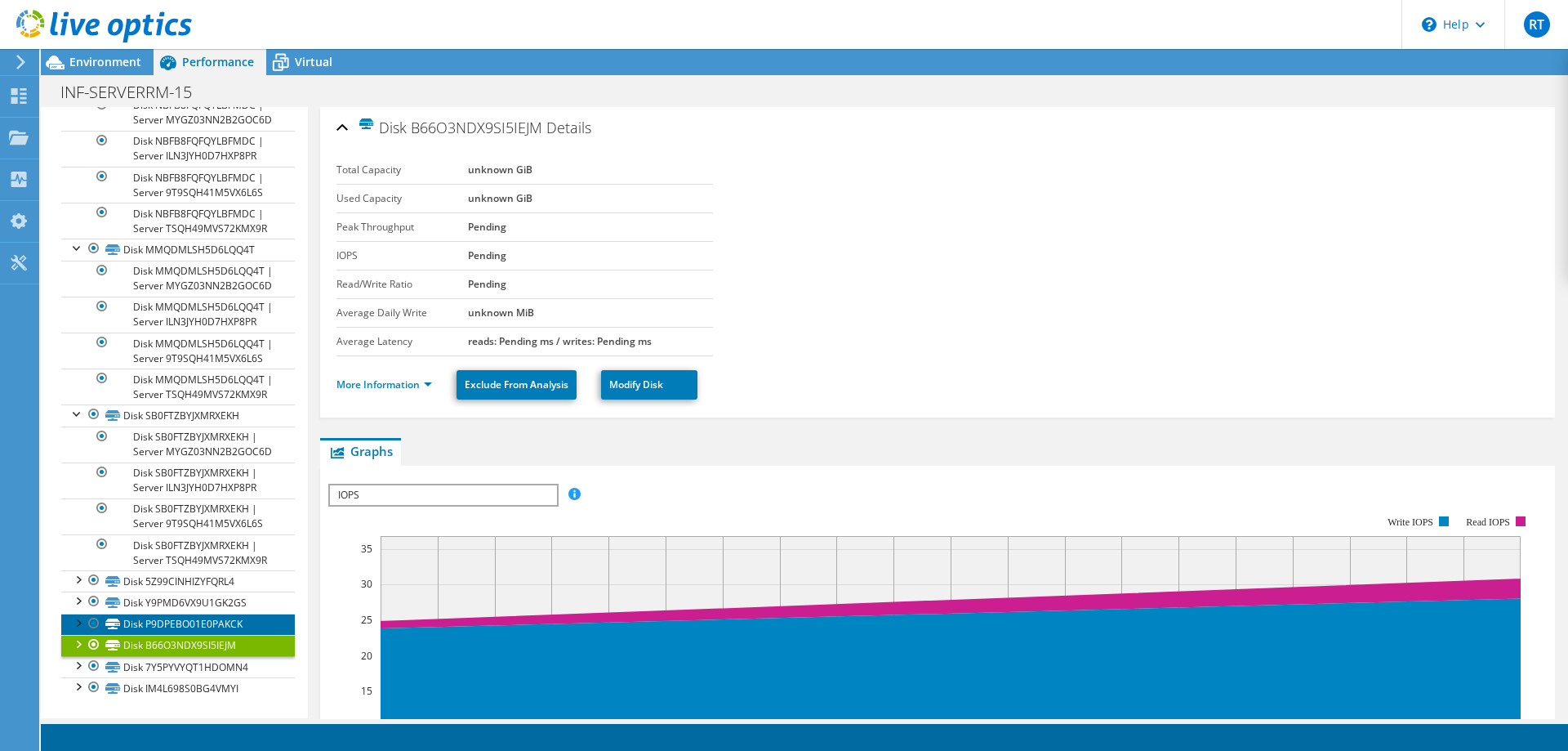
click at [154, 617] on link "Disk P9DPEBO01E0PAKCK" at bounding box center [178, 624] width 234 height 21
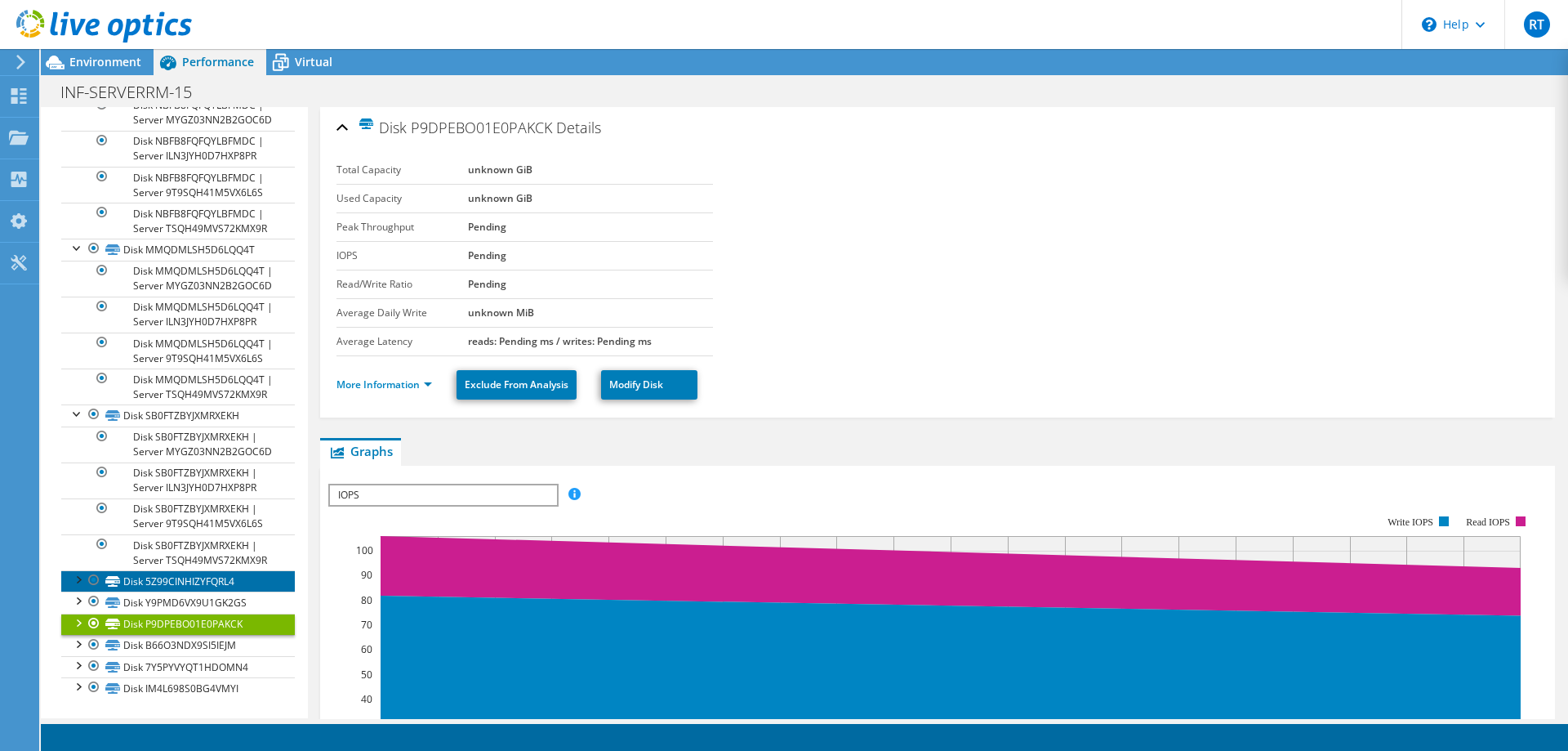
click at [161, 582] on link "Disk 5Z99CINHIZYFQRL4" at bounding box center [178, 580] width 234 height 21
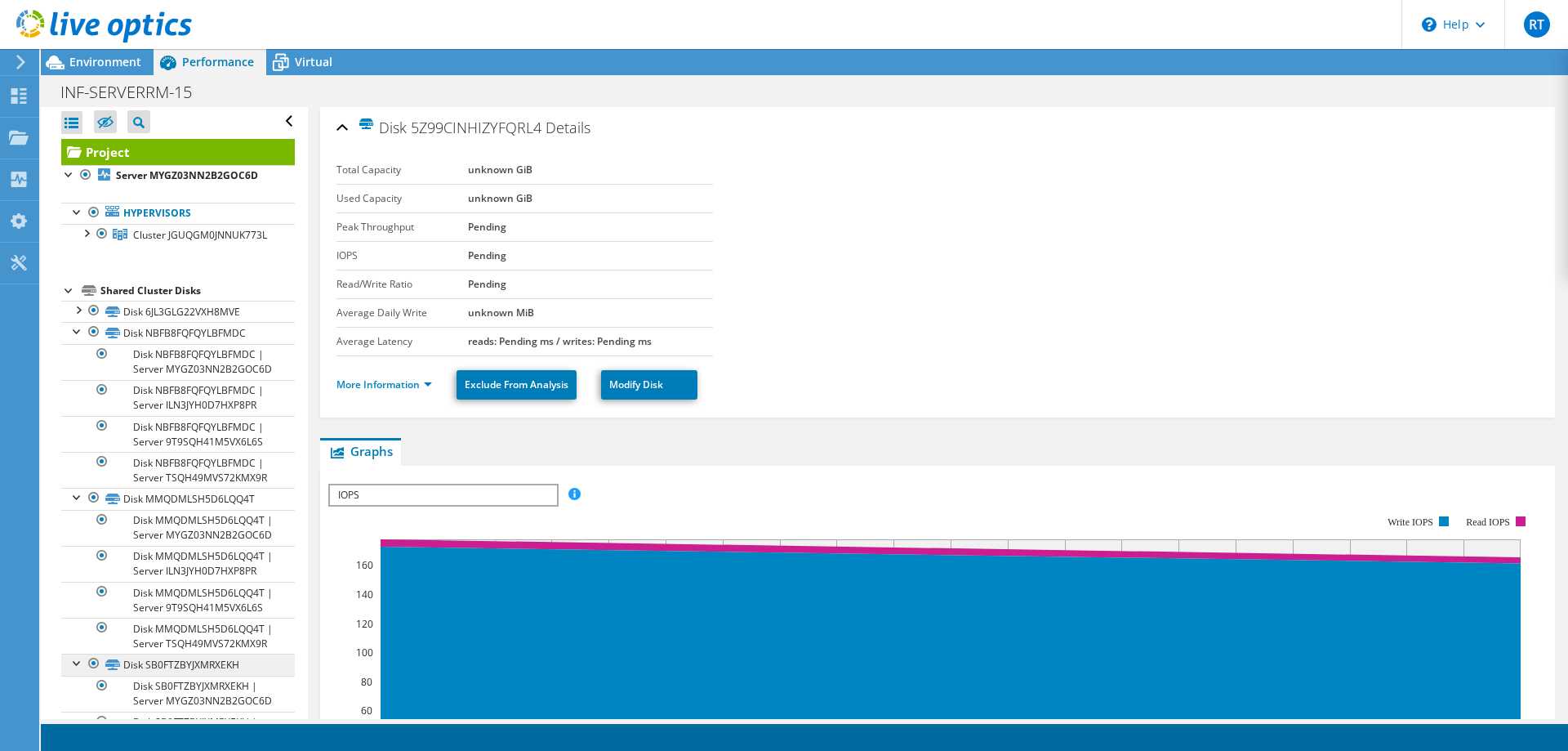
scroll to position [0, 0]
click at [161, 226] on link "Cluster JGUQGM0JNNUK773L" at bounding box center [178, 236] width 234 height 21
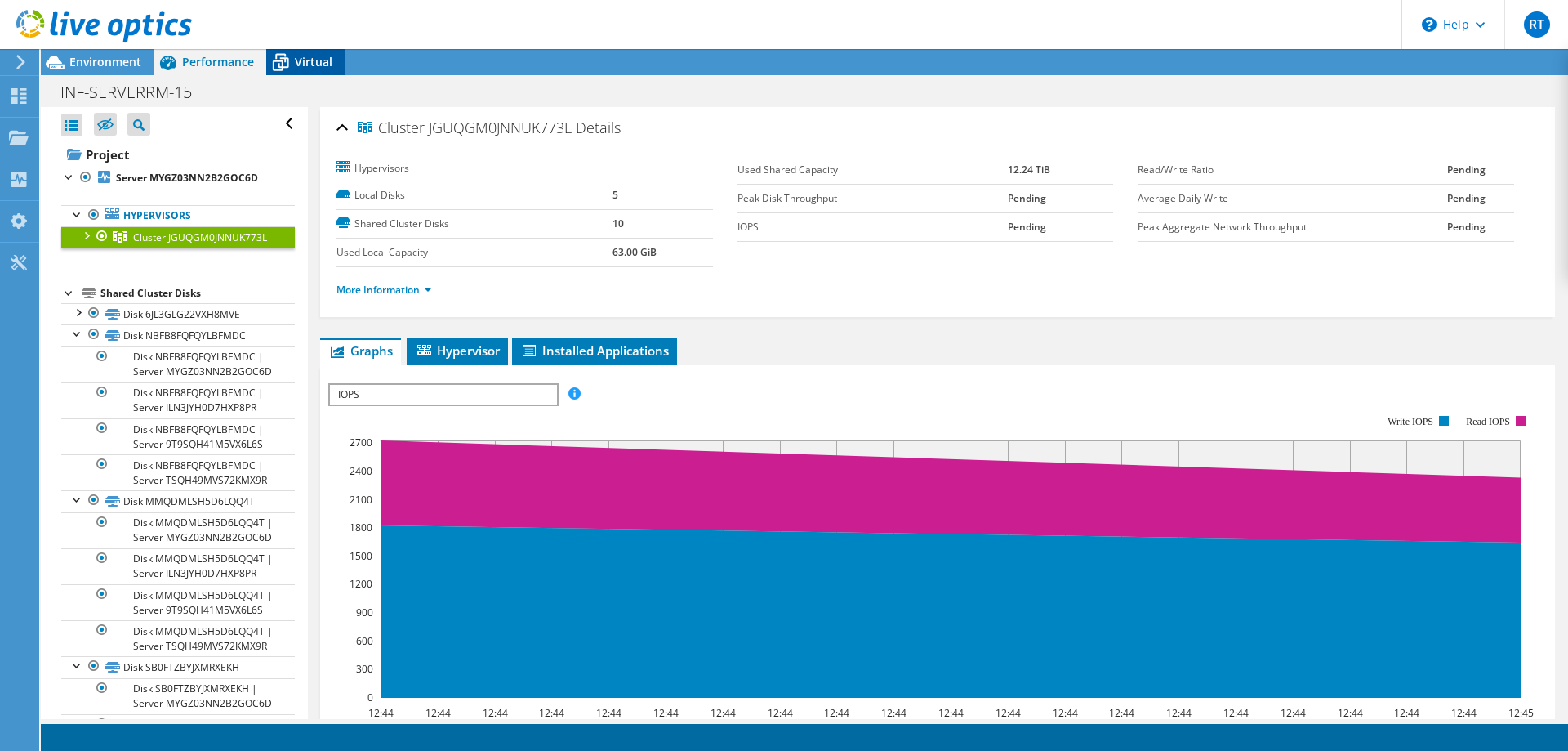
click at [307, 64] on span "Virtual" at bounding box center [313, 61] width 38 height 16
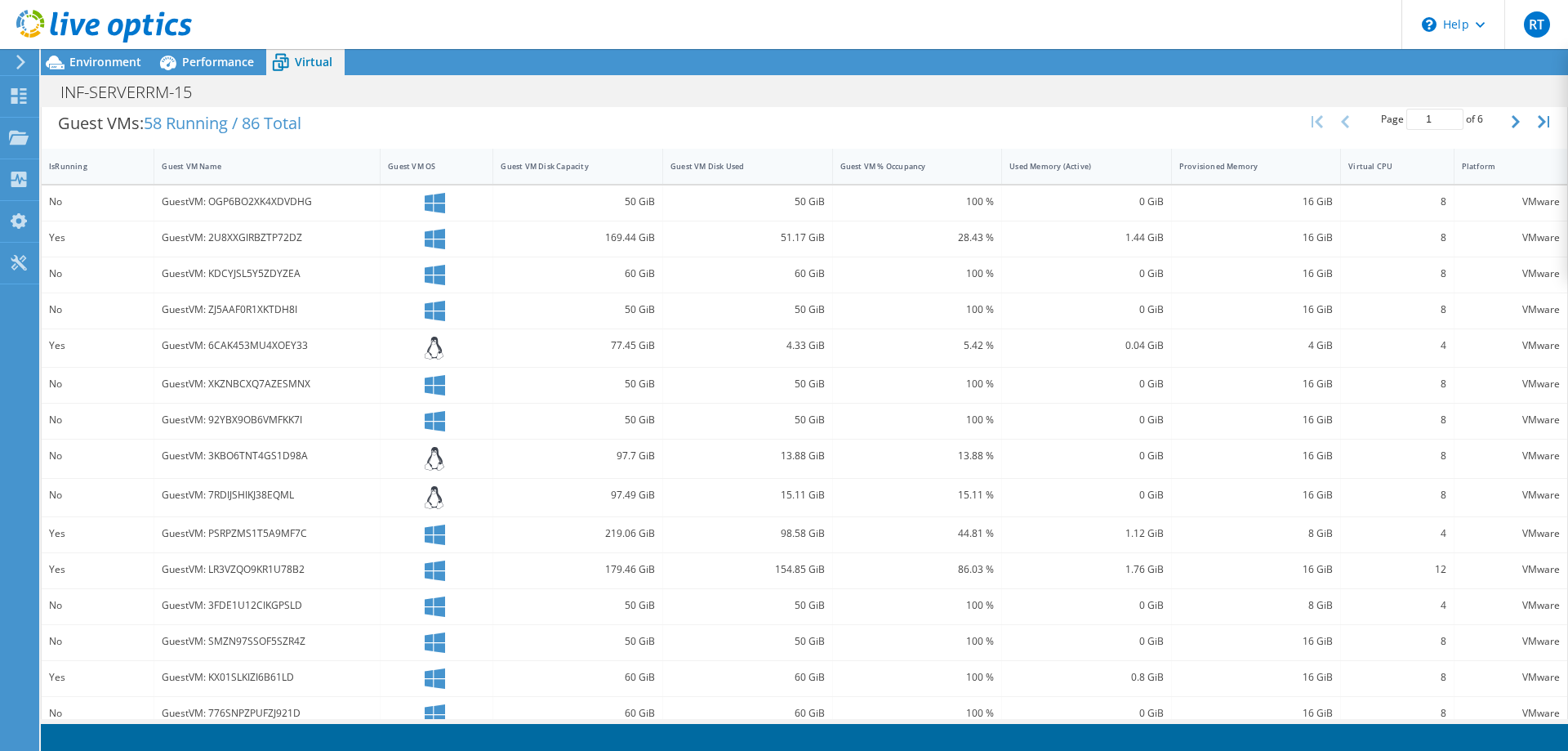
scroll to position [328, 0]
drag, startPoint x: 776, startPoint y: 472, endPoint x: 939, endPoint y: 460, distance: 163.4
click at [708, 169] on div "Guest VM Disk Used" at bounding box center [737, 168] width 134 height 10
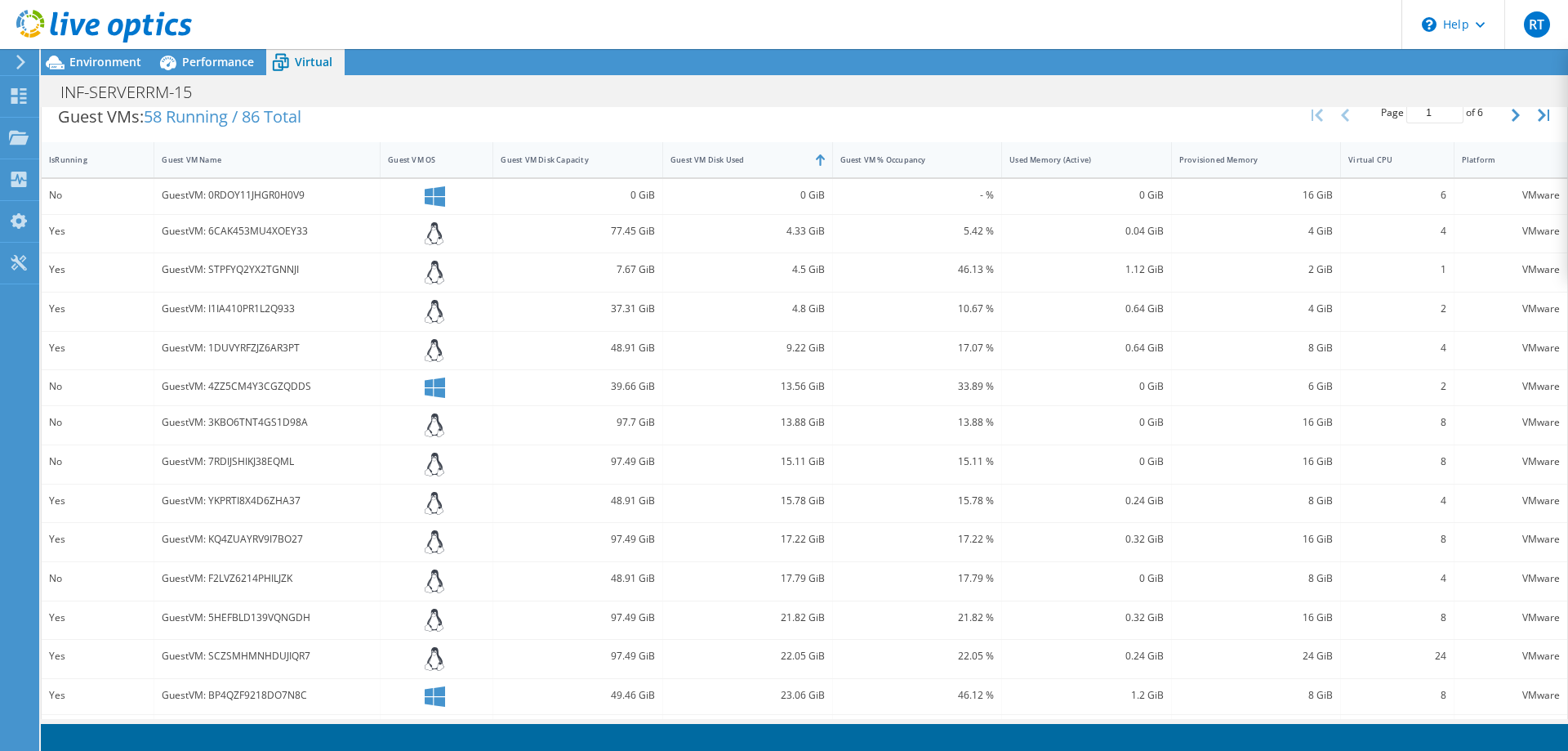
scroll to position [377, 0]
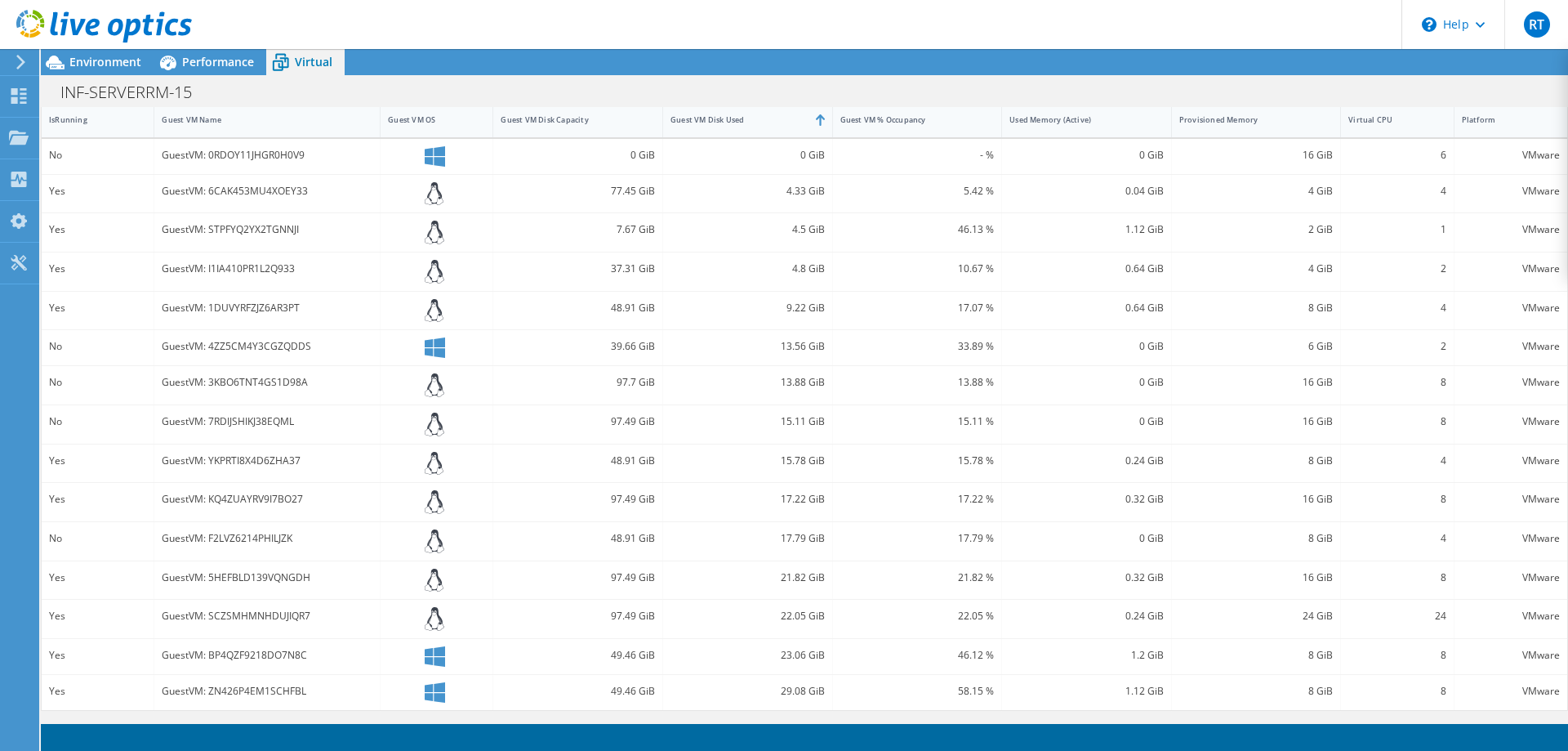
drag, startPoint x: 727, startPoint y: 244, endPoint x: 689, endPoint y: 533, distance: 291.5
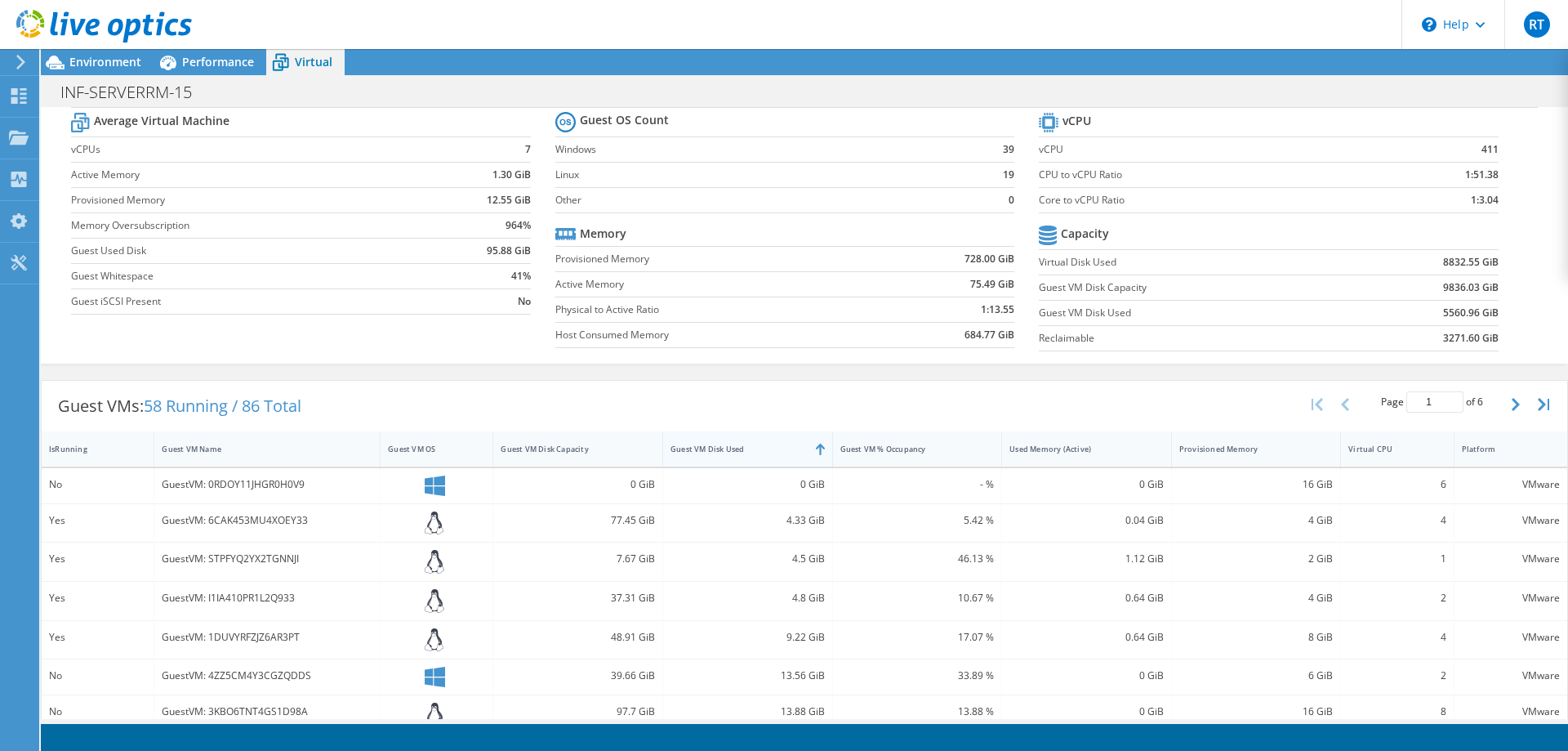
scroll to position [0, 0]
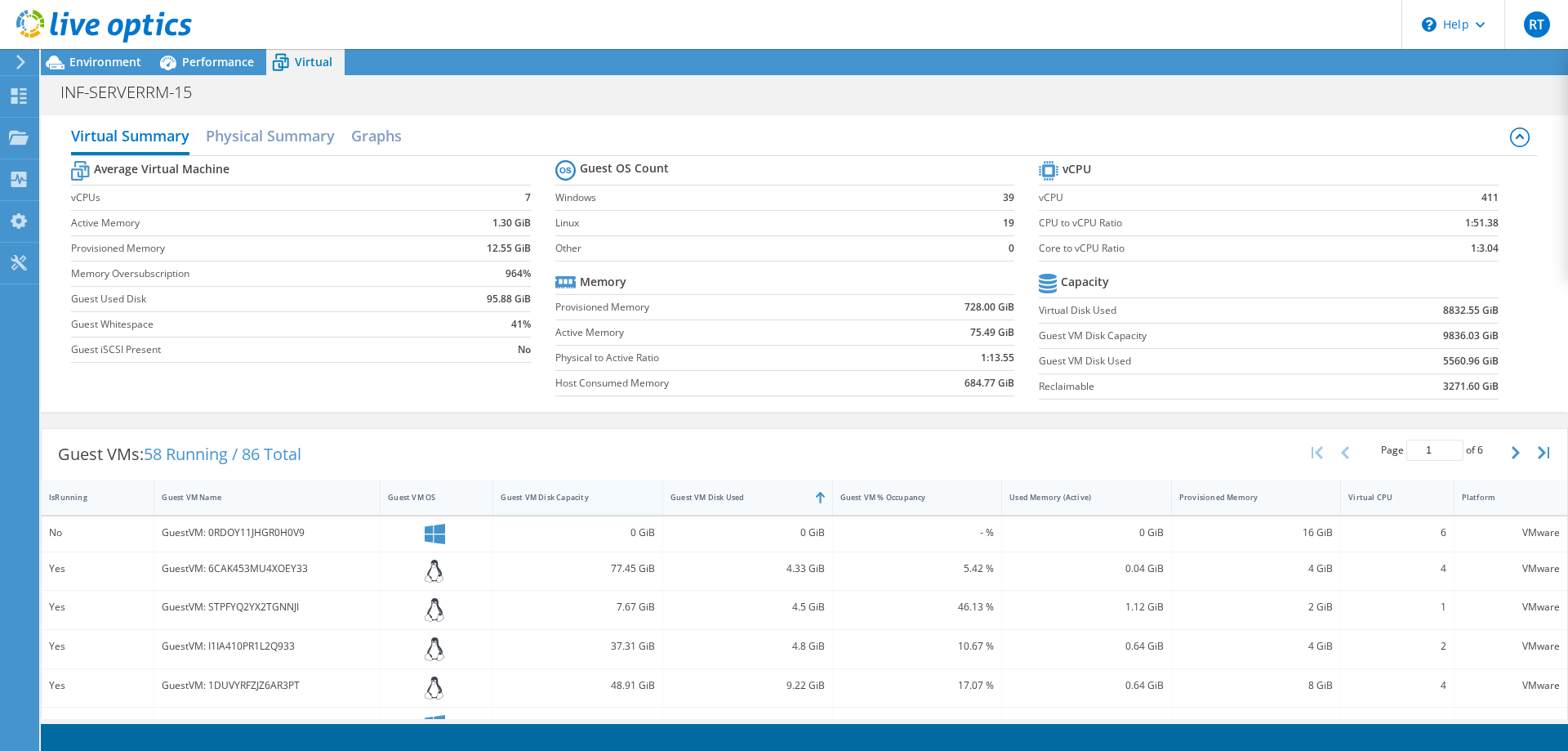
click at [580, 502] on div "Guest VM Disk Capacity" at bounding box center [567, 496] width 134 height 10
click at [1543, 448] on icon "button" at bounding box center [1543, 452] width 11 height 13
type input "6"
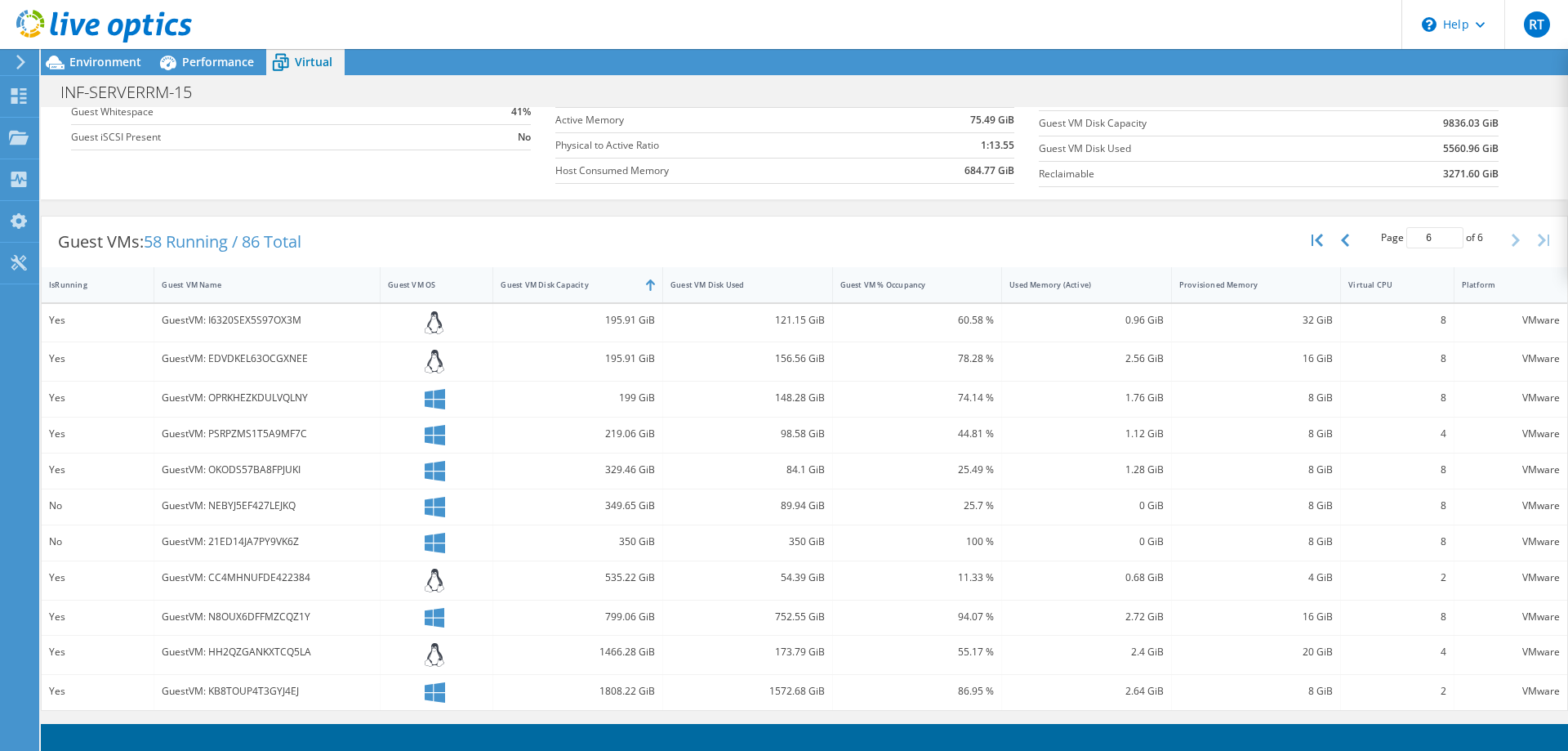
click at [635, 655] on div "1466.28 GiB" at bounding box center [577, 651] width 155 height 18
click at [634, 654] on div "1466.28 GiB" at bounding box center [577, 651] width 155 height 18
click at [634, 652] on div "1466.28 GiB" at bounding box center [577, 651] width 155 height 18
click at [265, 656] on div "GuestVM: HH2QZGANKXTCQ5LA" at bounding box center [266, 651] width 210 height 18
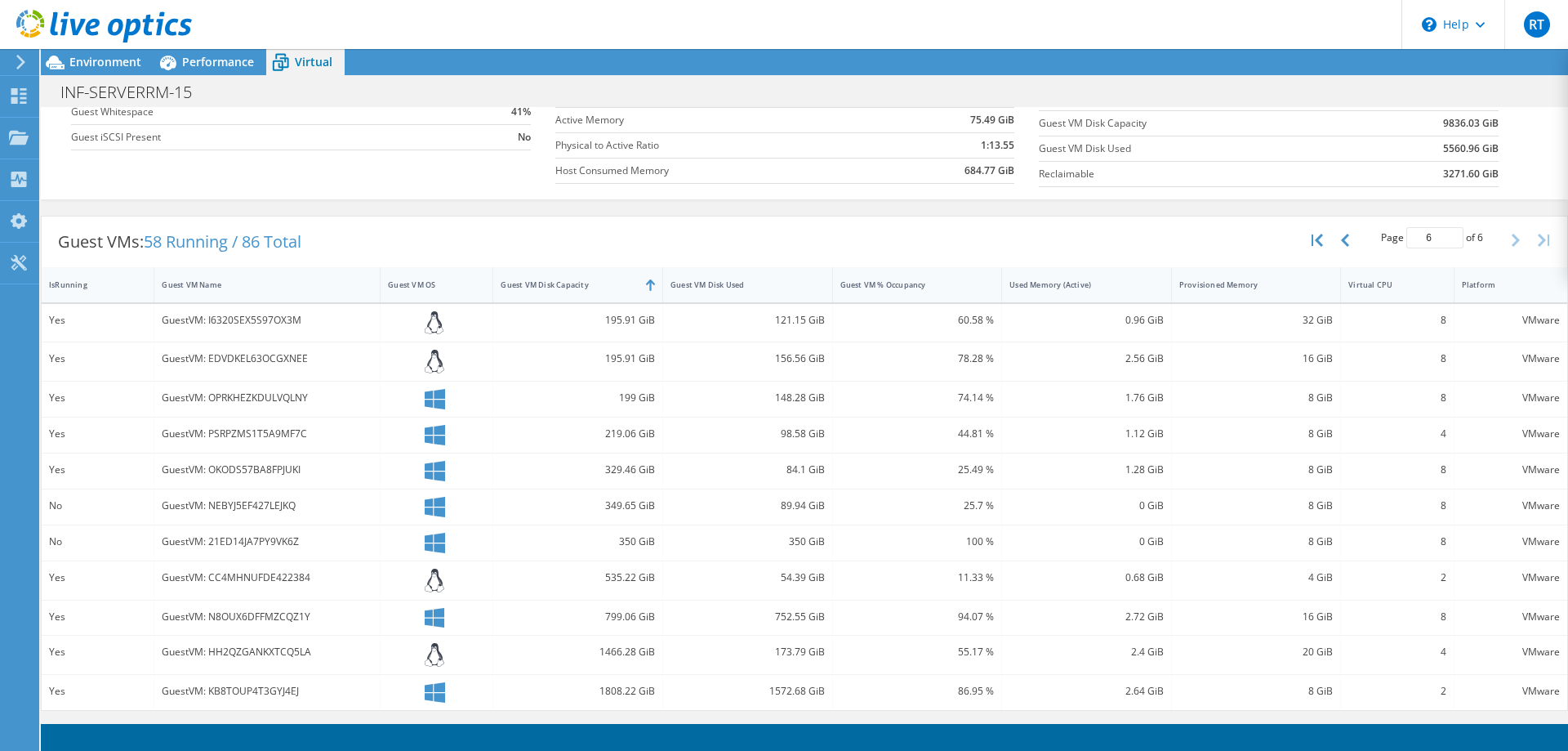
click at [265, 656] on div "GuestVM: HH2QZGANKXTCQ5LA" at bounding box center [266, 651] width 210 height 18
